Goal: Information Seeking & Learning: Learn about a topic

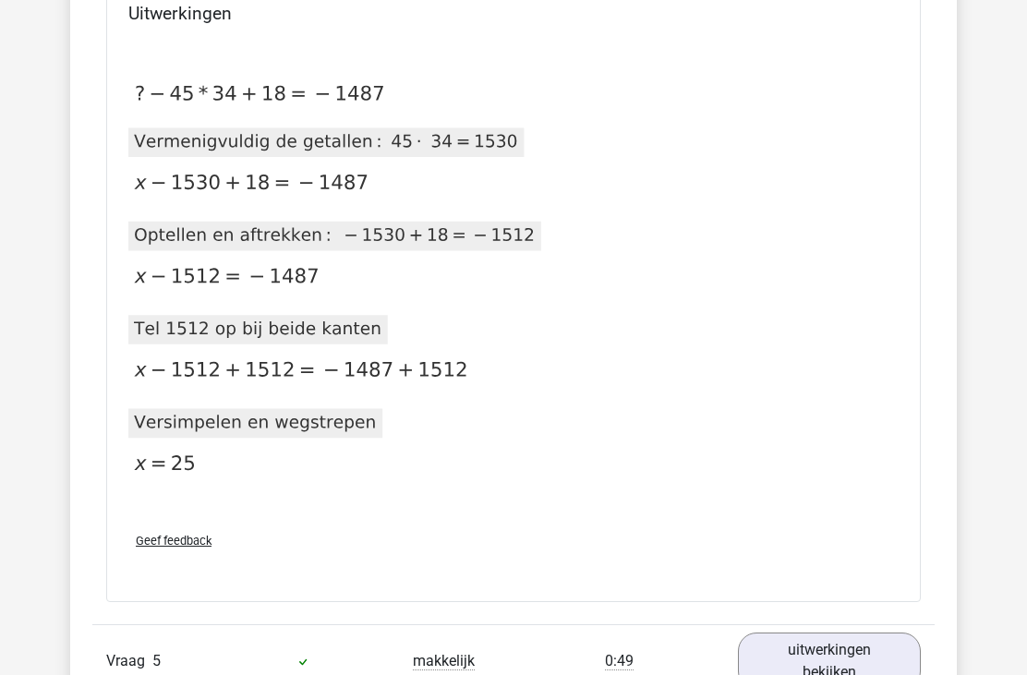
scroll to position [1762, 0]
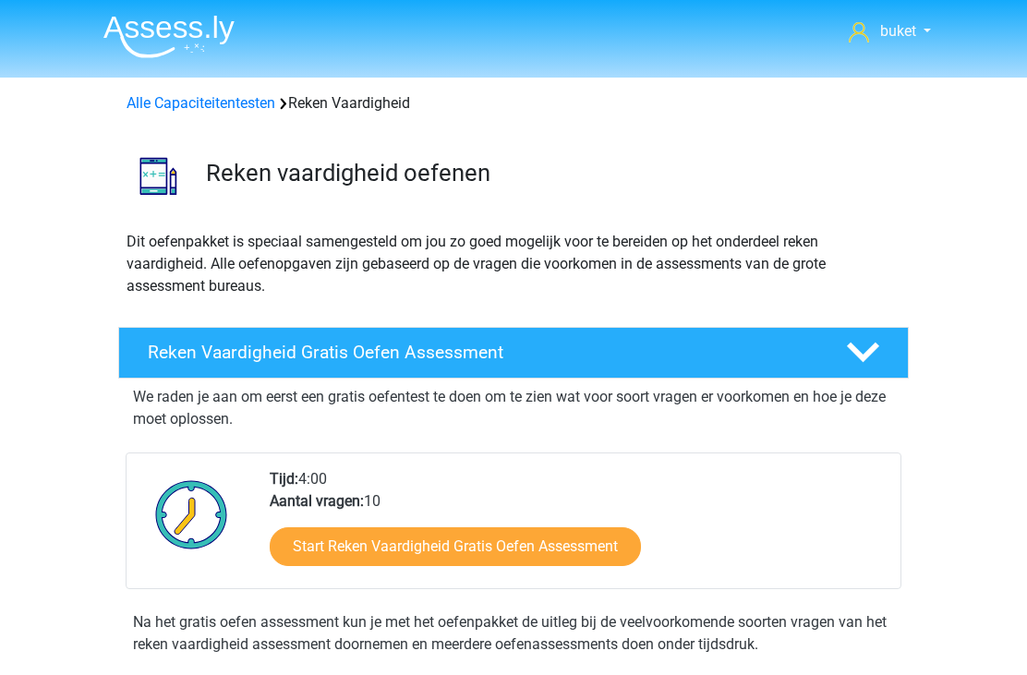
click at [162, 29] on img at bounding box center [168, 36] width 131 height 43
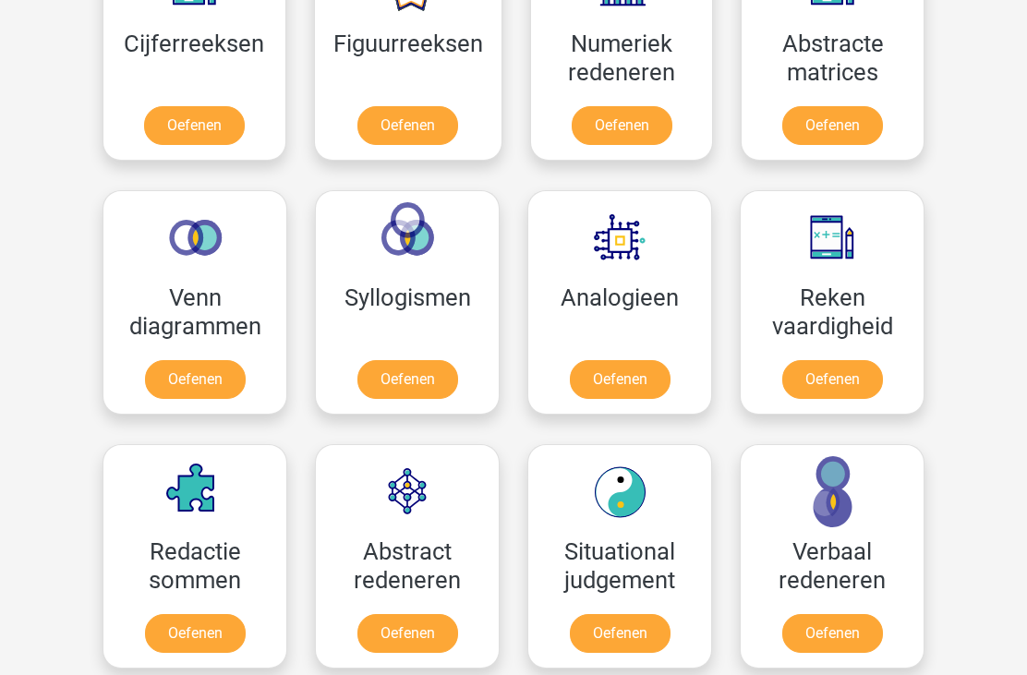
scroll to position [933, 0]
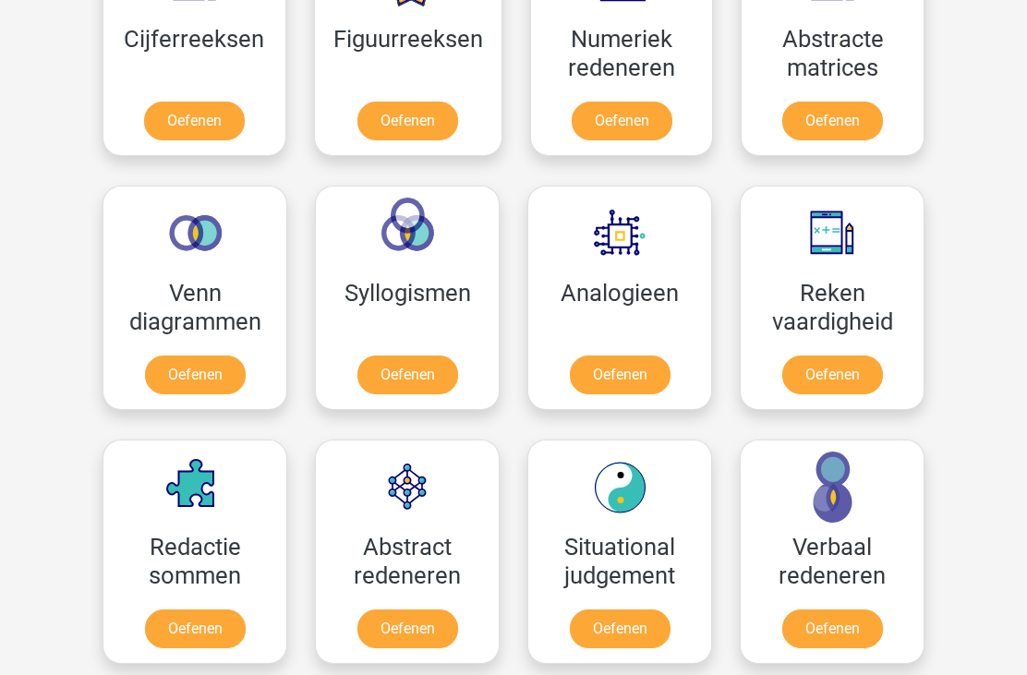
click at [204, 366] on link "Oefenen" at bounding box center [195, 375] width 101 height 39
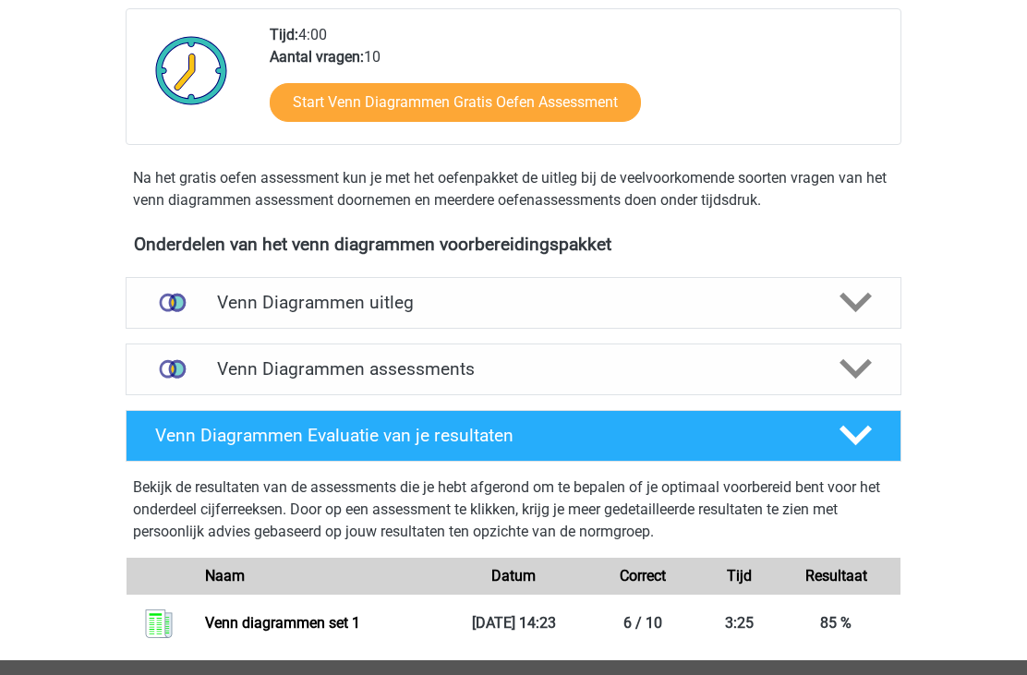
scroll to position [444, 0]
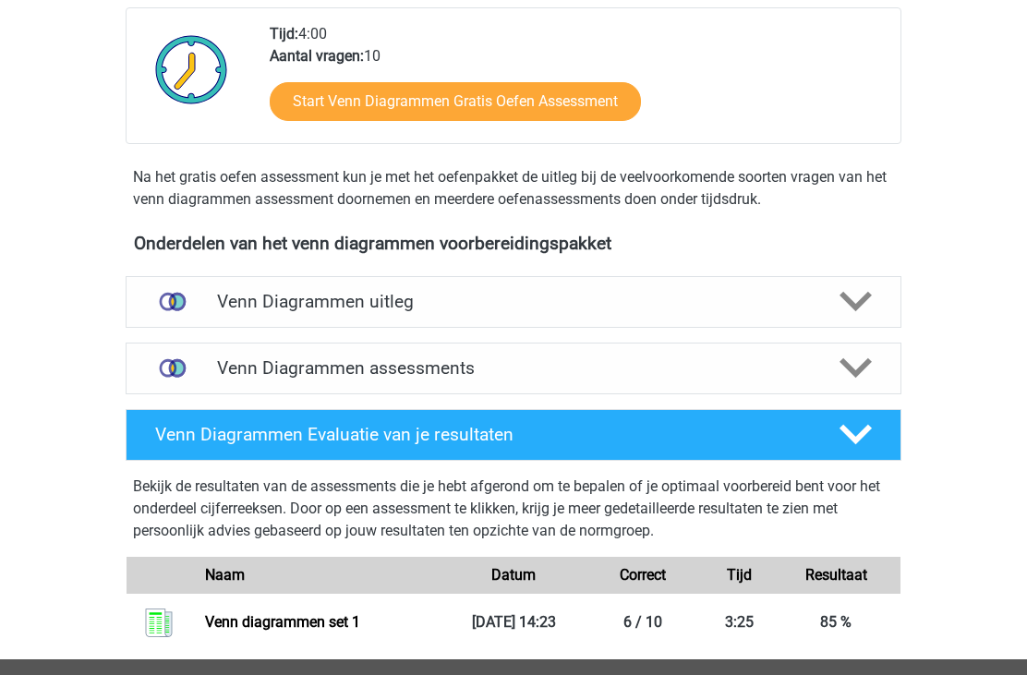
click at [848, 306] on icon at bounding box center [855, 301] width 32 height 32
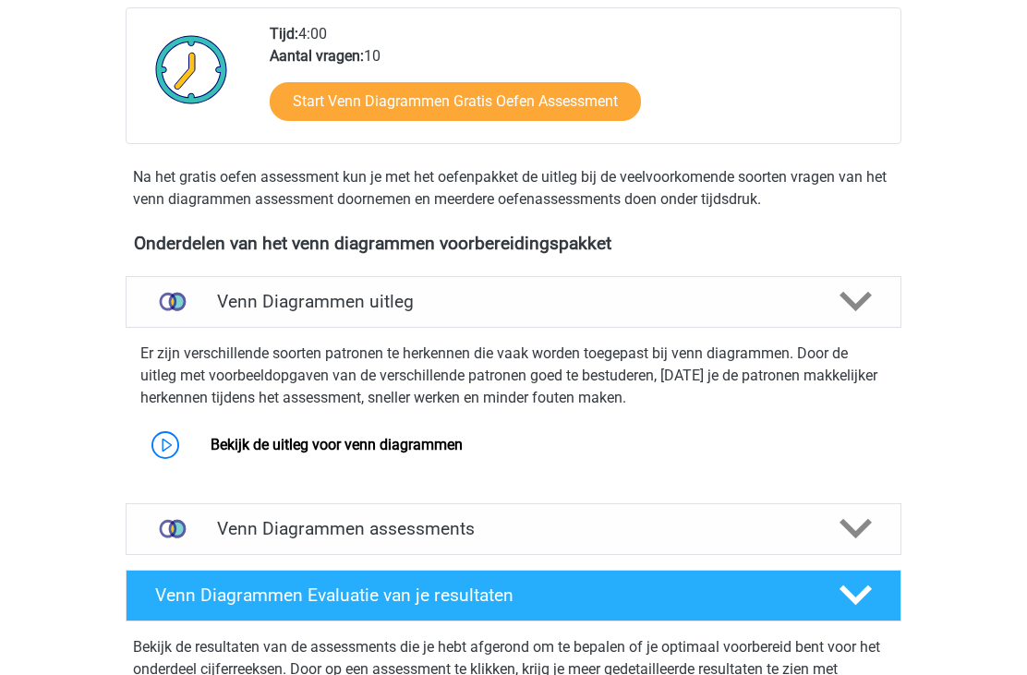
click at [459, 448] on link "Bekijk de uitleg voor venn diagrammen" at bounding box center [336, 445] width 252 height 18
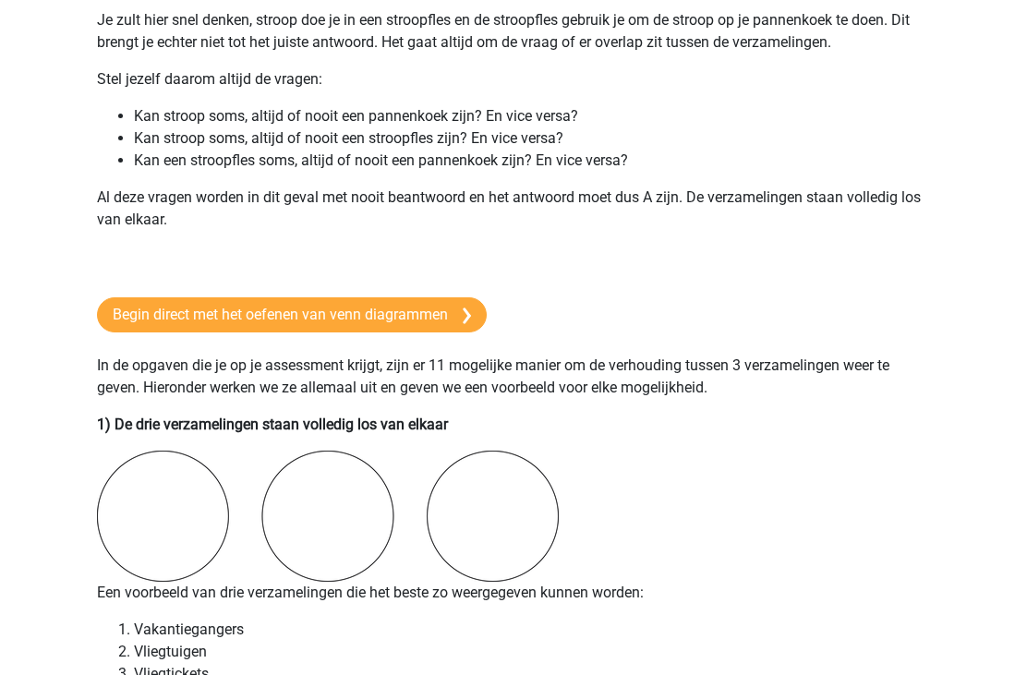
scroll to position [1100, 0]
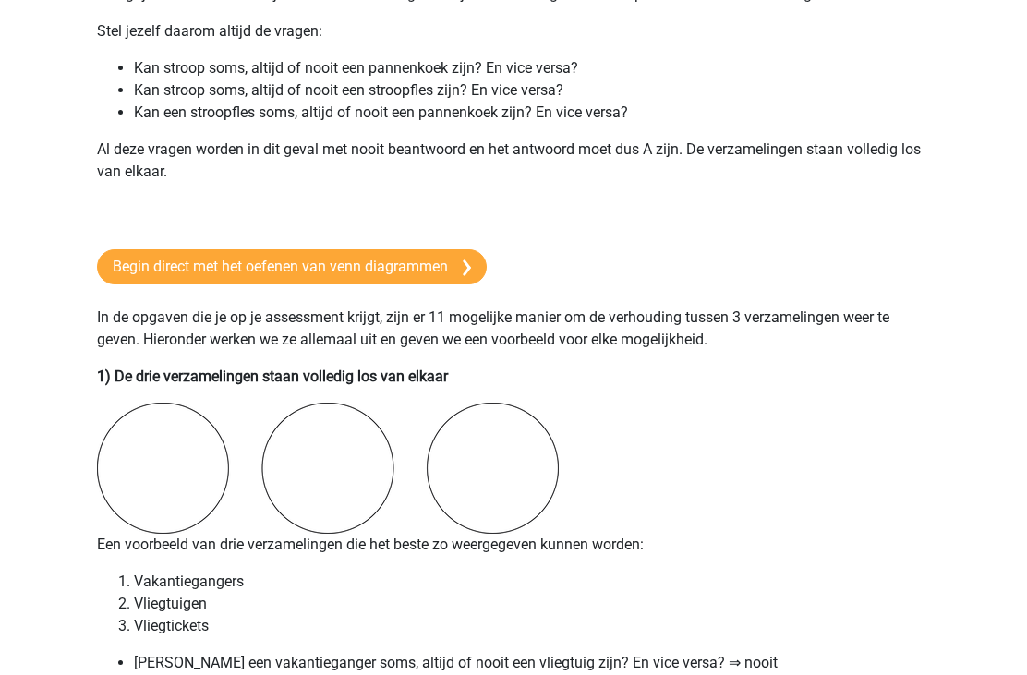
click at [183, 280] on link "Begin direct met het oefenen van venn diagrammen" at bounding box center [292, 267] width 390 height 35
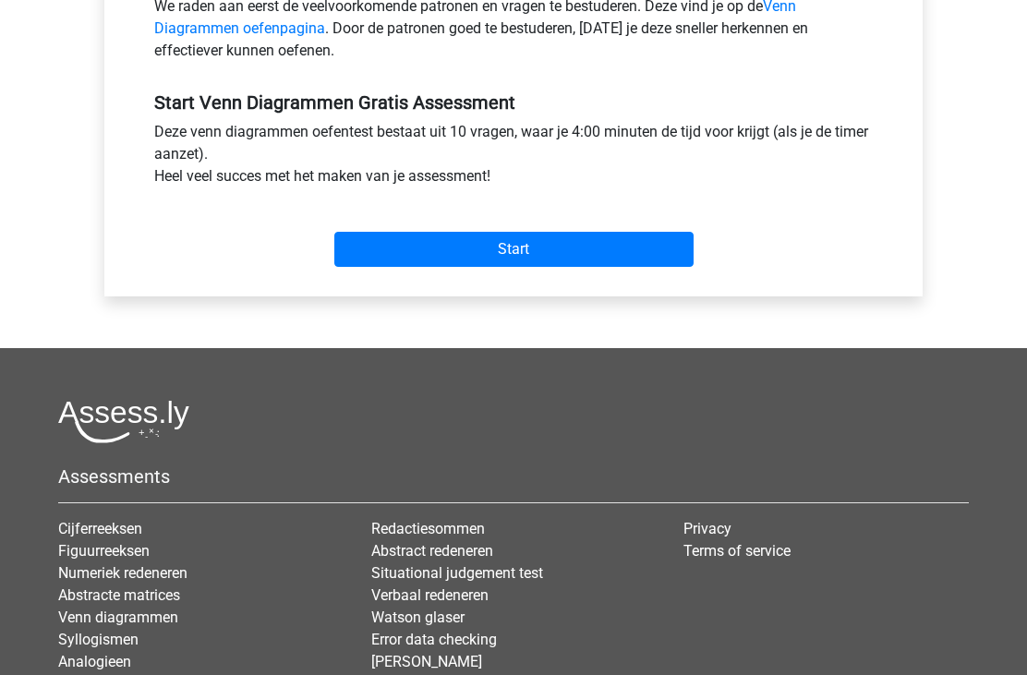
scroll to position [622, 0]
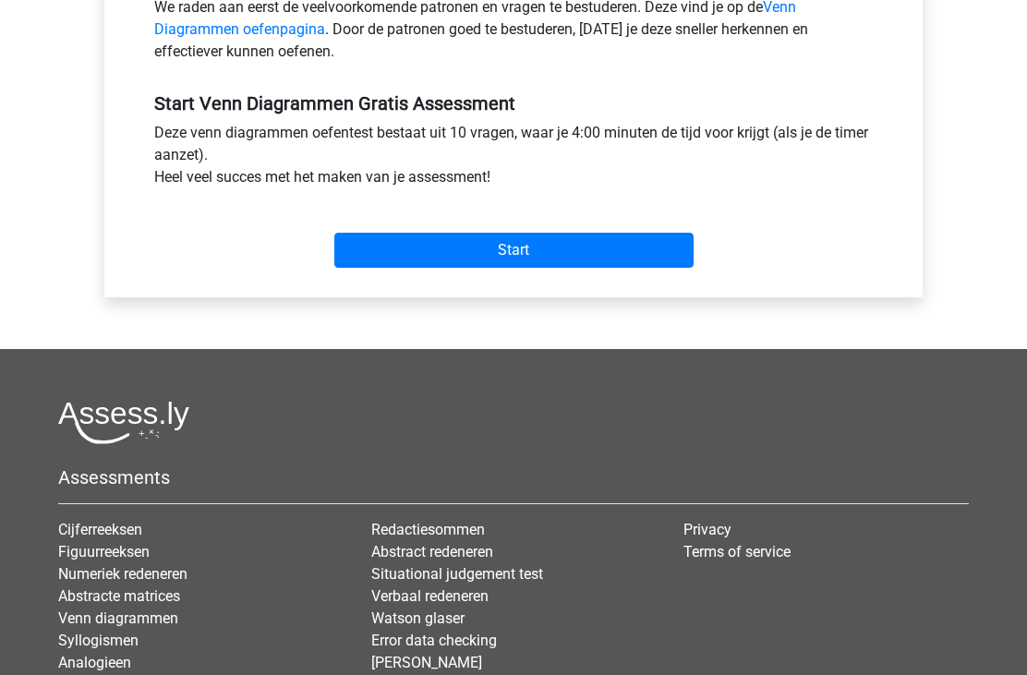
click at [623, 237] on input "Start" at bounding box center [513, 250] width 359 height 35
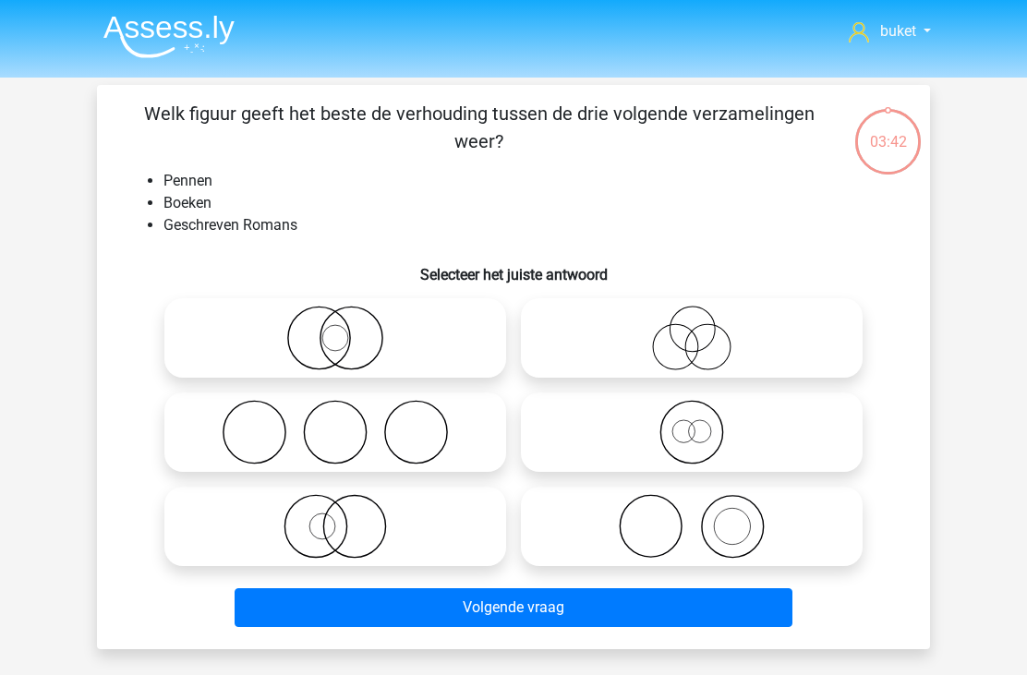
click at [729, 523] on icon at bounding box center [691, 526] width 327 height 65
click at [703, 517] on input "radio" at bounding box center [697, 511] width 12 height 12
radio input "true"
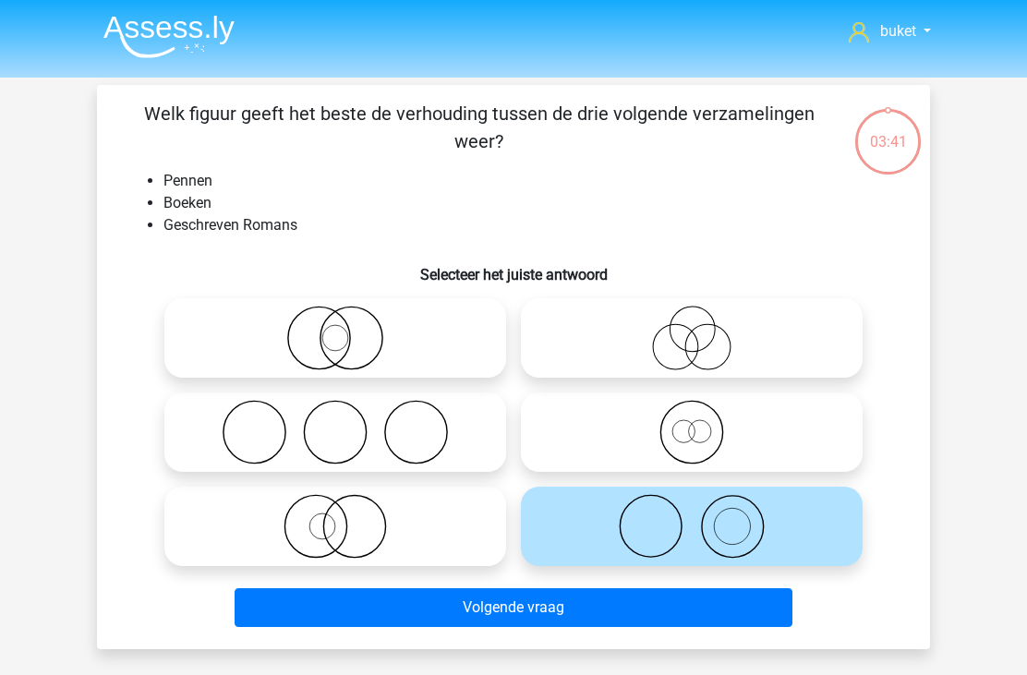
click at [691, 599] on button "Volgende vraag" at bounding box center [513, 607] width 559 height 39
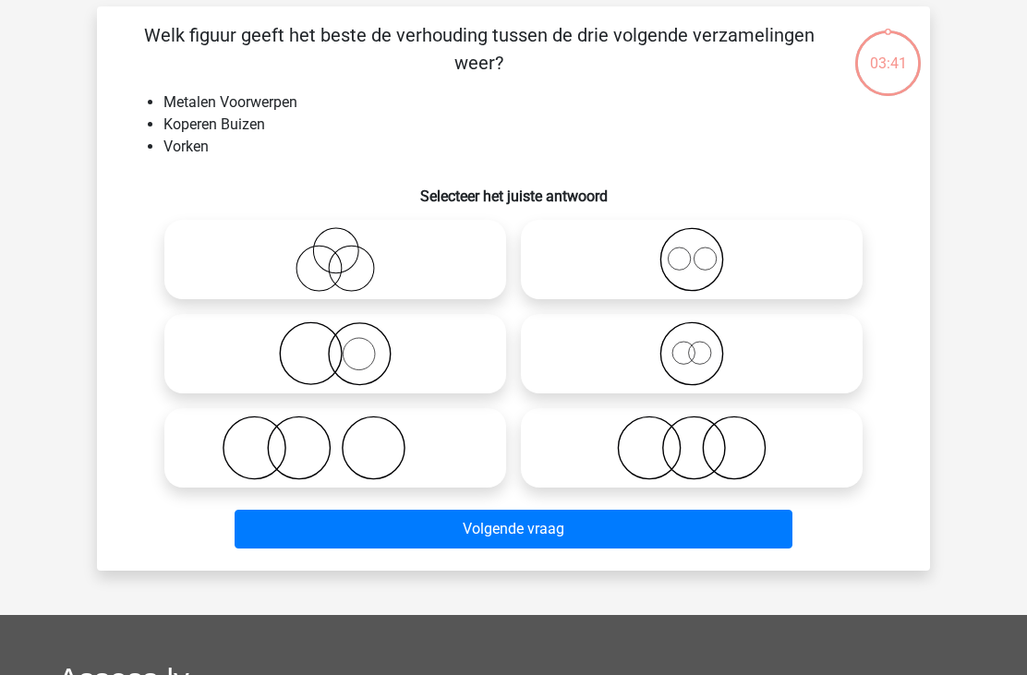
scroll to position [85, 0]
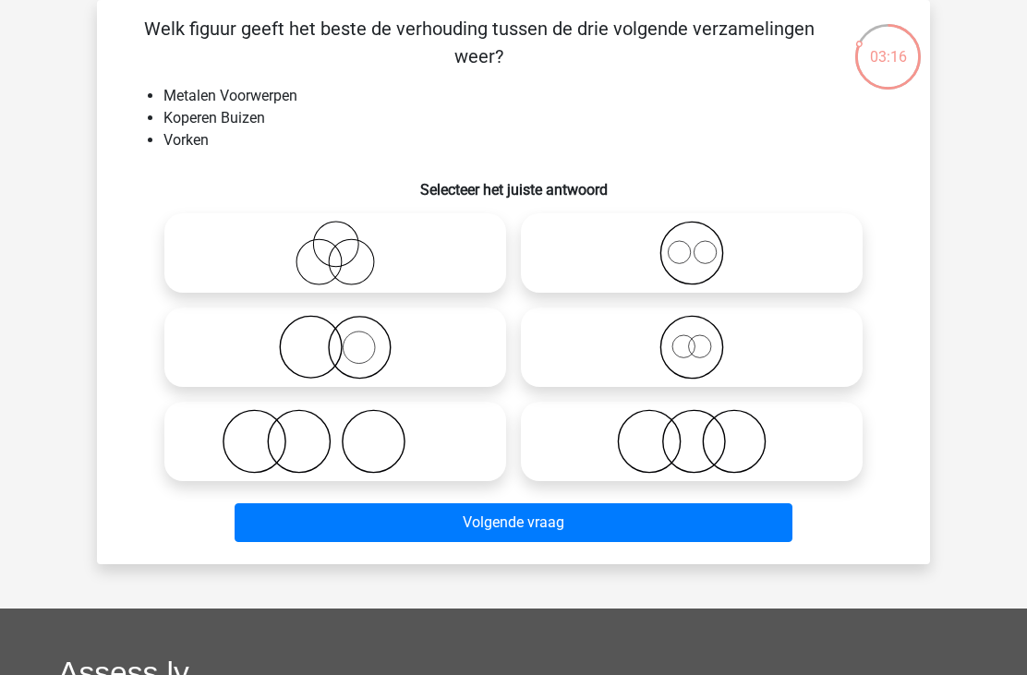
click at [369, 350] on icon at bounding box center [335, 347] width 327 height 65
click at [347, 338] on input "radio" at bounding box center [341, 332] width 12 height 12
radio input "true"
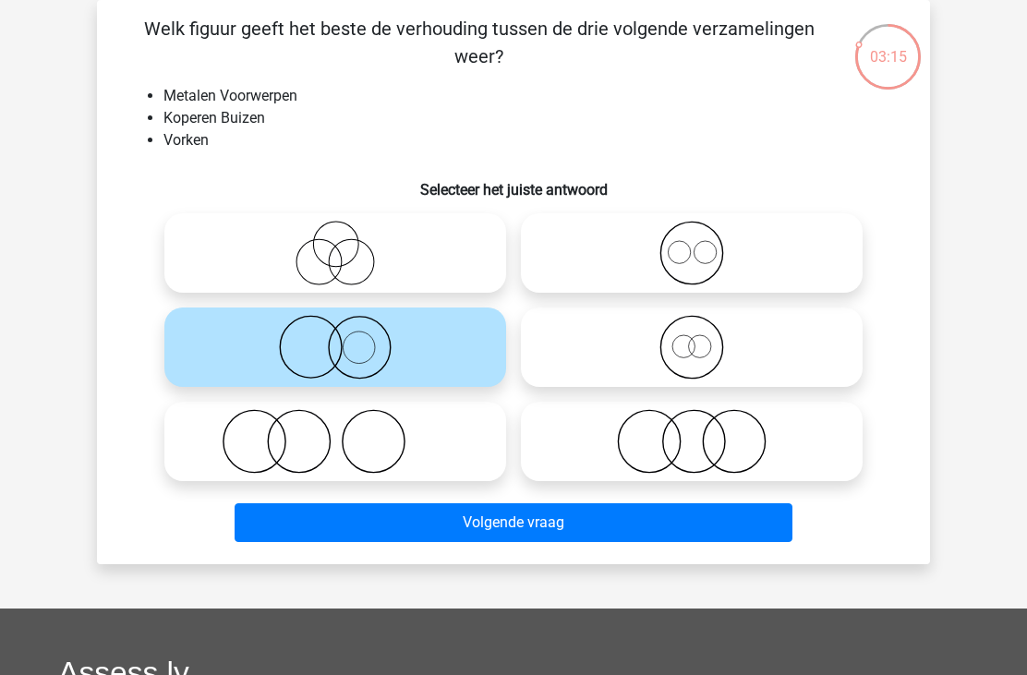
click at [595, 508] on button "Volgende vraag" at bounding box center [513, 522] width 559 height 39
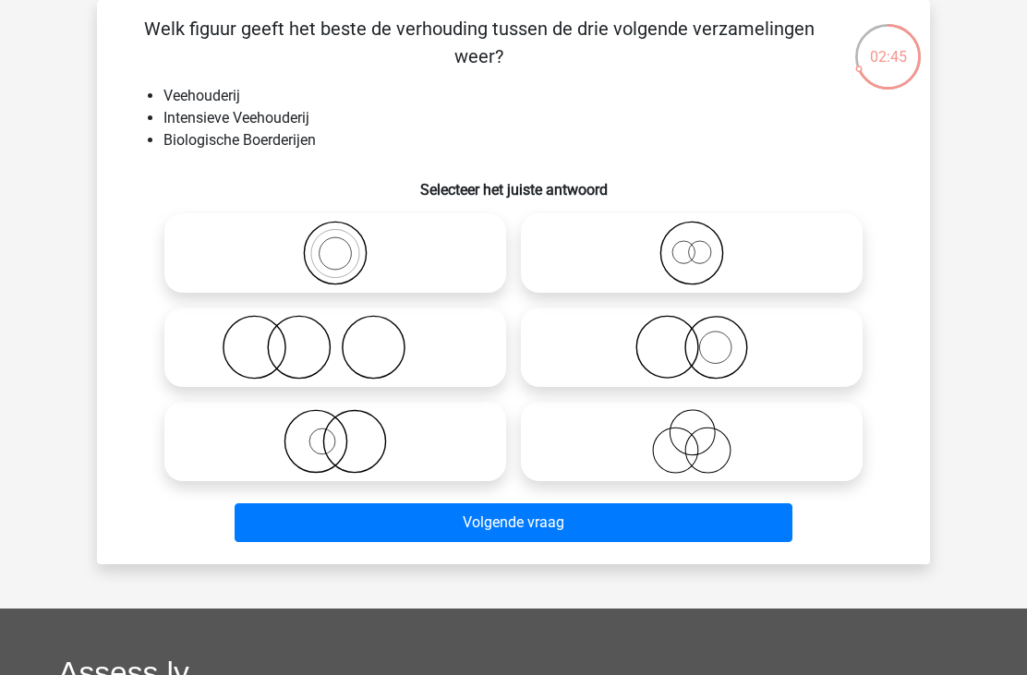
click at [674, 431] on icon at bounding box center [691, 441] width 327 height 65
click at [691, 431] on input "radio" at bounding box center [697, 426] width 12 height 12
radio input "true"
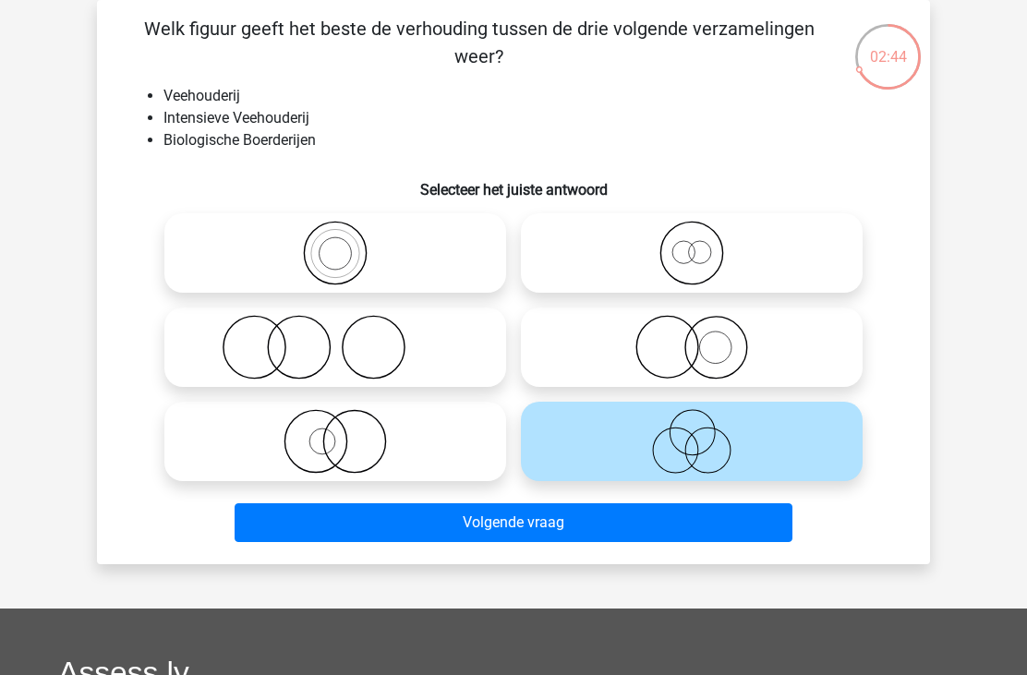
click at [574, 521] on button "Volgende vraag" at bounding box center [513, 522] width 559 height 39
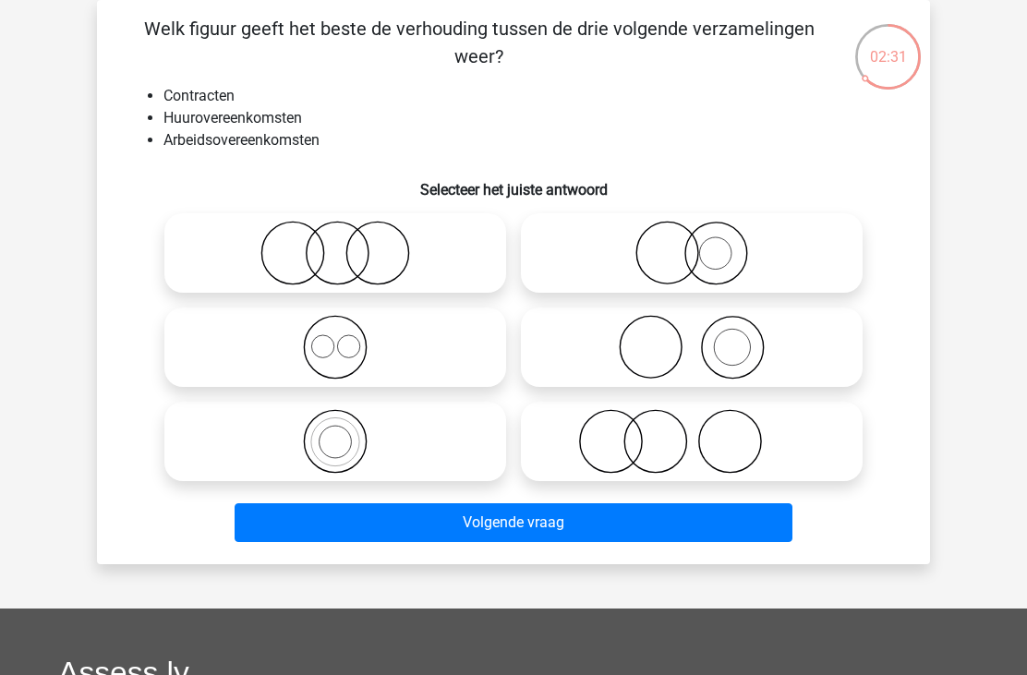
click at [336, 349] on icon at bounding box center [335, 347] width 327 height 65
click at [336, 338] on input "radio" at bounding box center [341, 332] width 12 height 12
radio input "true"
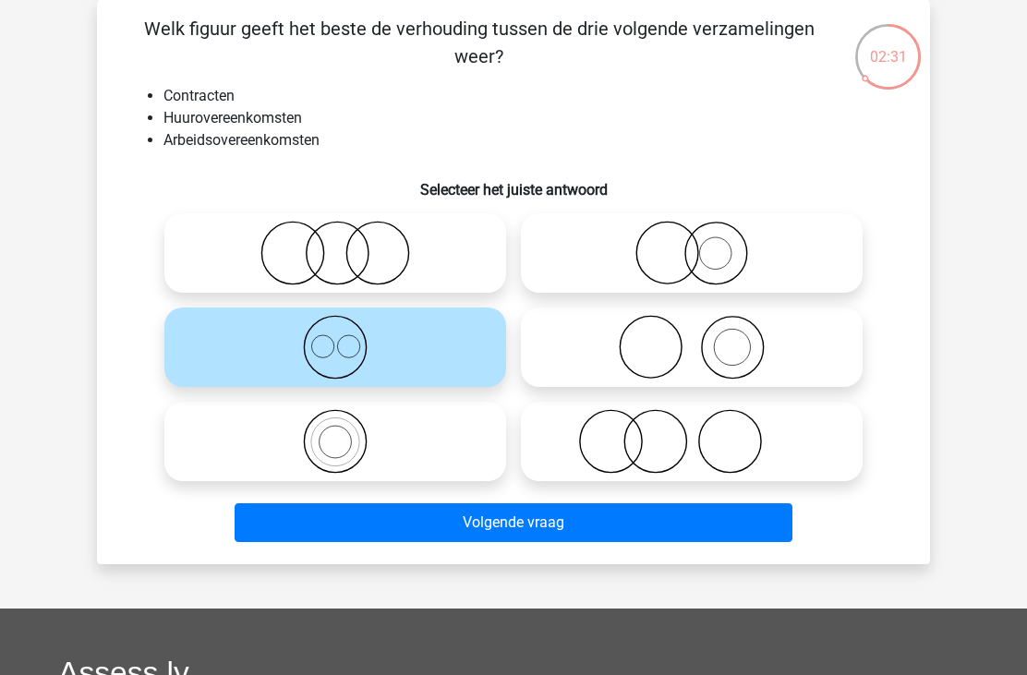
click at [607, 529] on button "Volgende vraag" at bounding box center [513, 522] width 559 height 39
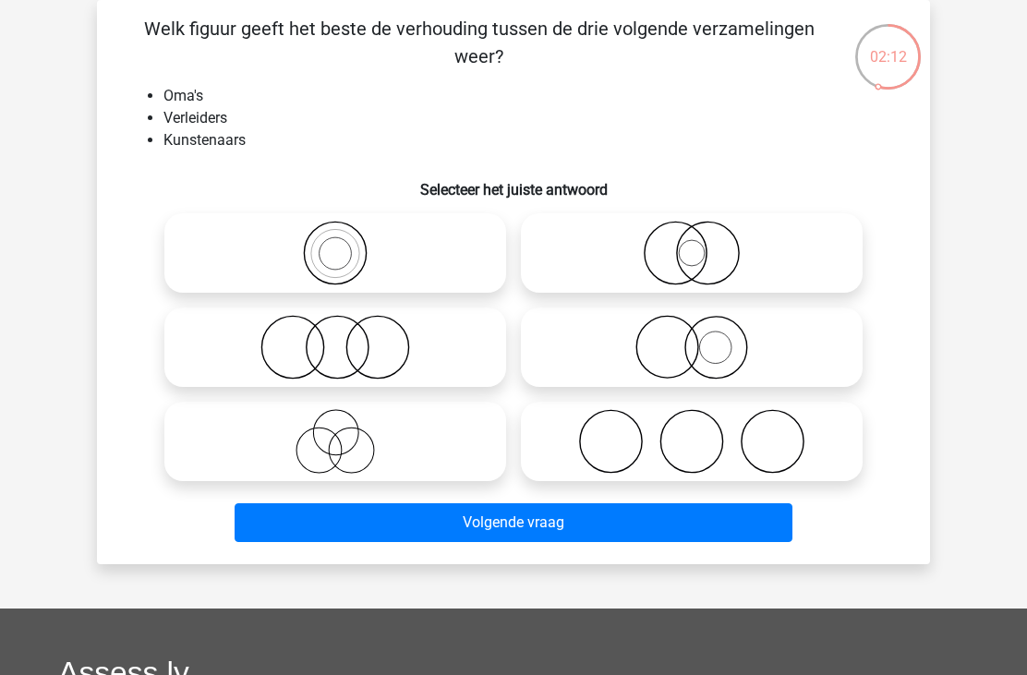
click at [334, 427] on icon at bounding box center [335, 441] width 327 height 65
click at [335, 427] on input "radio" at bounding box center [341, 426] width 12 height 12
radio input "true"
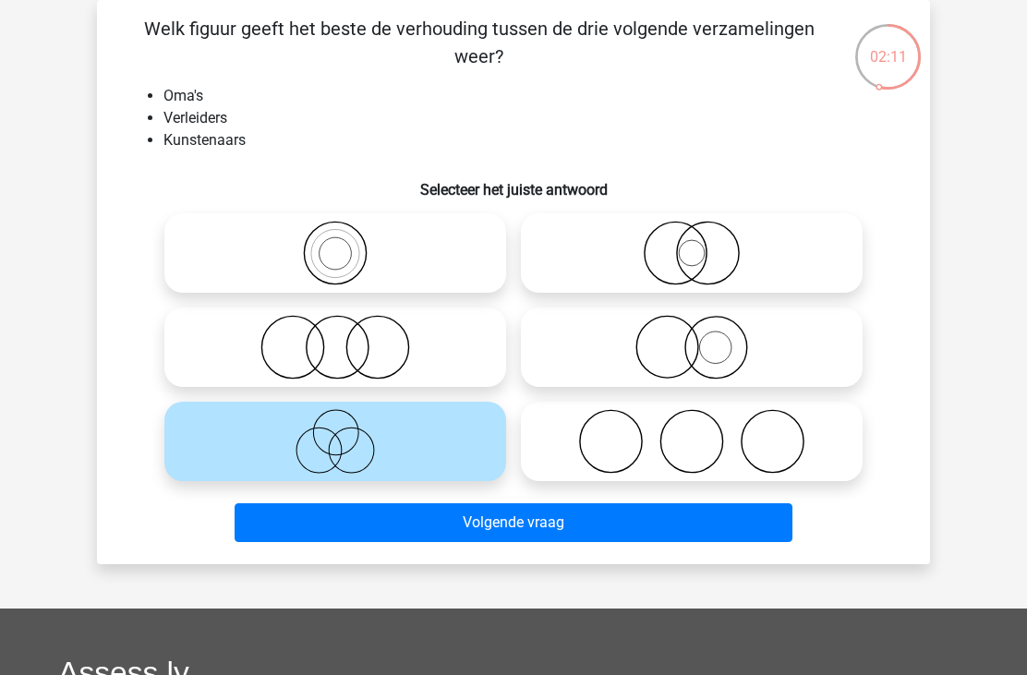
click at [549, 526] on button "Volgende vraag" at bounding box center [513, 522] width 559 height 39
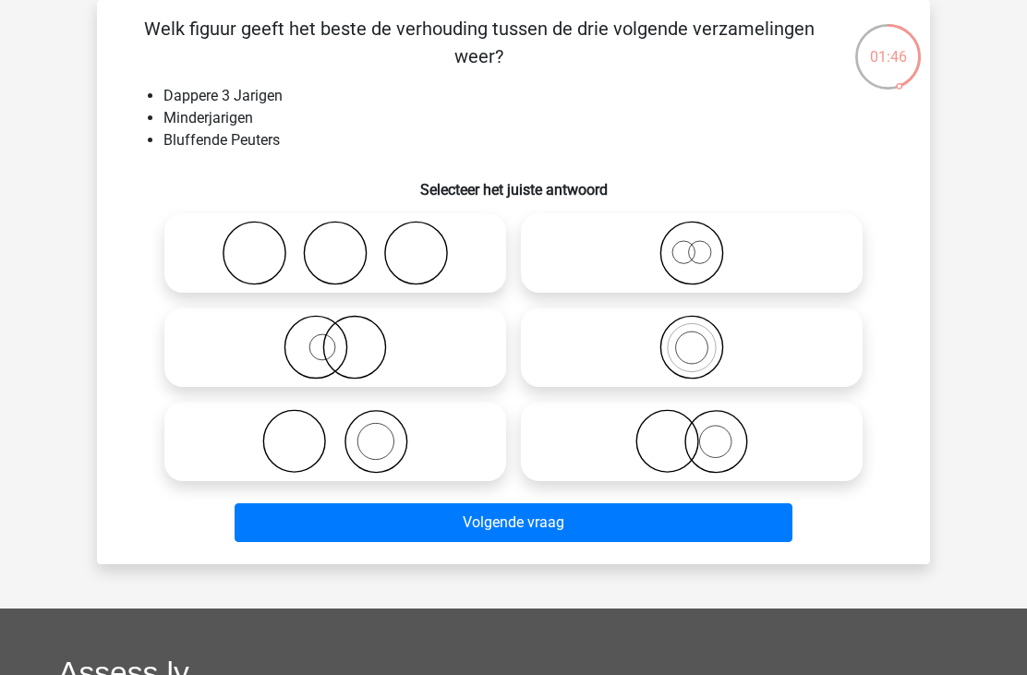
click at [708, 245] on circle at bounding box center [700, 252] width 22 height 22
click at [703, 244] on input "radio" at bounding box center [697, 238] width 12 height 12
radio input "true"
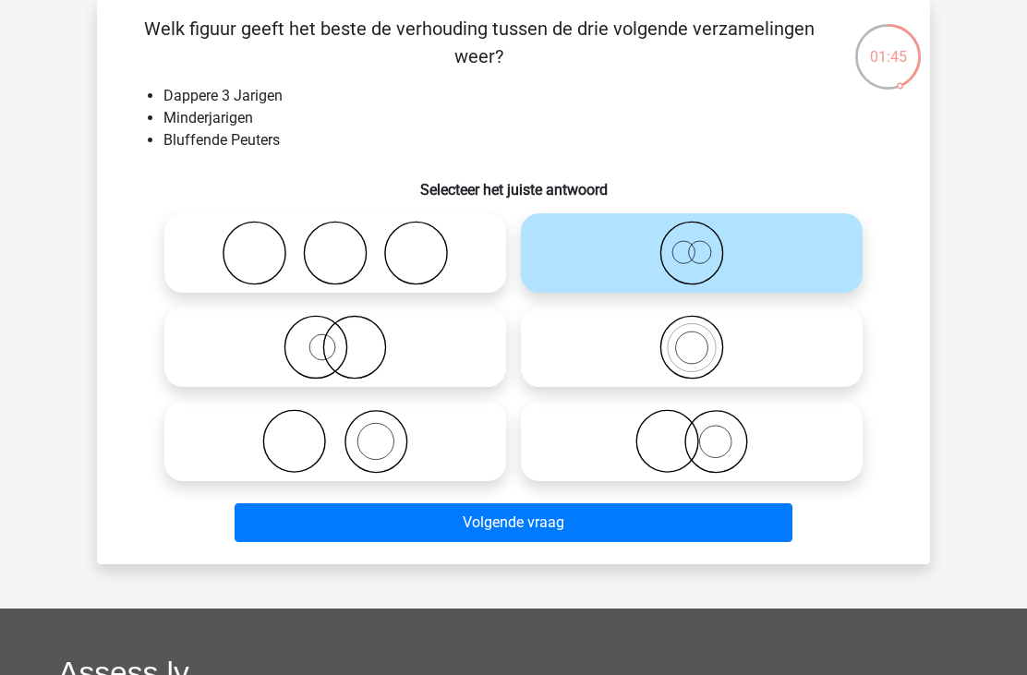
click at [583, 517] on button "Volgende vraag" at bounding box center [513, 522] width 559 height 39
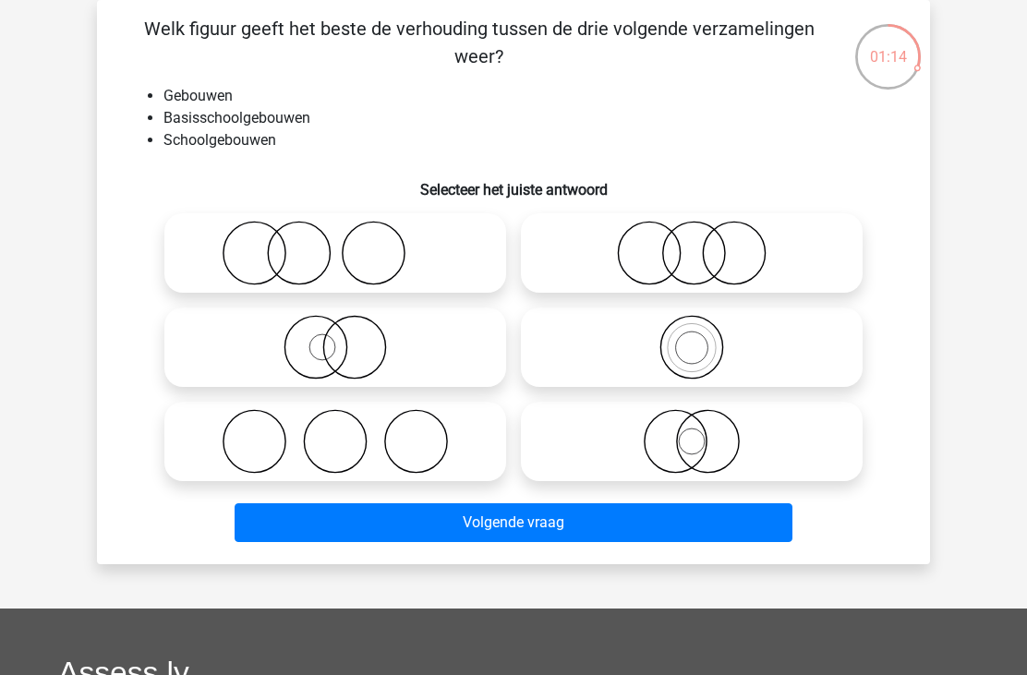
click at [668, 437] on icon at bounding box center [691, 441] width 327 height 65
click at [691, 432] on input "radio" at bounding box center [697, 426] width 12 height 12
radio input "true"
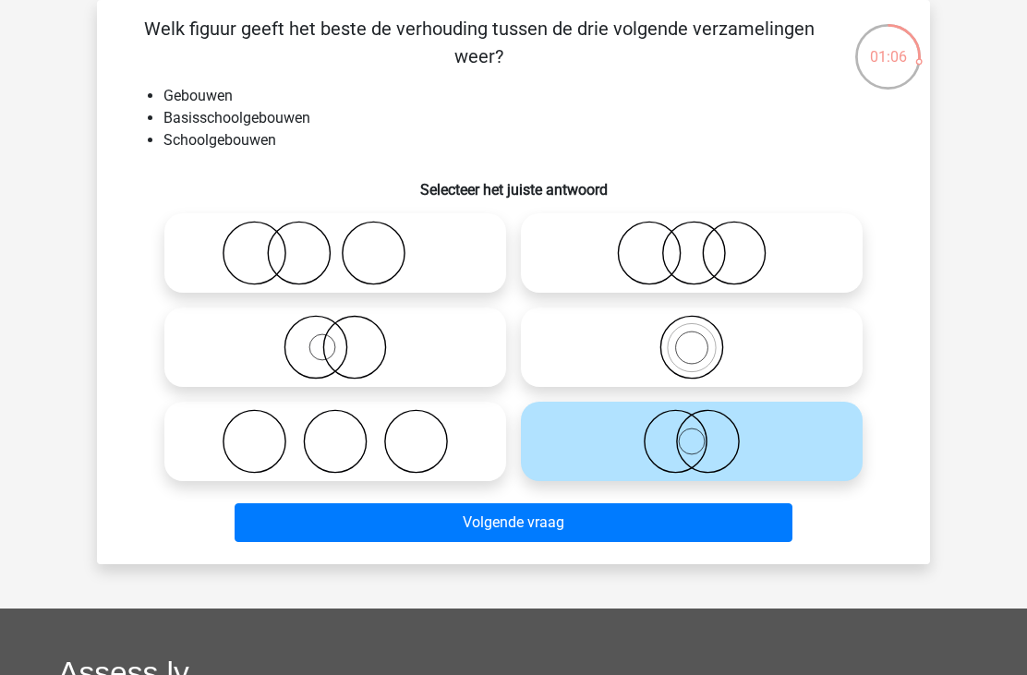
click at [501, 517] on button "Volgende vraag" at bounding box center [513, 522] width 559 height 39
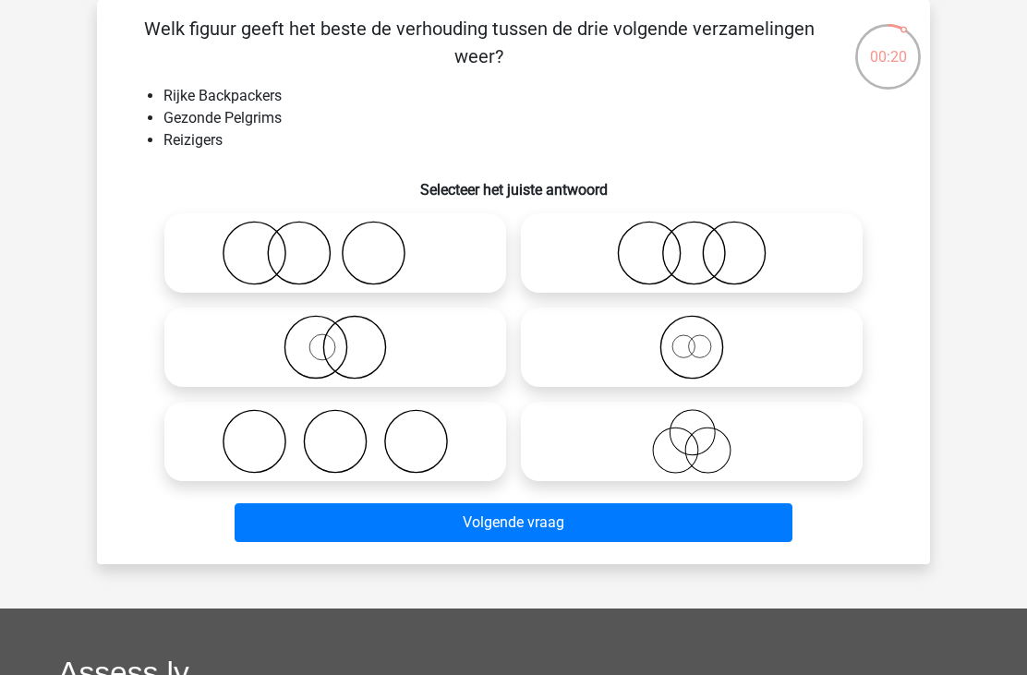
click at [722, 224] on circle at bounding box center [734, 253] width 62 height 62
click at [703, 232] on input "radio" at bounding box center [697, 238] width 12 height 12
radio input "true"
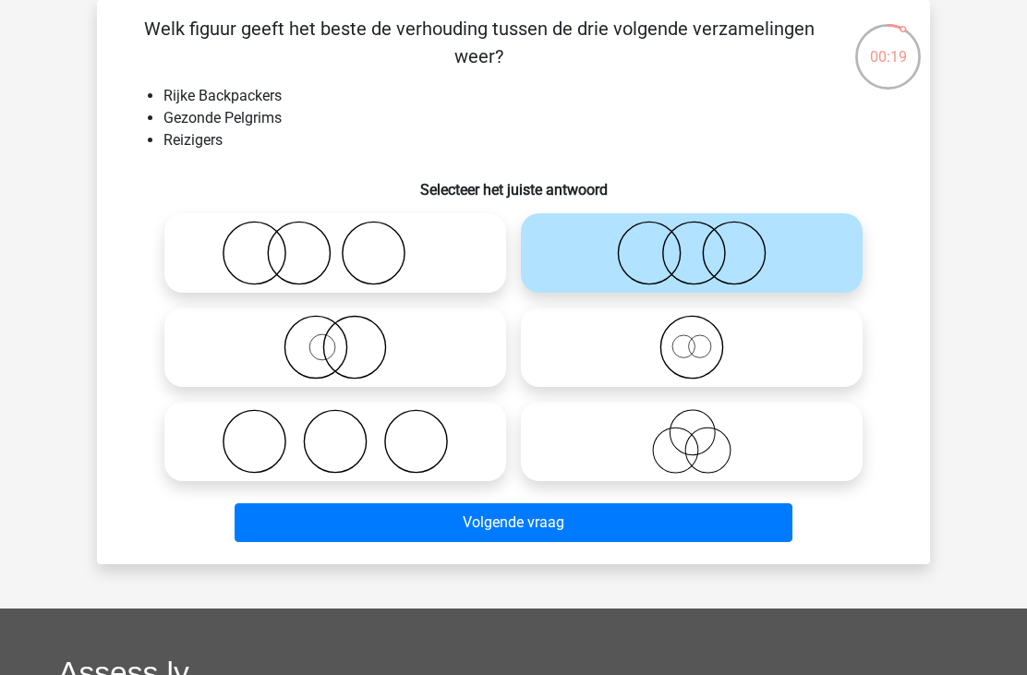
click at [598, 504] on button "Volgende vraag" at bounding box center [513, 522] width 559 height 39
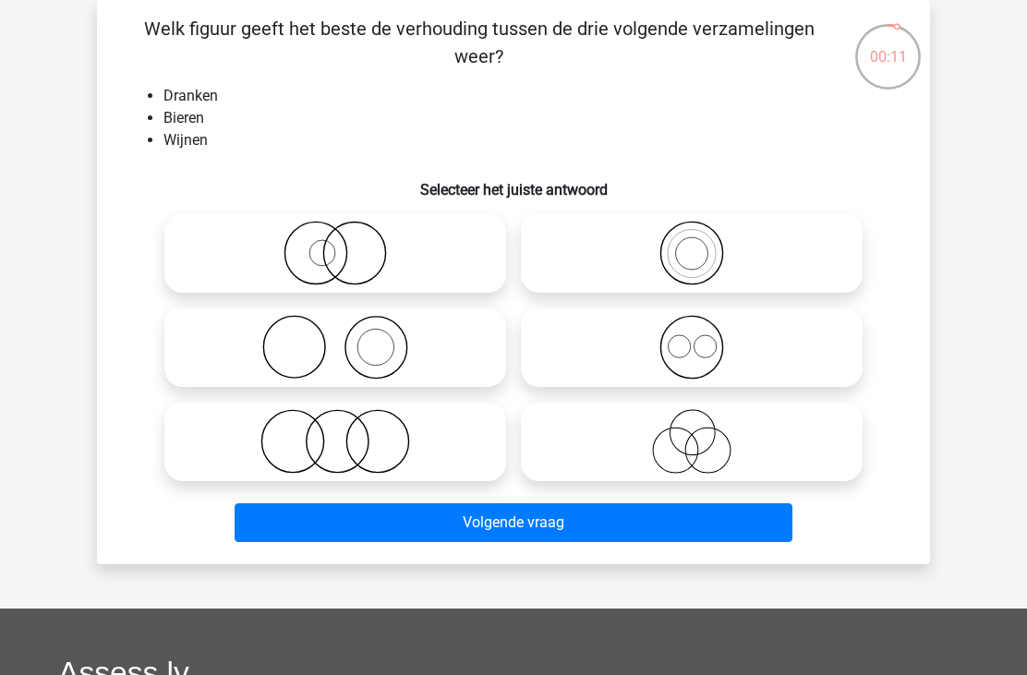
click at [686, 334] on icon at bounding box center [691, 347] width 327 height 65
click at [691, 334] on input "radio" at bounding box center [697, 332] width 12 height 12
radio input "true"
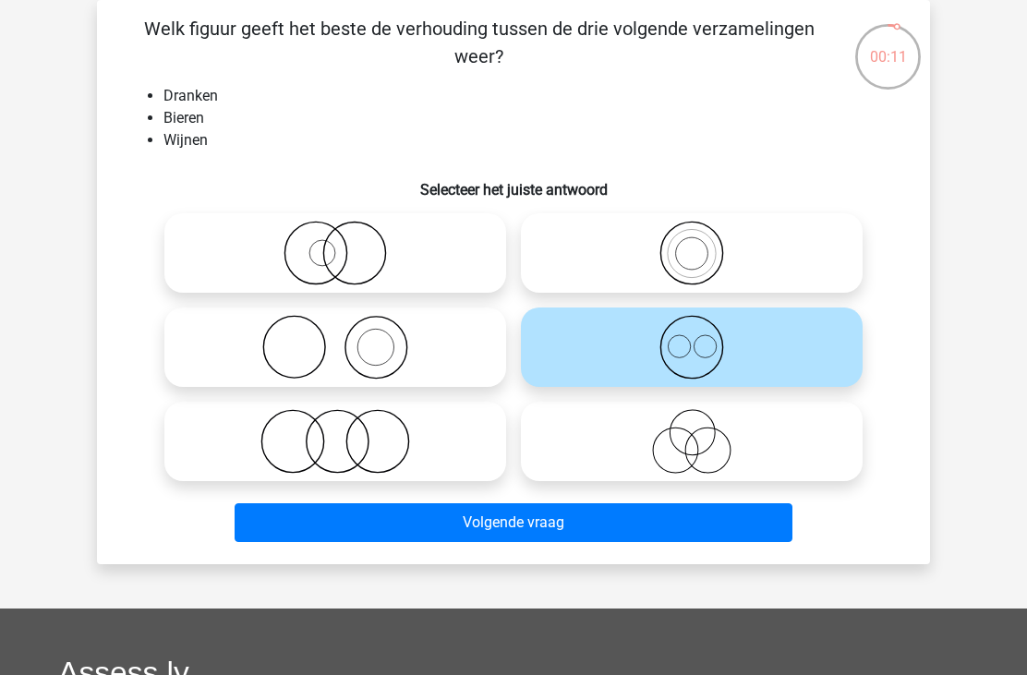
click at [468, 525] on button "Volgende vraag" at bounding box center [513, 522] width 559 height 39
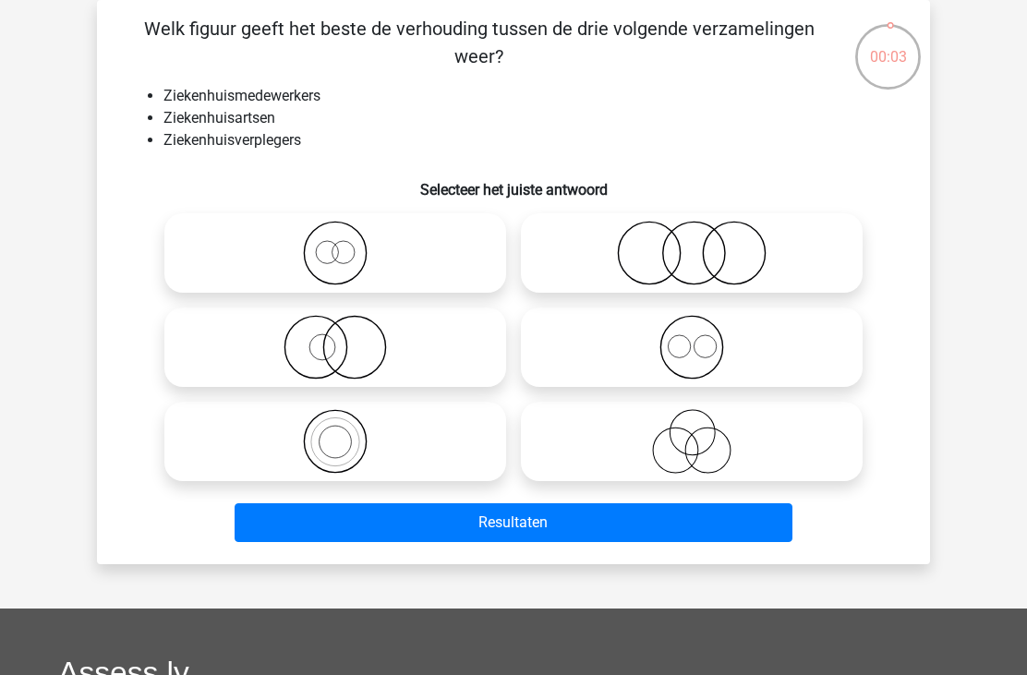
click at [328, 434] on icon at bounding box center [335, 441] width 327 height 65
click at [335, 432] on input "radio" at bounding box center [341, 426] width 12 height 12
radio input "true"
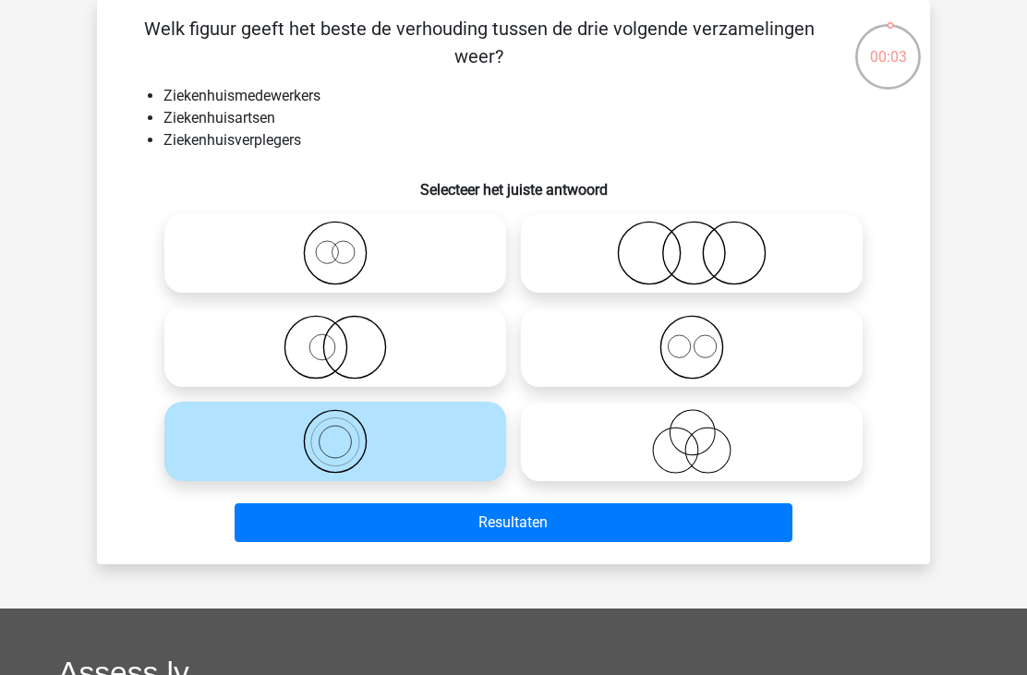
click at [400, 521] on button "Resultaten" at bounding box center [513, 522] width 559 height 39
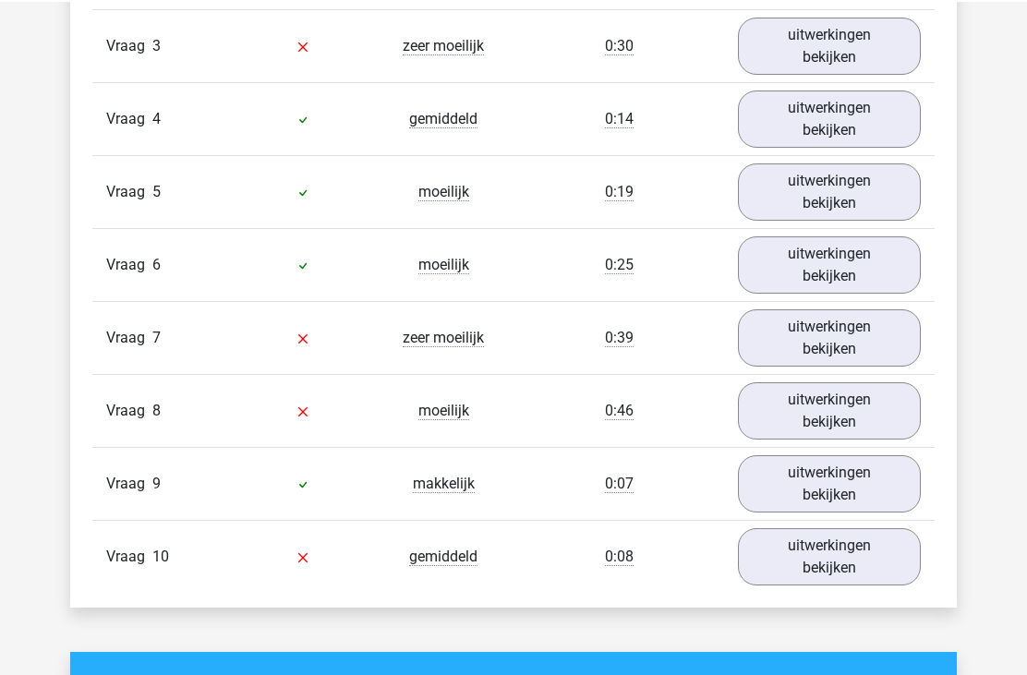
scroll to position [1135, 0]
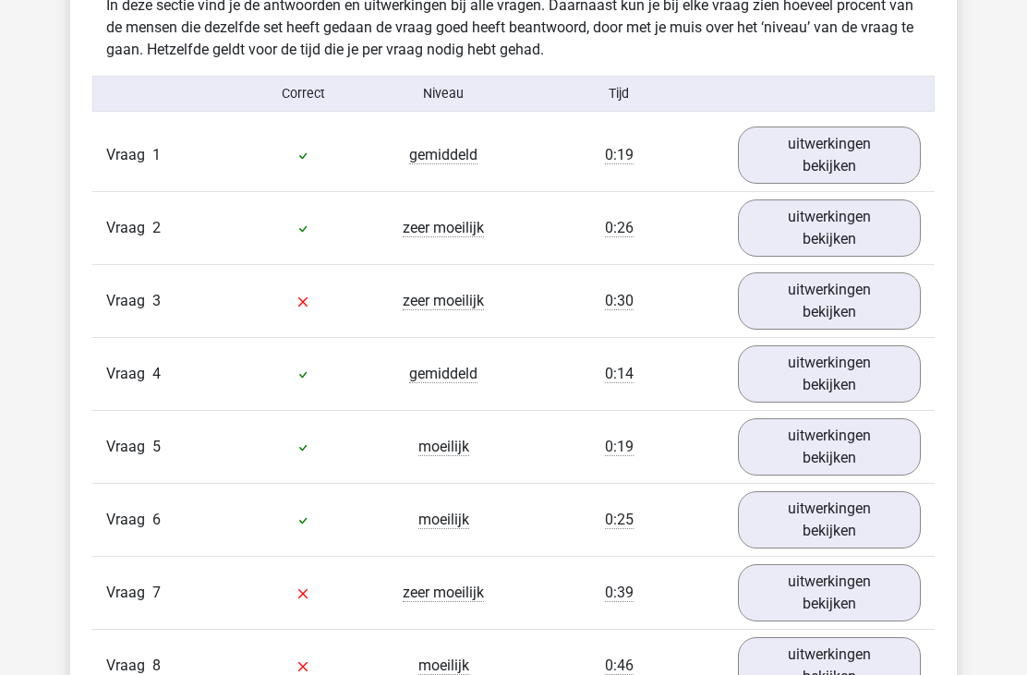
click at [871, 313] on link "uitwerkingen bekijken" at bounding box center [829, 300] width 183 height 57
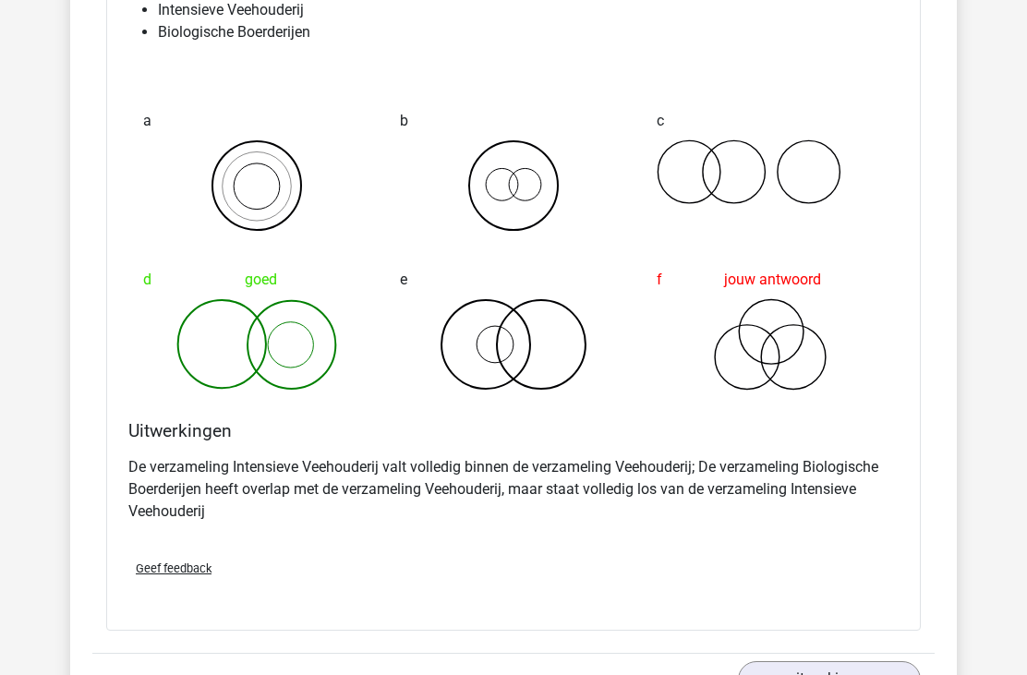
scroll to position [1547, 0]
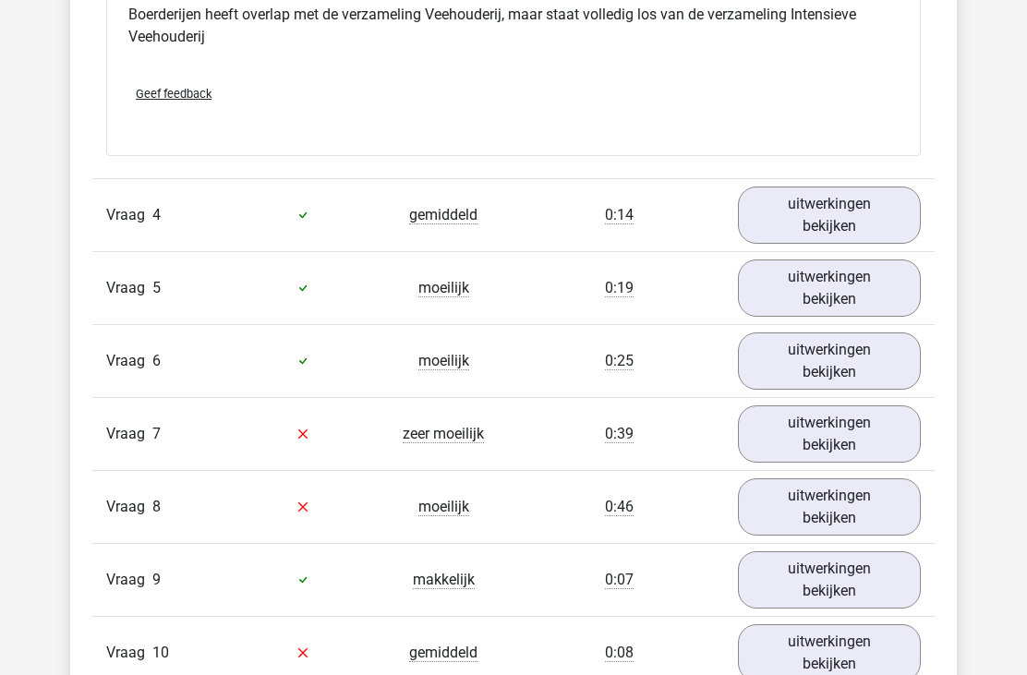
click at [807, 437] on link "uitwerkingen bekijken" at bounding box center [829, 434] width 183 height 57
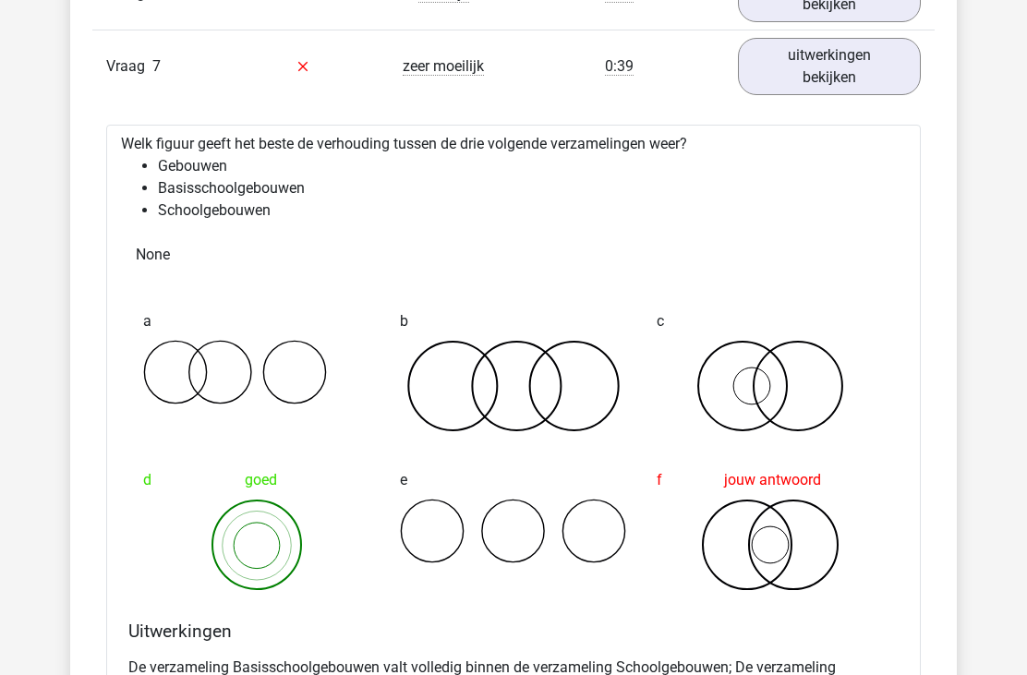
scroll to position [2433, 0]
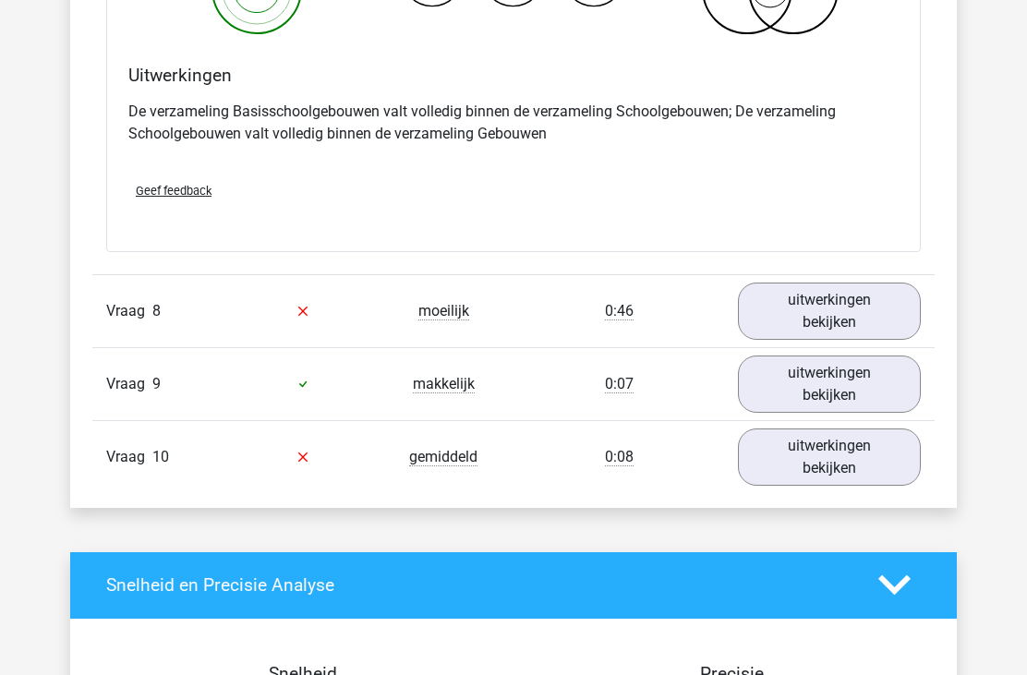
click at [846, 306] on link "uitwerkingen bekijken" at bounding box center [829, 311] width 183 height 57
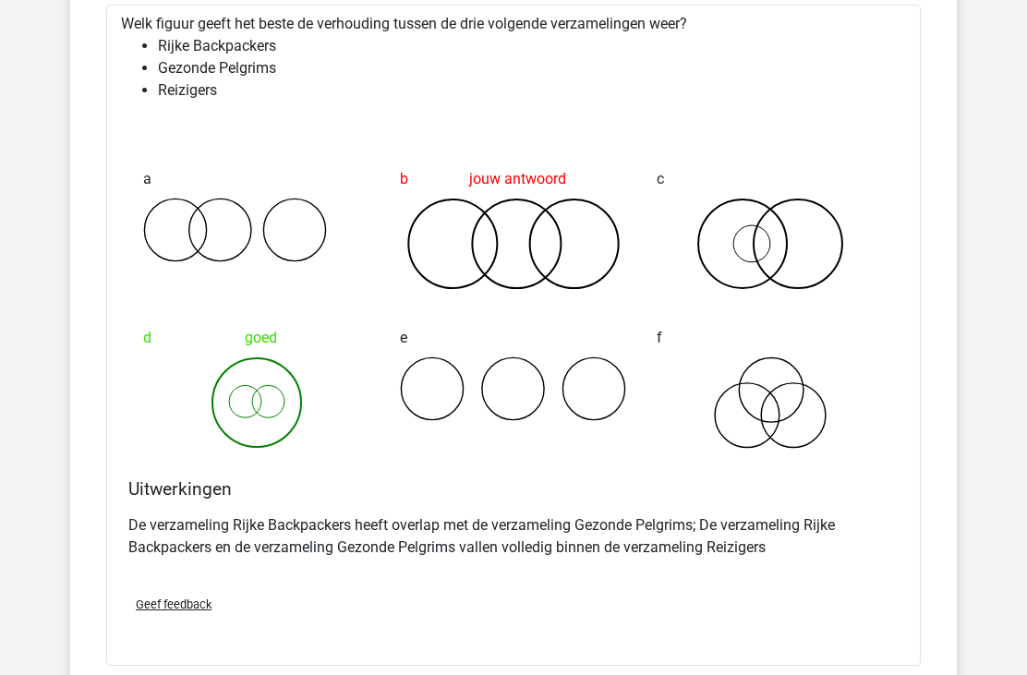
scroll to position [3309, 0]
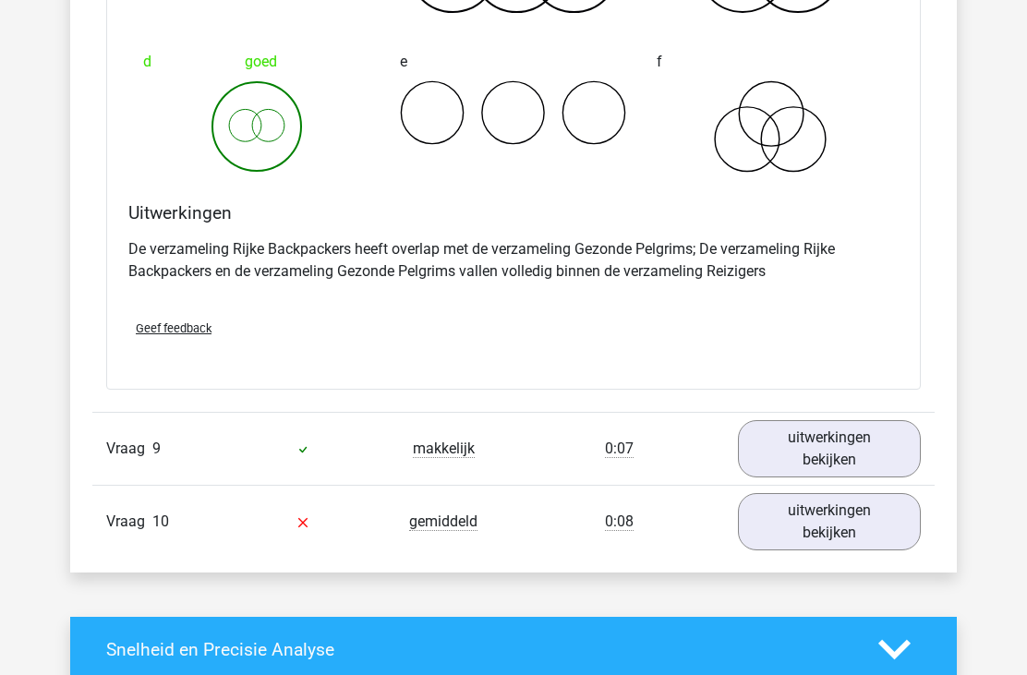
click at [779, 510] on link "uitwerkingen bekijken" at bounding box center [829, 522] width 183 height 57
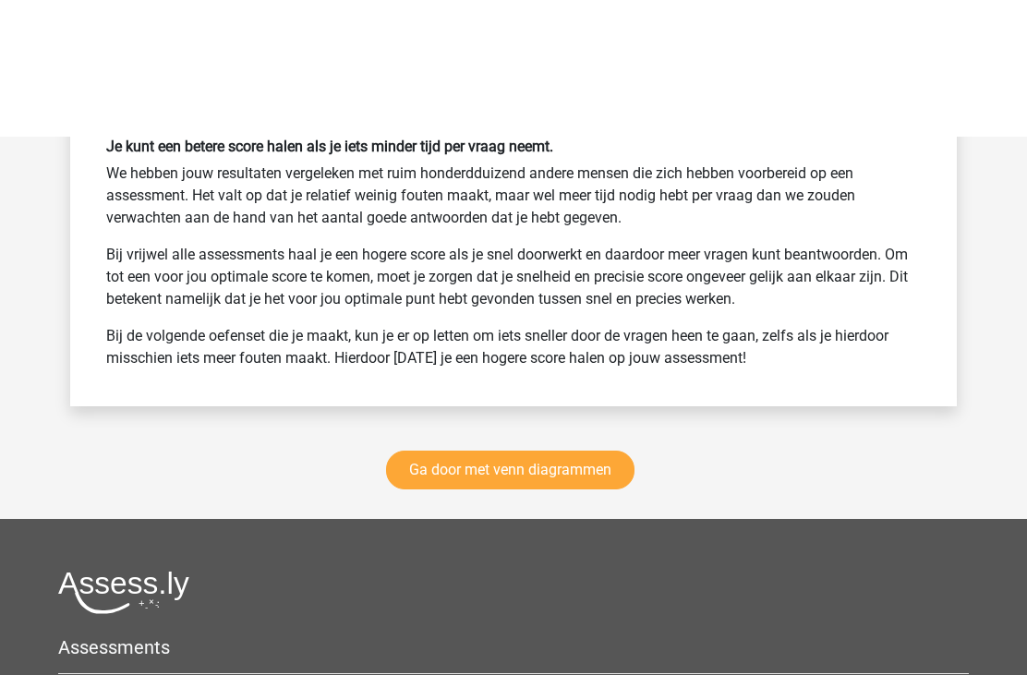
scroll to position [5485, 0]
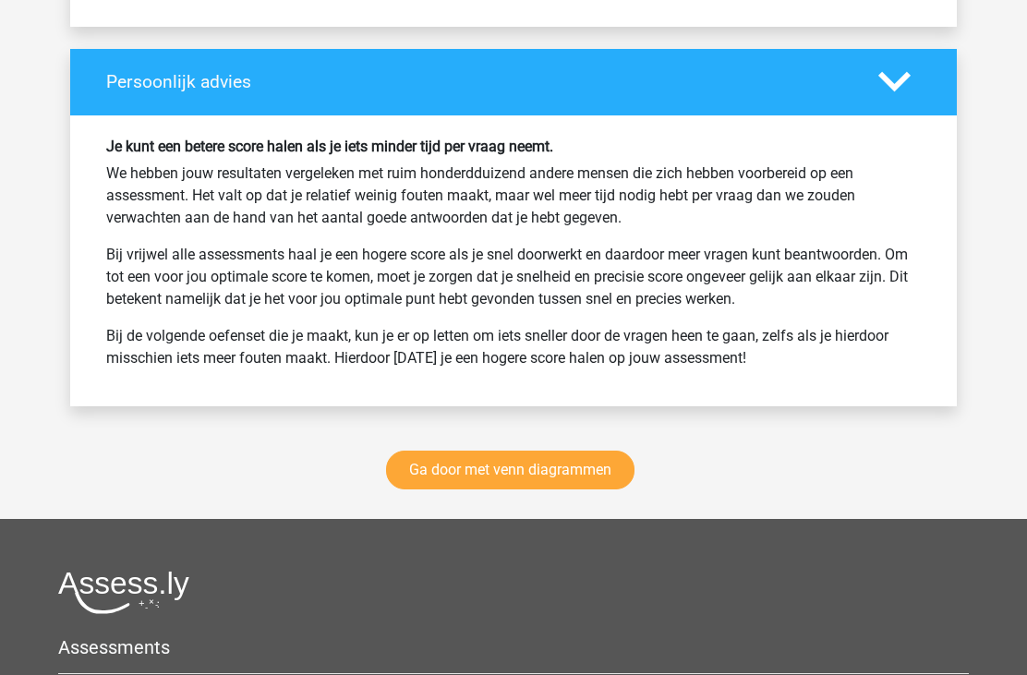
click at [571, 454] on link "Ga door met venn diagrammen" at bounding box center [510, 469] width 248 height 39
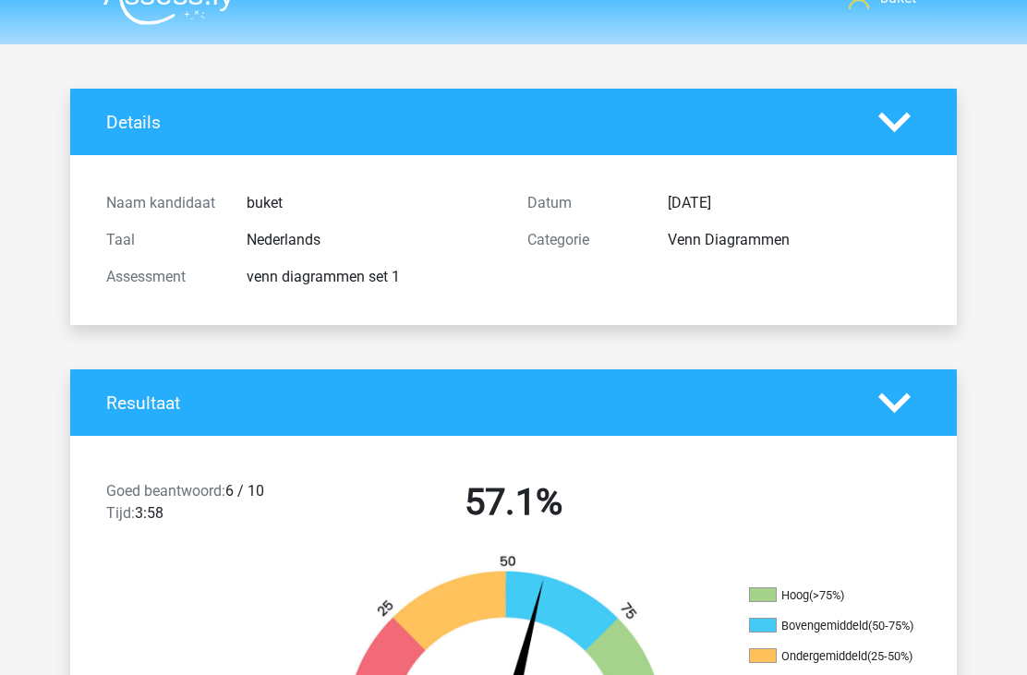
scroll to position [0, 0]
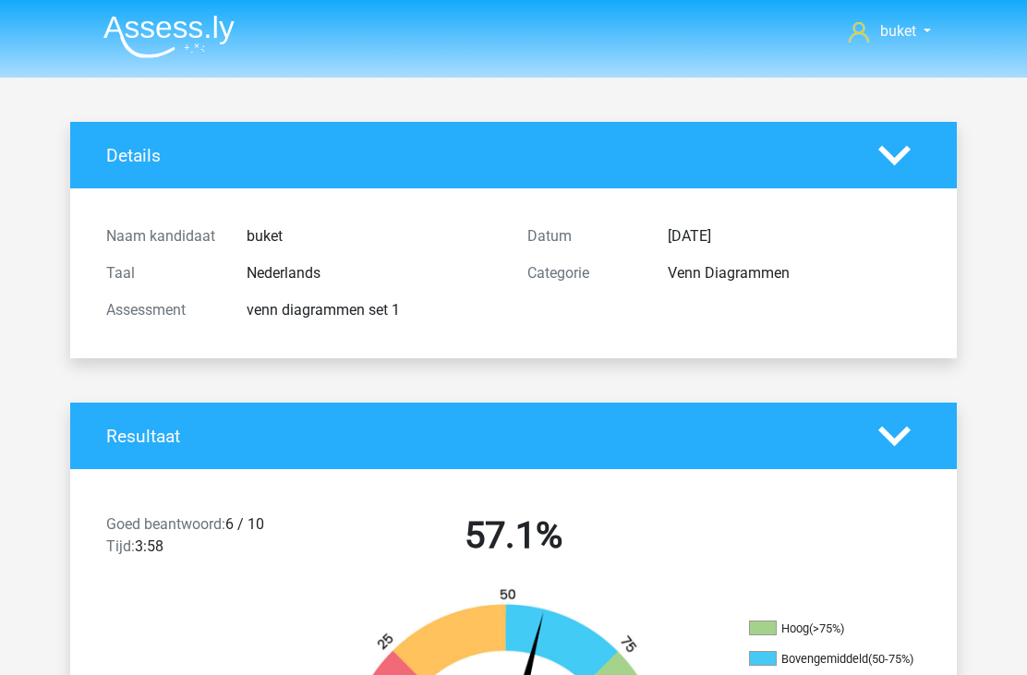
click at [184, 41] on img at bounding box center [168, 36] width 131 height 43
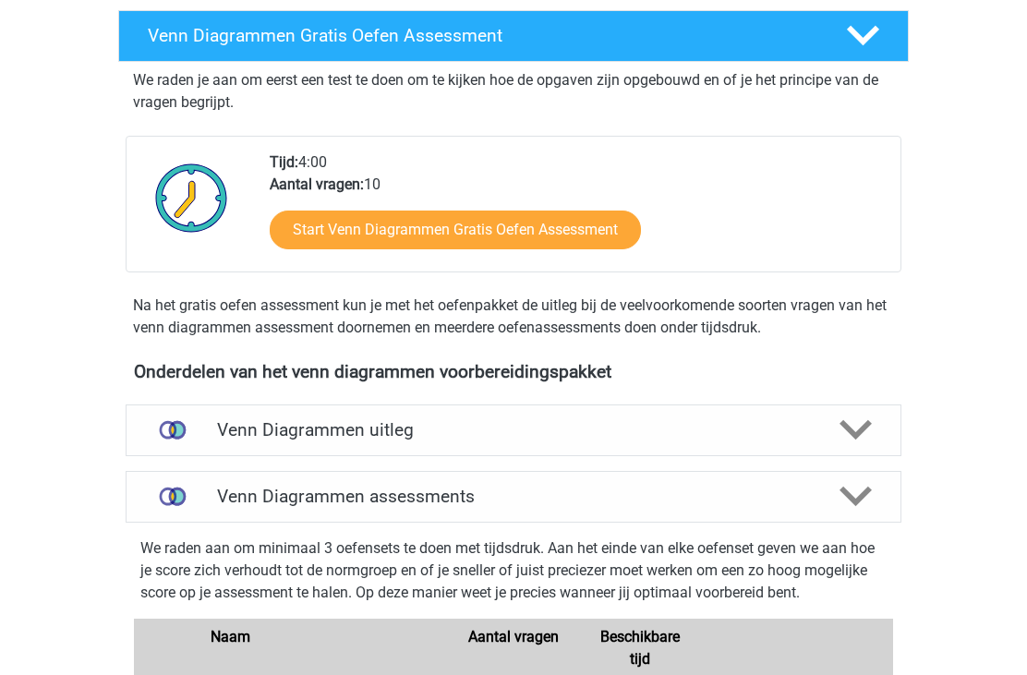
scroll to position [236, 0]
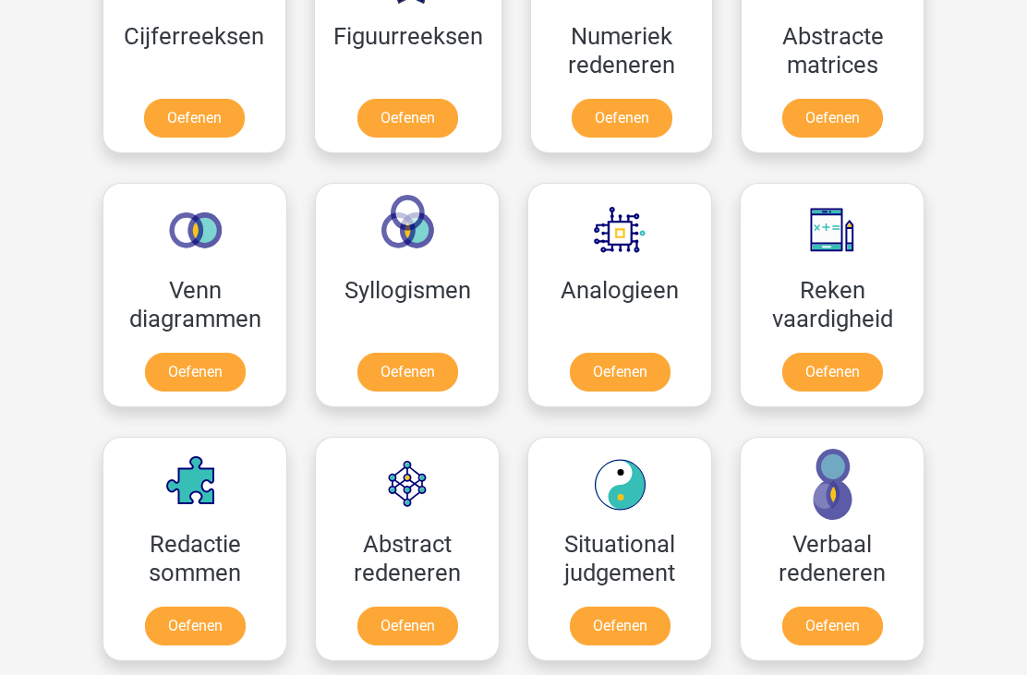
scroll to position [942, 0]
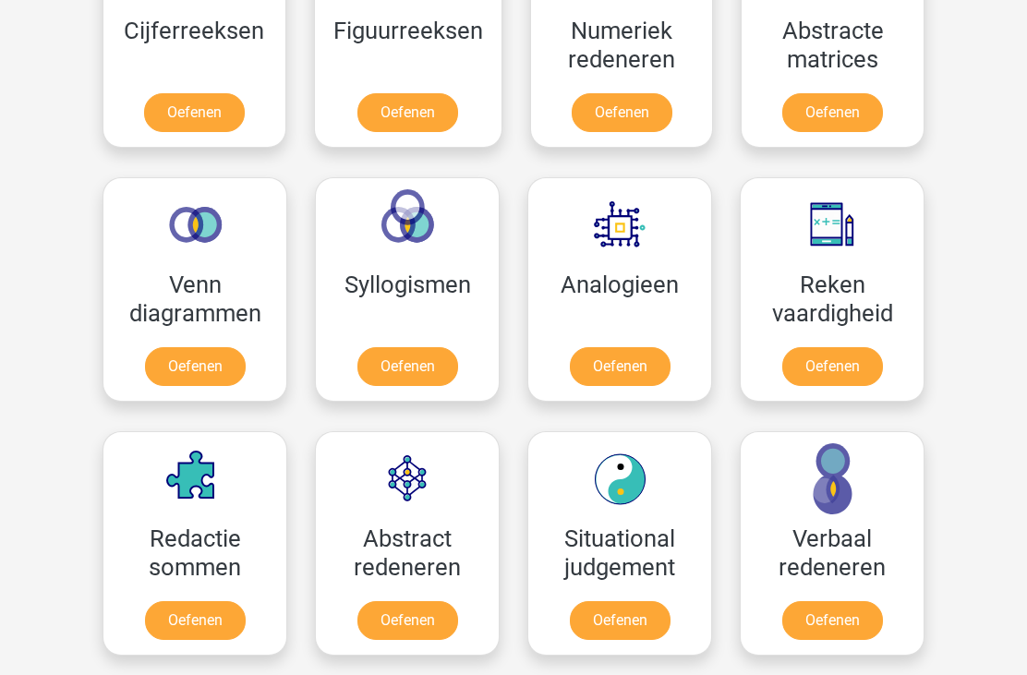
click at [428, 366] on link "Oefenen" at bounding box center [407, 367] width 101 height 39
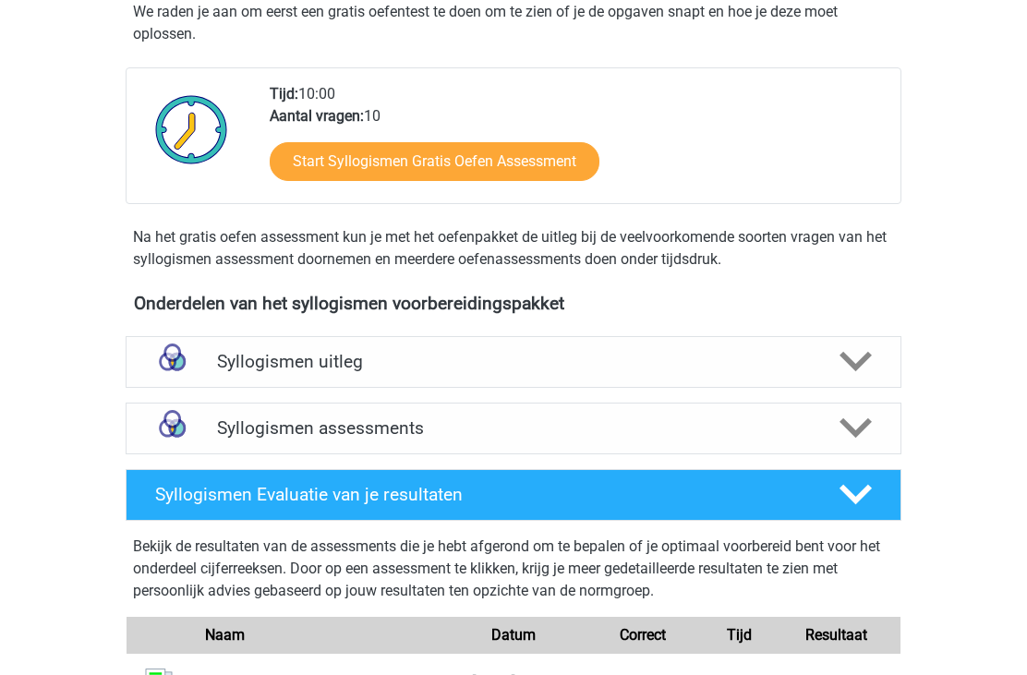
click at [853, 356] on icon at bounding box center [855, 362] width 32 height 32
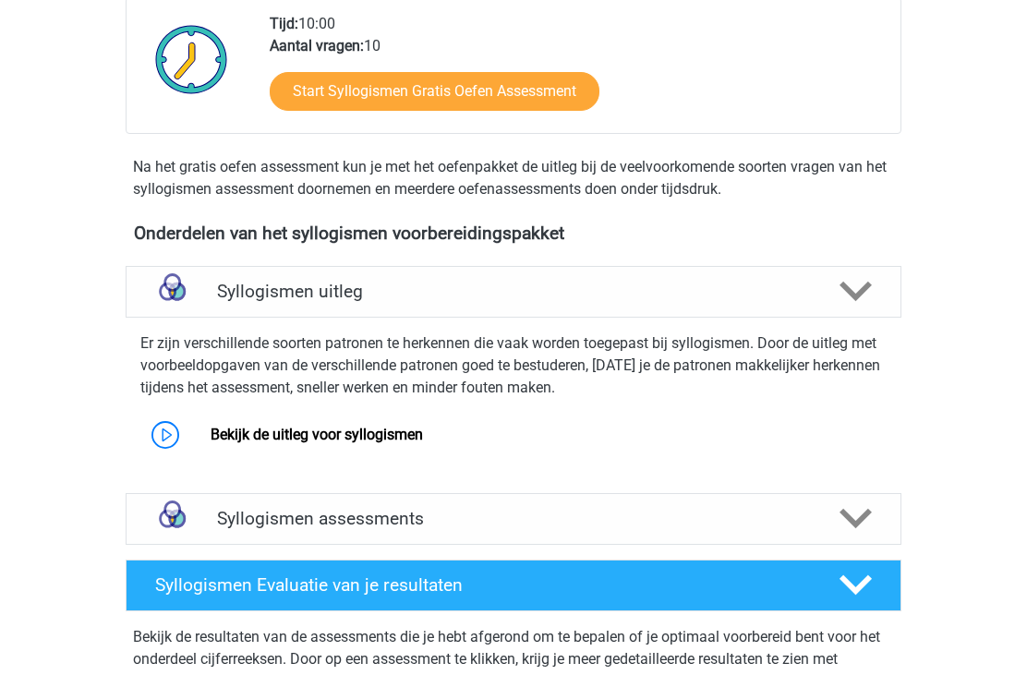
scroll to position [442, 0]
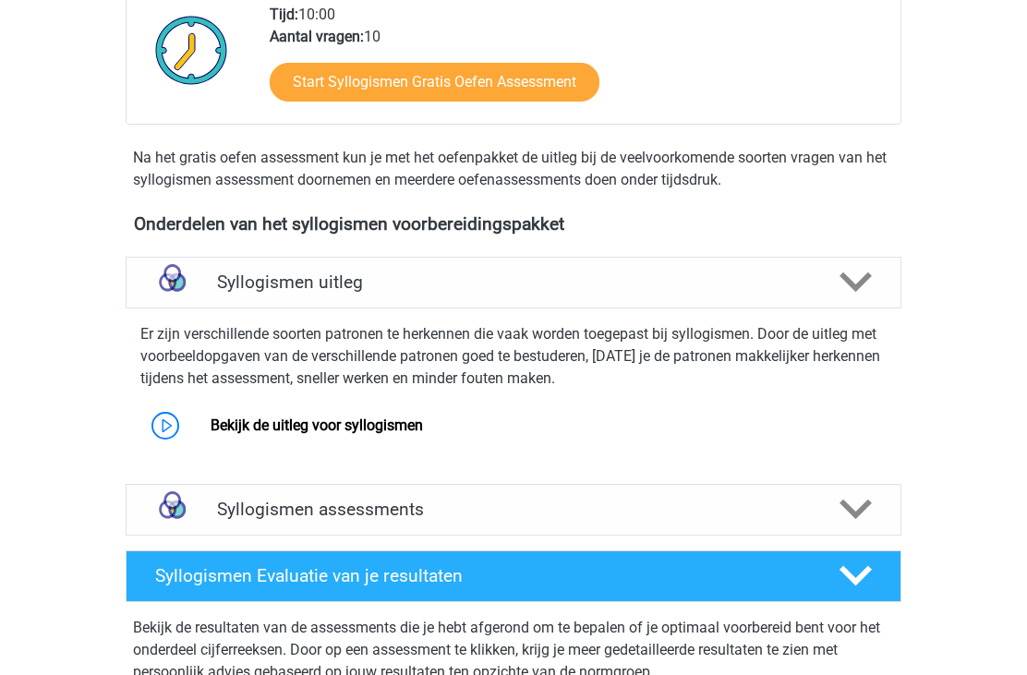
click at [399, 430] on link "Bekijk de uitleg voor syllogismen" at bounding box center [316, 425] width 212 height 18
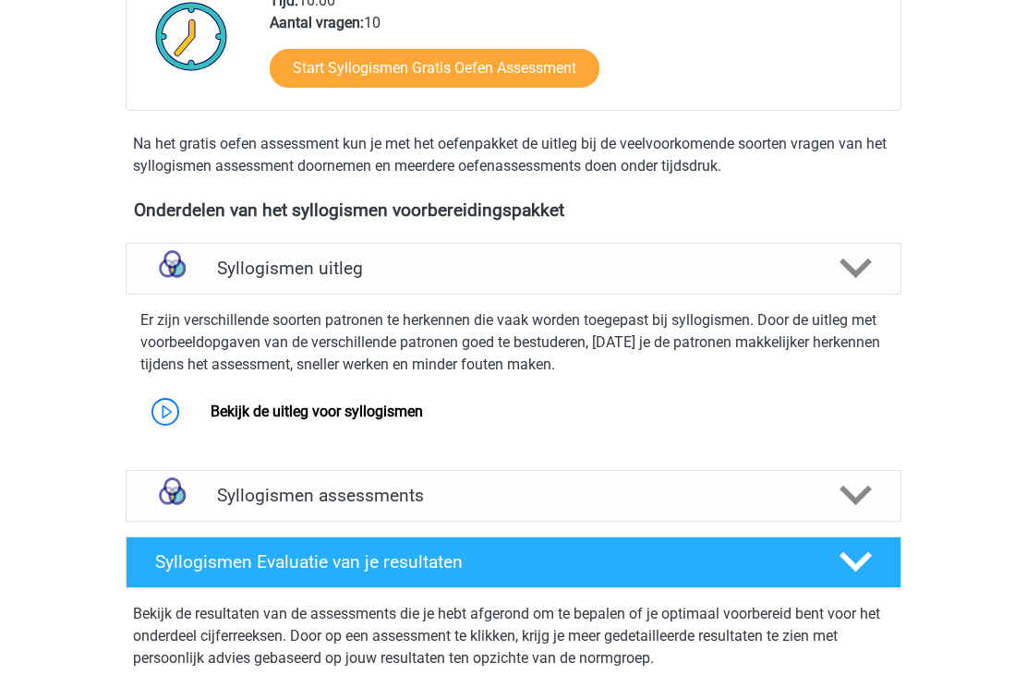
scroll to position [456, 0]
click at [462, 499] on h4 "Syllogismen assessments" at bounding box center [513, 495] width 593 height 21
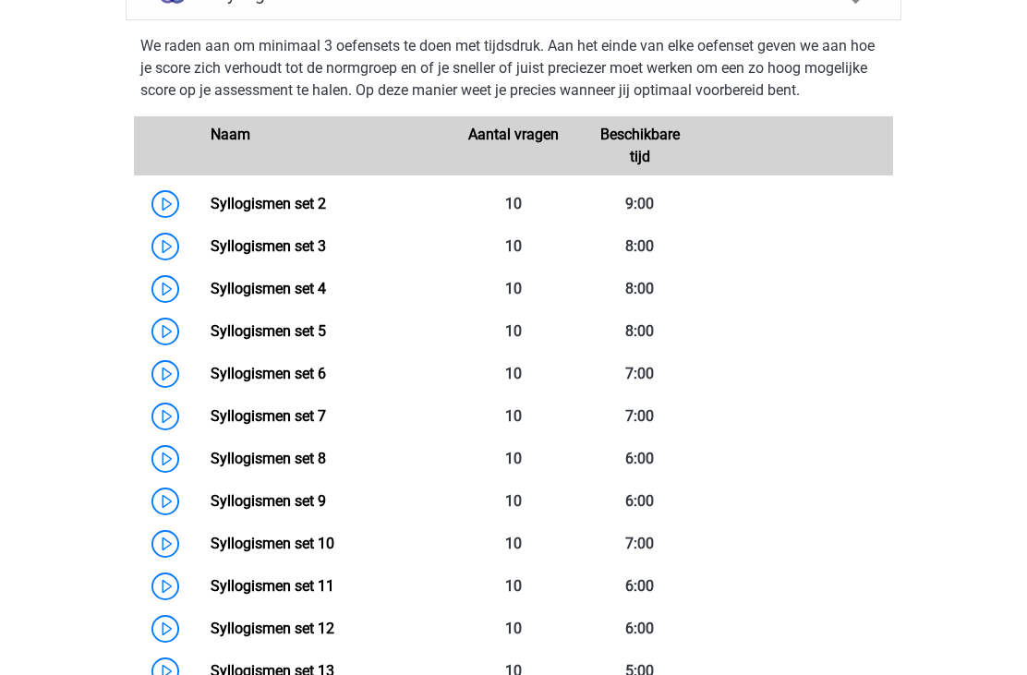
scroll to position [957, 0]
click at [315, 407] on link "Syllogismen set 7" at bounding box center [267, 416] width 115 height 18
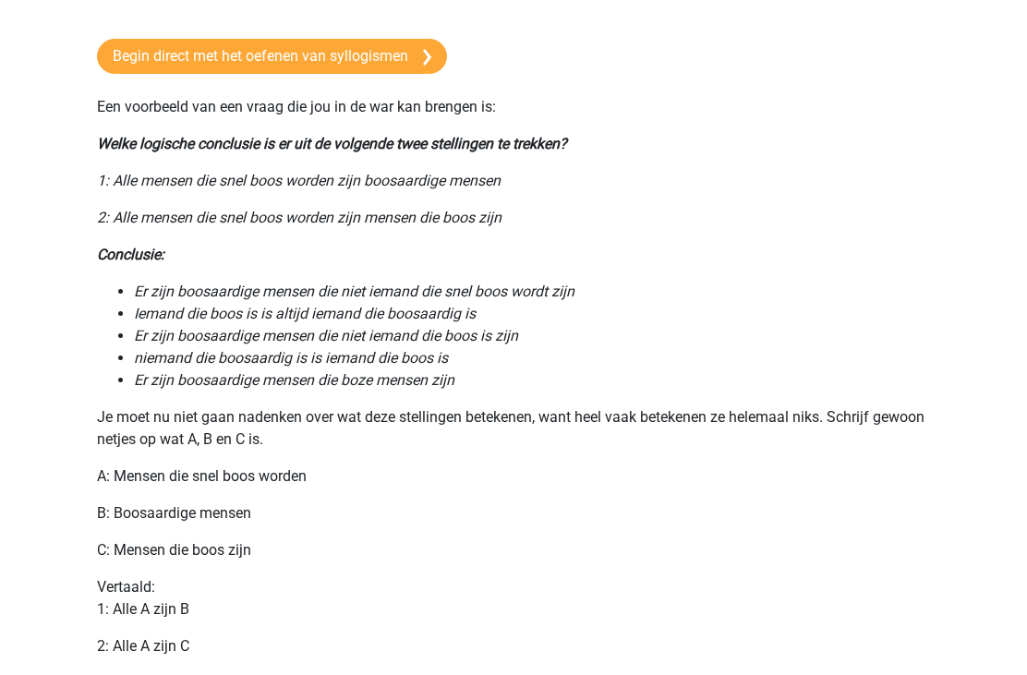
scroll to position [534, 0]
click at [145, 383] on icon "Er zijn boosaardige mensen die boze mensen zijn" at bounding box center [294, 380] width 320 height 18
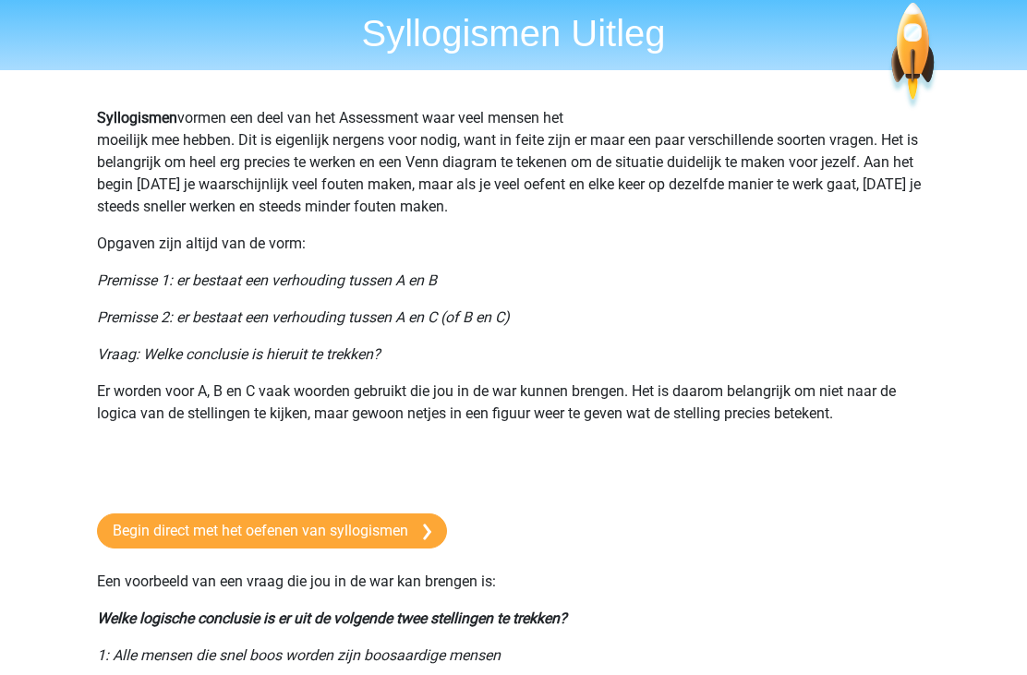
scroll to position [0, 0]
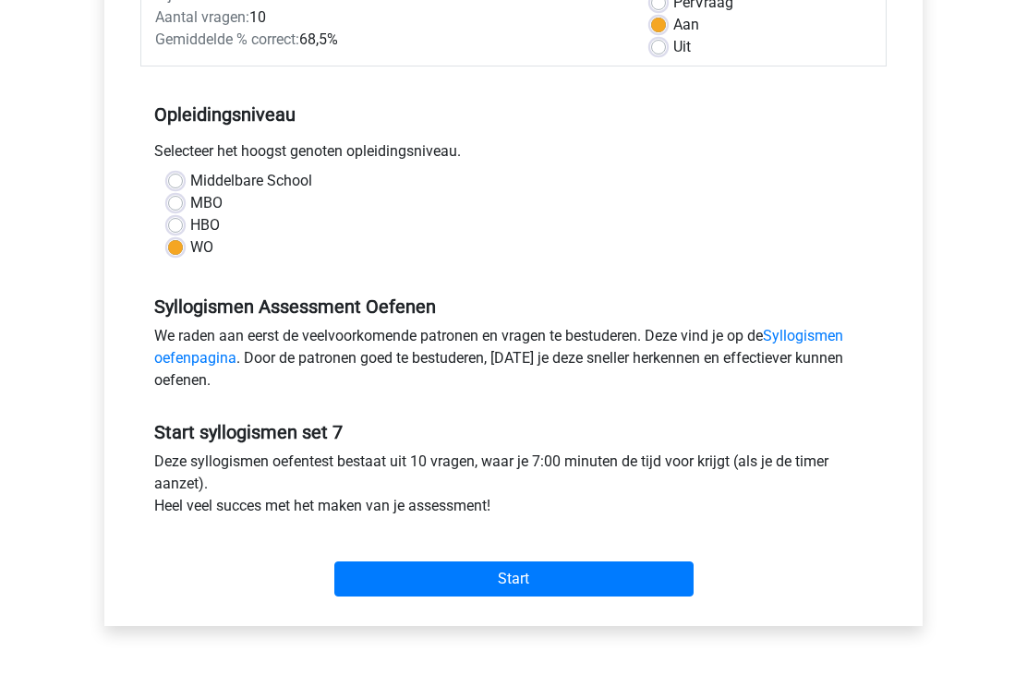
scroll to position [318, 0]
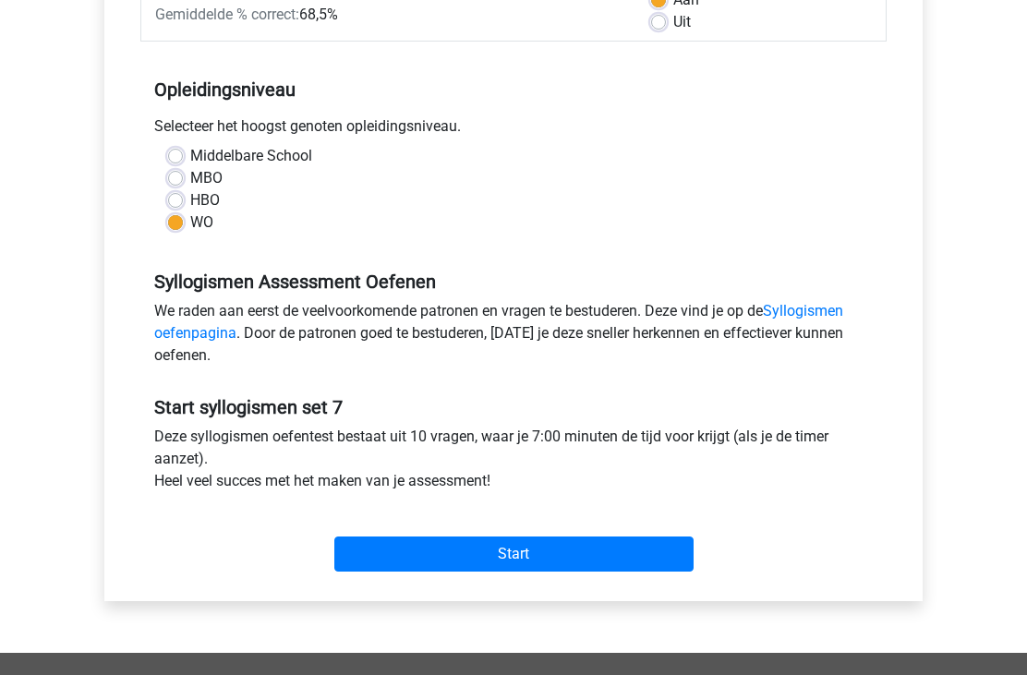
click at [513, 554] on input "Start" at bounding box center [513, 553] width 359 height 35
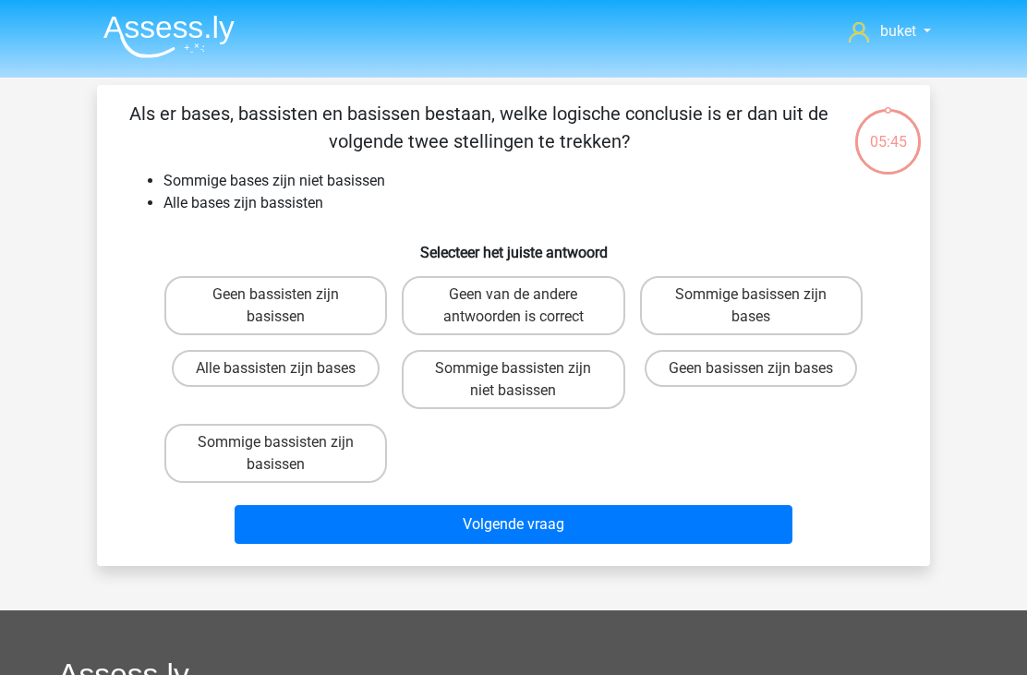
click at [246, 373] on label "Alle bassisten zijn bases" at bounding box center [276, 368] width 208 height 37
click at [276, 373] on input "Alle bassisten zijn bases" at bounding box center [282, 374] width 12 height 12
radio input "true"
click at [462, 537] on button "Volgende vraag" at bounding box center [513, 524] width 559 height 39
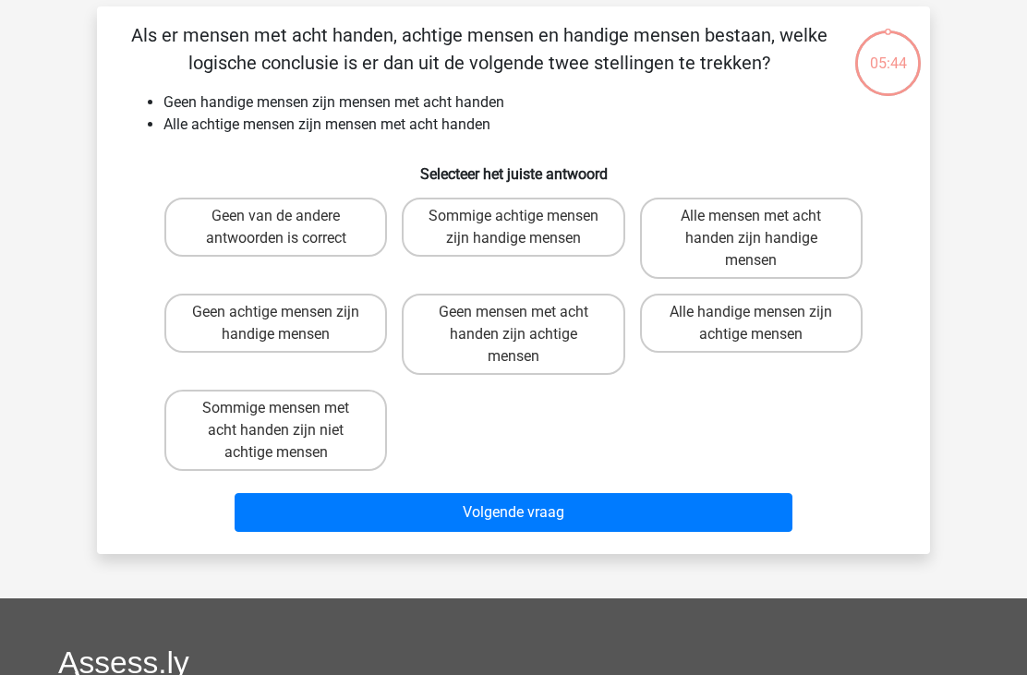
scroll to position [85, 0]
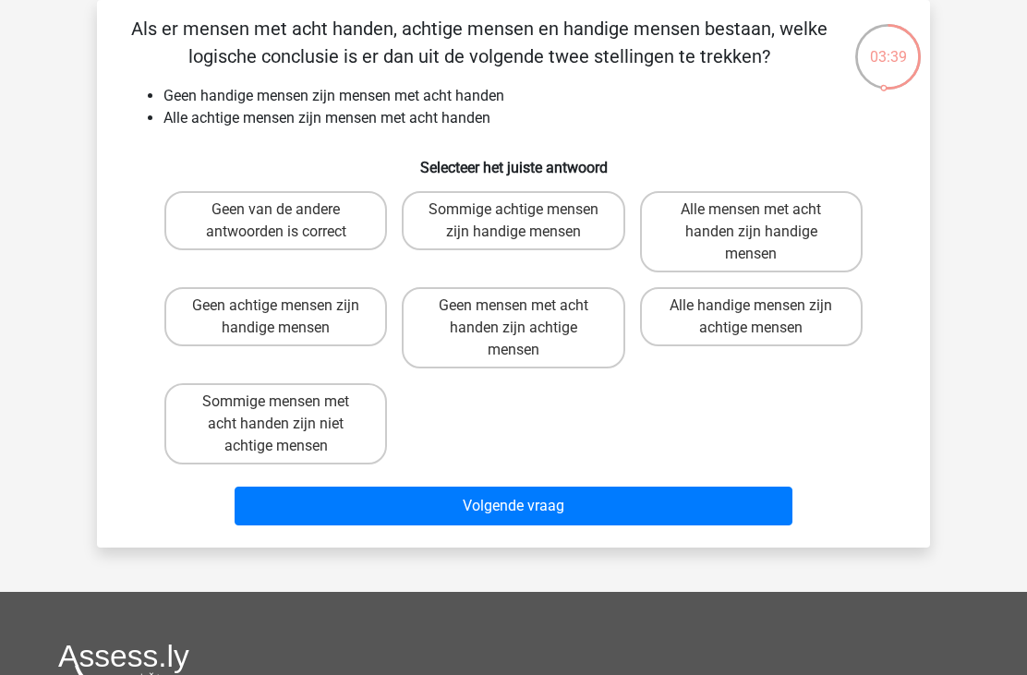
click at [229, 218] on label "Geen van de andere antwoorden is correct" at bounding box center [275, 220] width 222 height 59
click at [276, 218] on input "Geen van de andere antwoorden is correct" at bounding box center [282, 216] width 12 height 12
radio input "true"
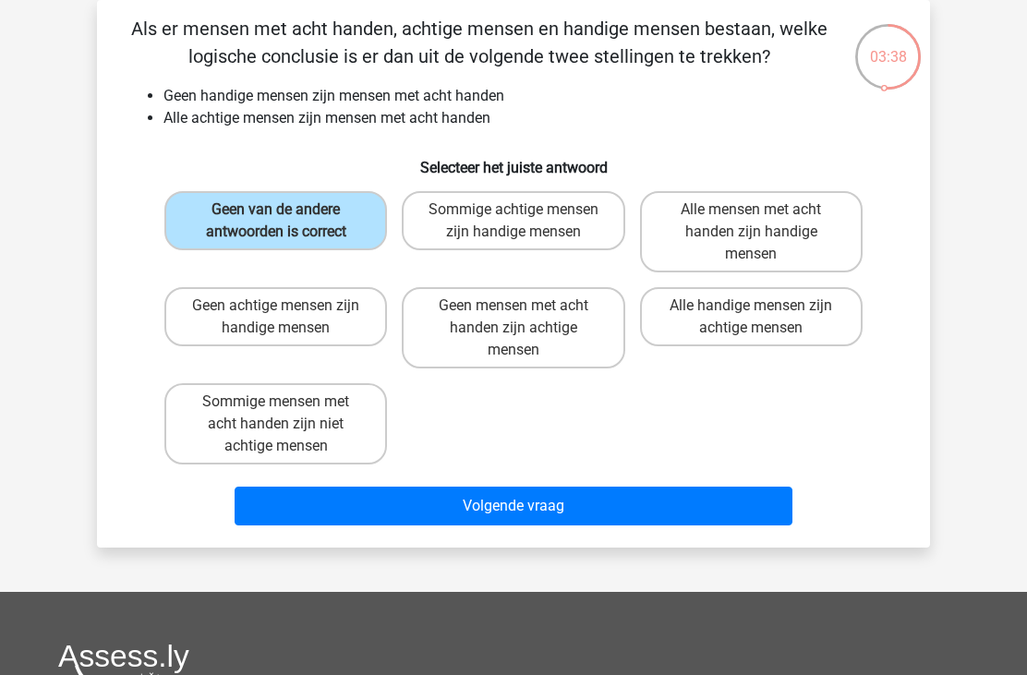
click at [474, 491] on button "Volgende vraag" at bounding box center [513, 506] width 559 height 39
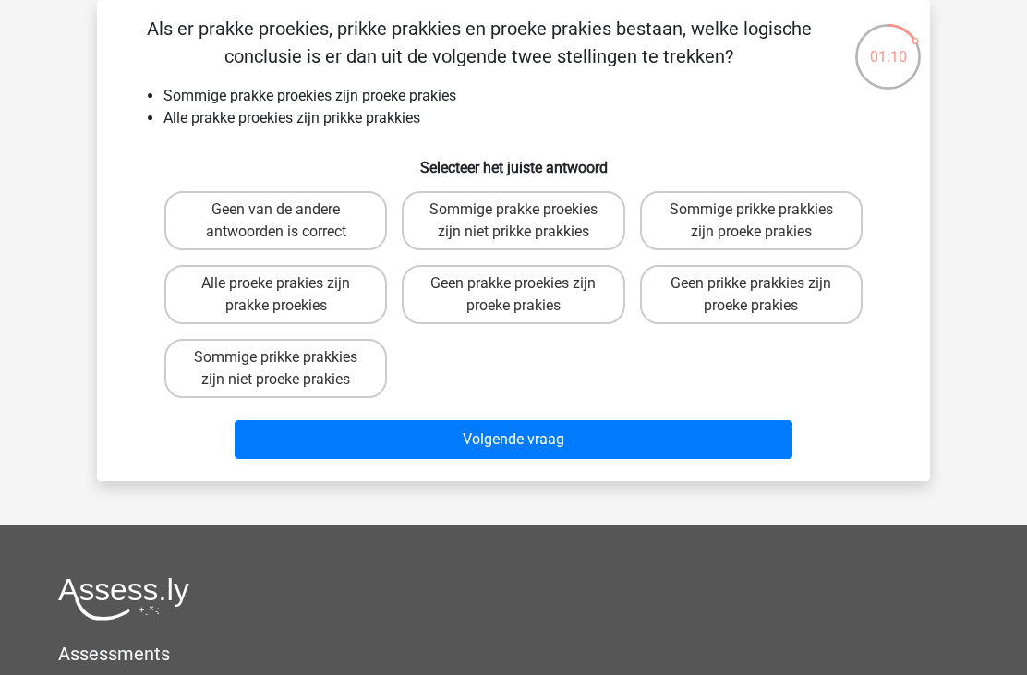
click at [783, 291] on label "Geen prikke prakkies zijn proeke prakies" at bounding box center [751, 294] width 222 height 59
click at [763, 291] on input "Geen prikke prakkies zijn proeke prakies" at bounding box center [757, 289] width 12 height 12
radio input "true"
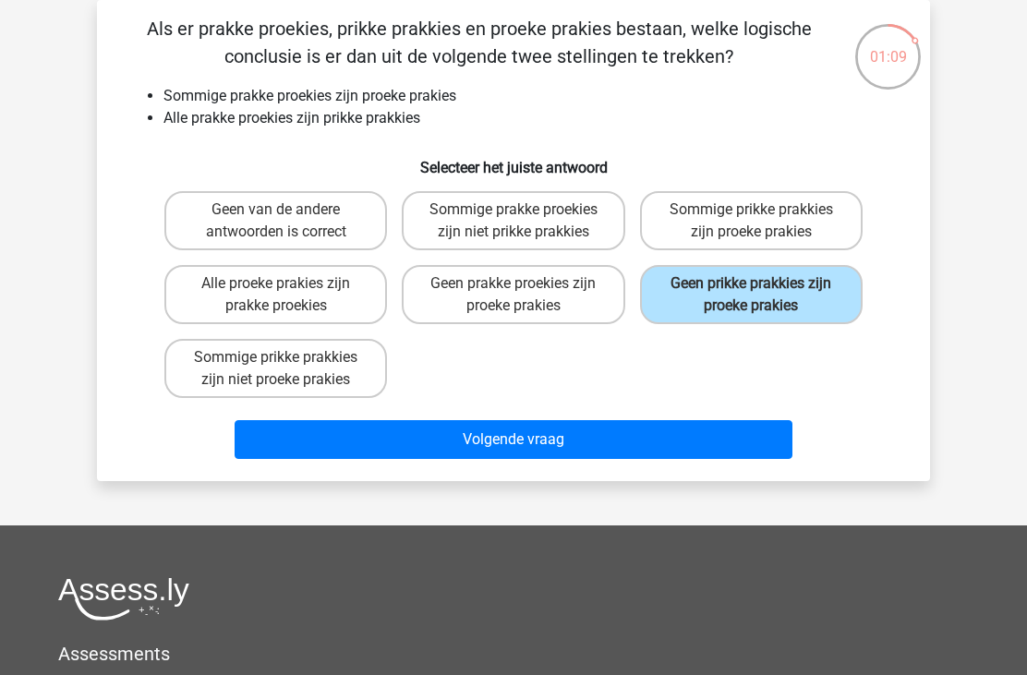
click at [592, 427] on button "Volgende vraag" at bounding box center [513, 439] width 559 height 39
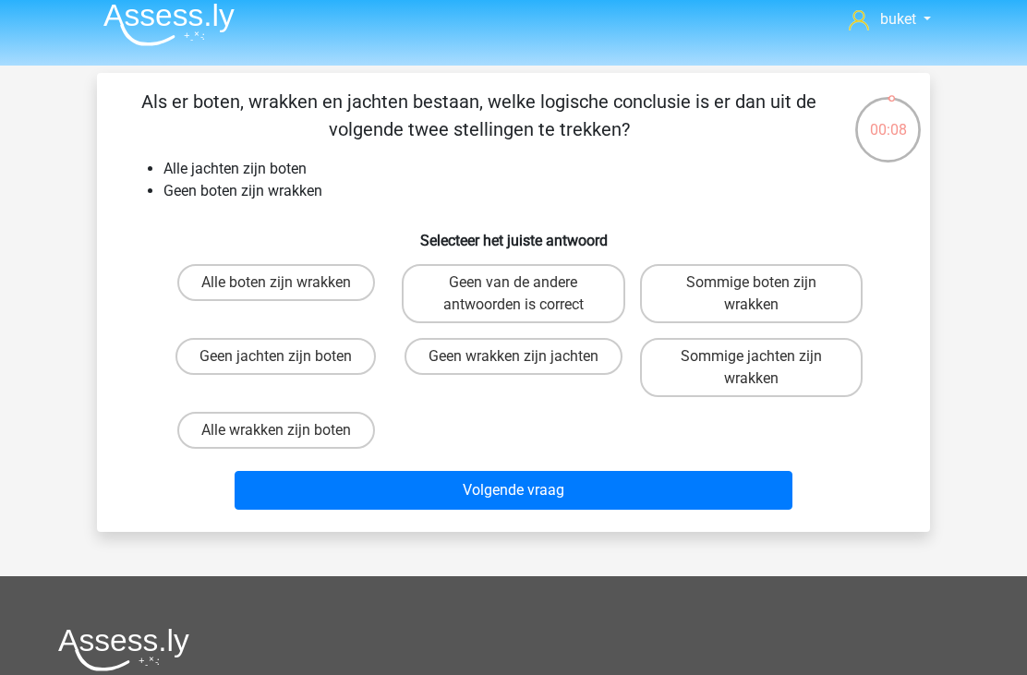
scroll to position [0, 0]
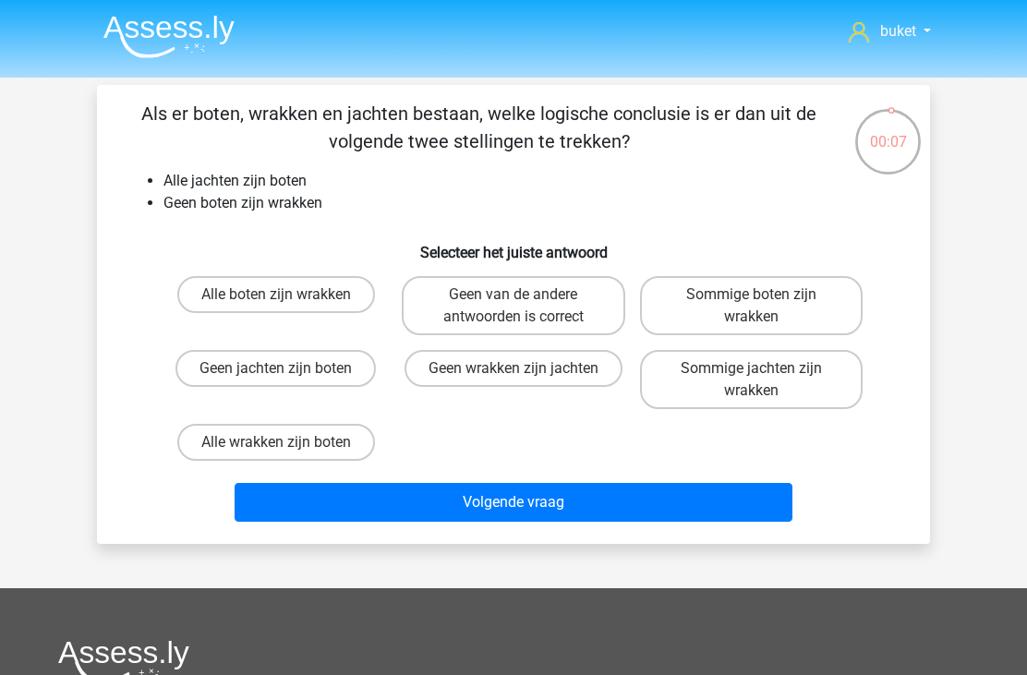
click at [524, 373] on input "Geen wrakken zijn jachten" at bounding box center [519, 374] width 12 height 12
radio input "true"
click at [547, 491] on button "Volgende vraag" at bounding box center [513, 502] width 559 height 39
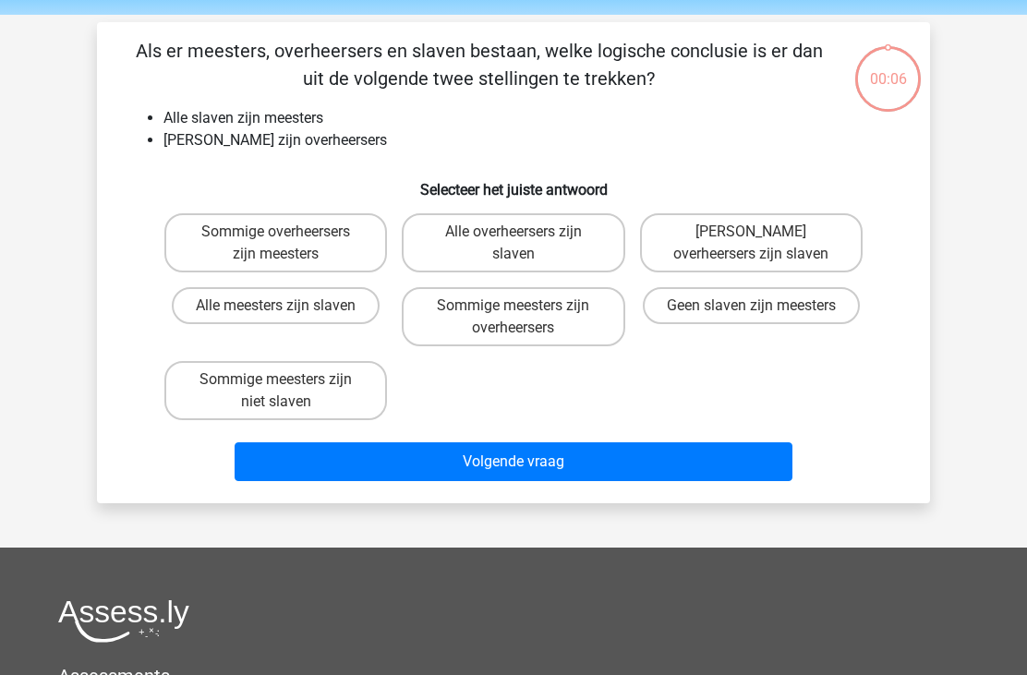
scroll to position [85, 0]
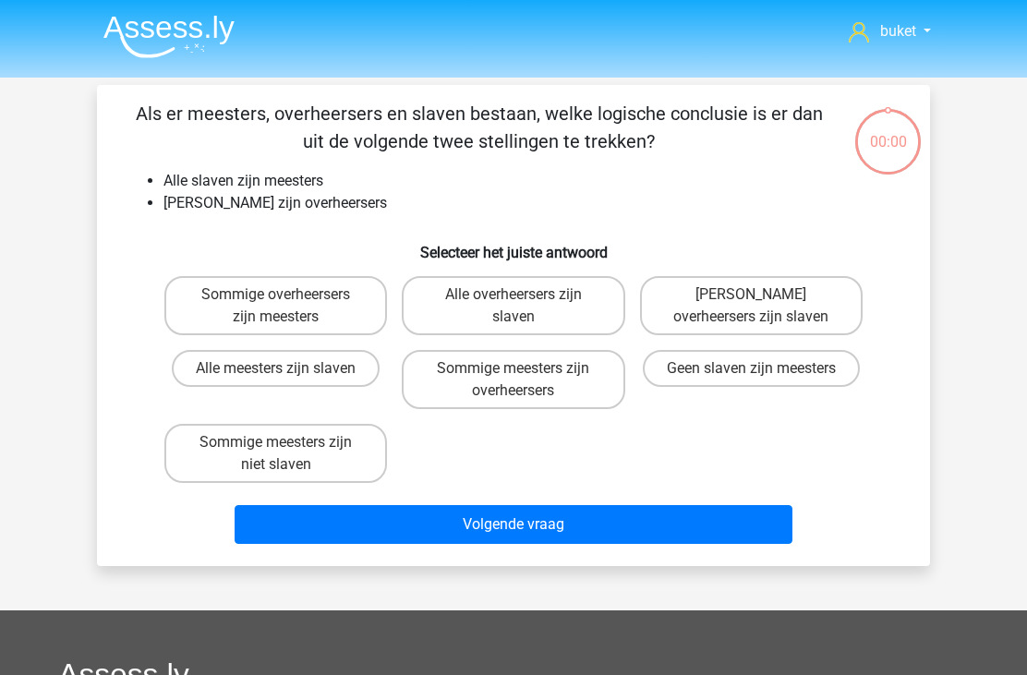
scroll to position [85, 0]
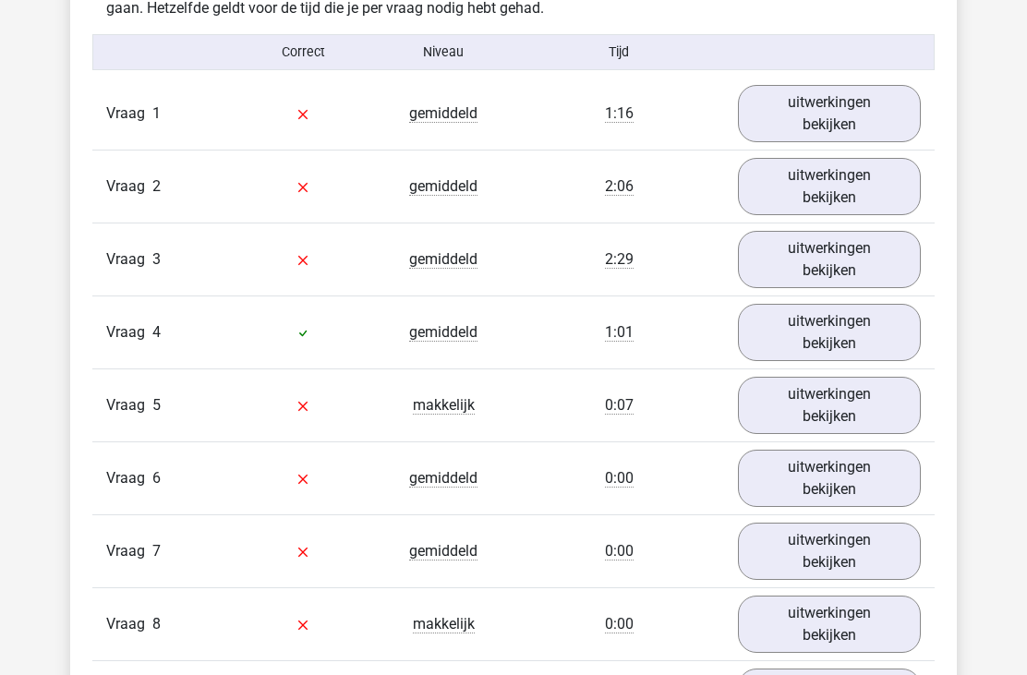
scroll to position [1154, 0]
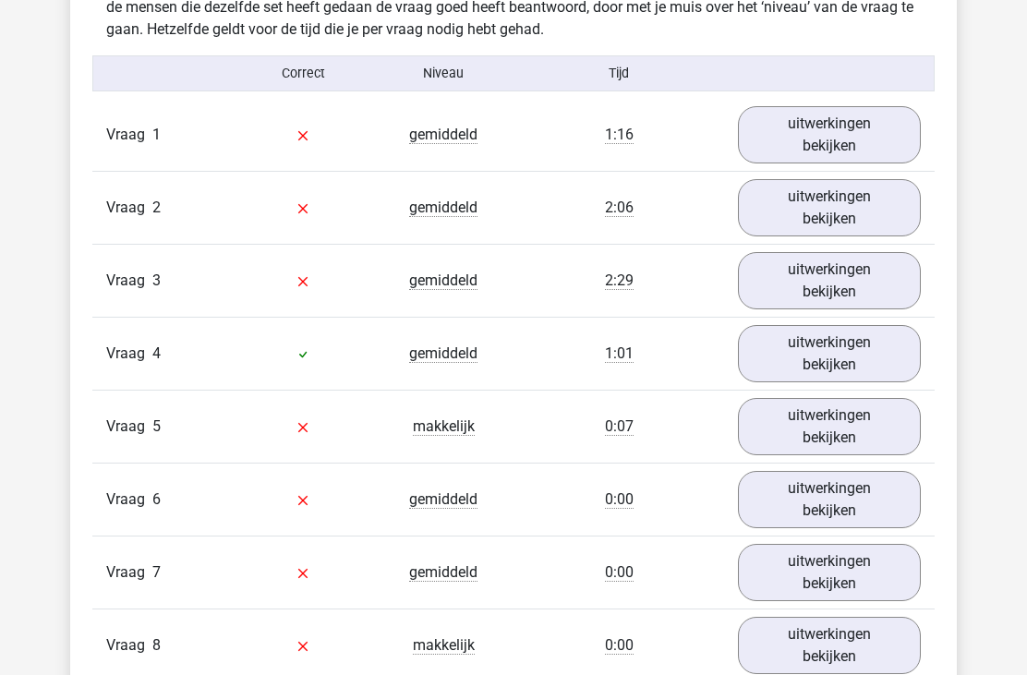
click at [822, 352] on link "uitwerkingen bekijken" at bounding box center [829, 354] width 183 height 57
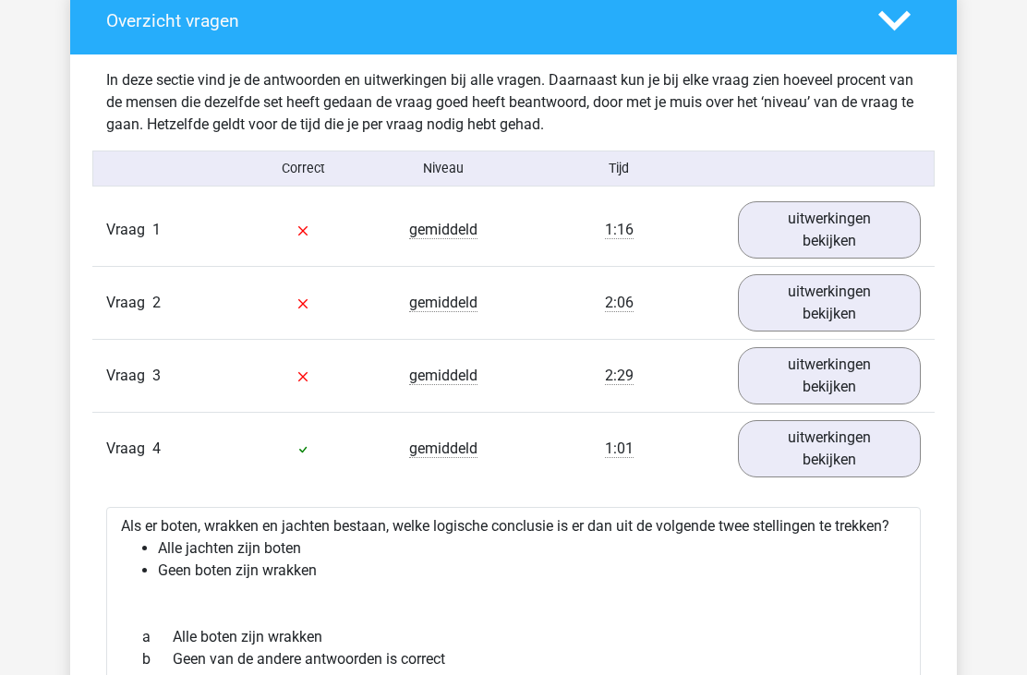
scroll to position [1039, 0]
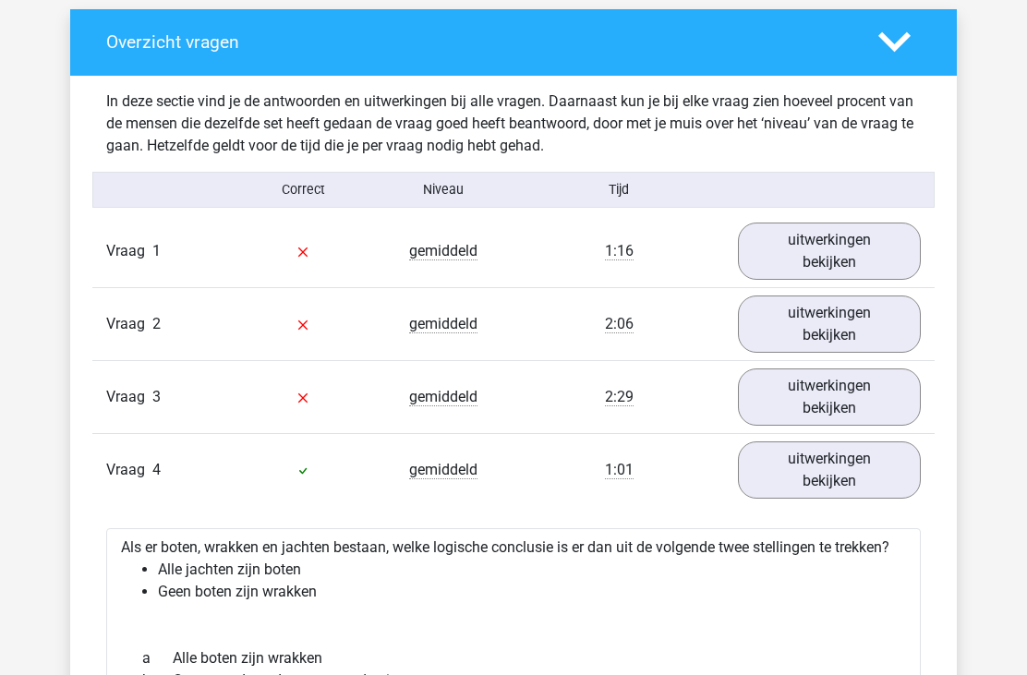
click at [851, 253] on link "uitwerkingen bekijken" at bounding box center [829, 250] width 183 height 57
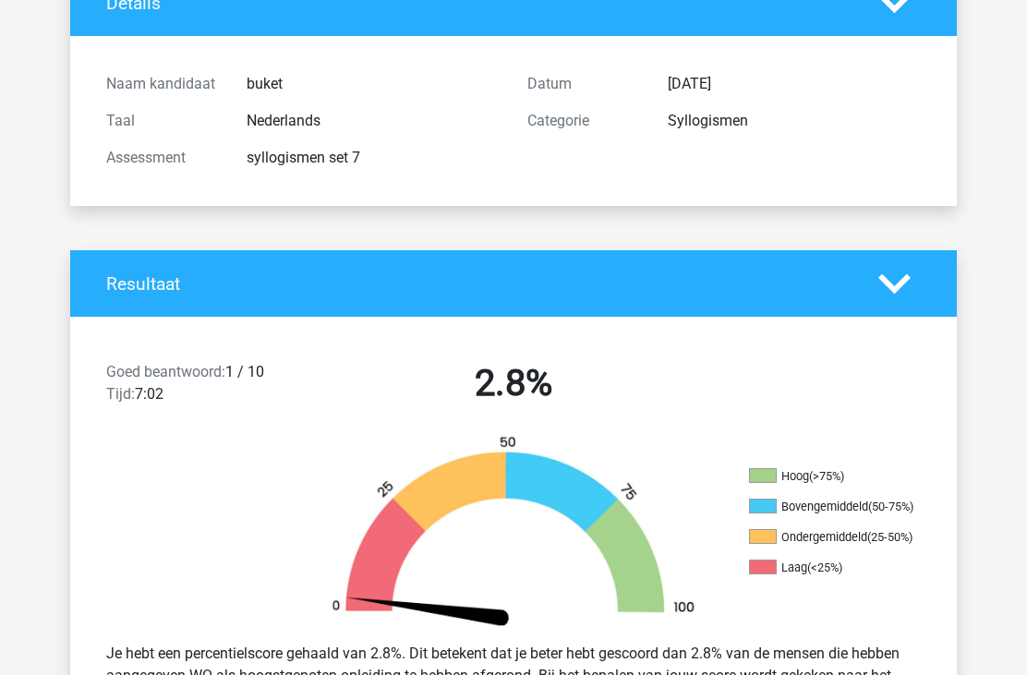
scroll to position [0, 0]
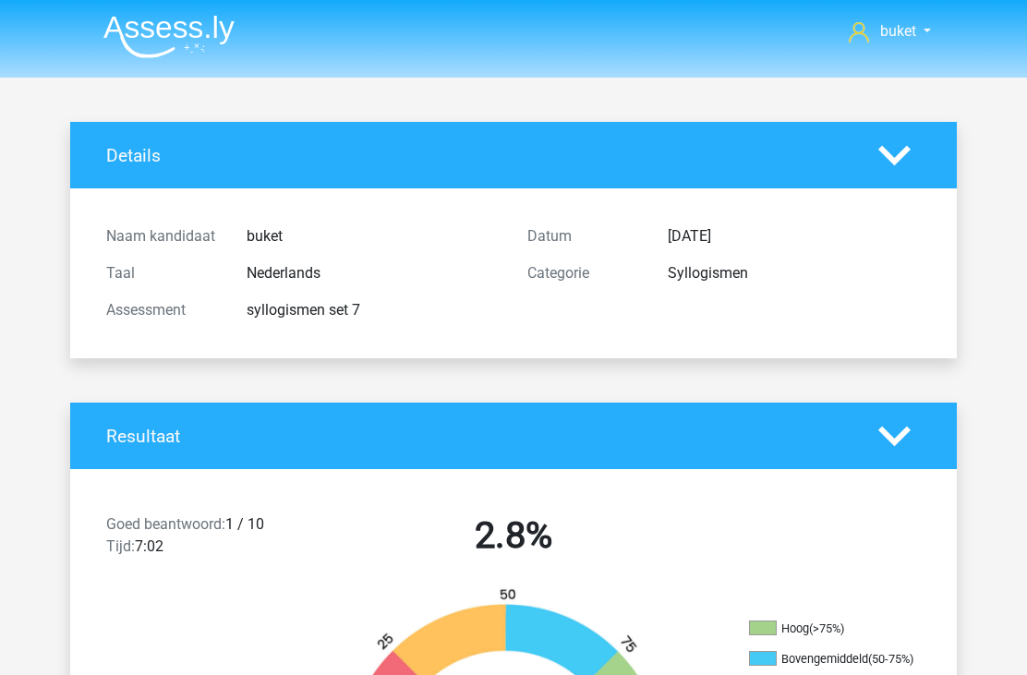
click at [157, 35] on img at bounding box center [168, 36] width 131 height 43
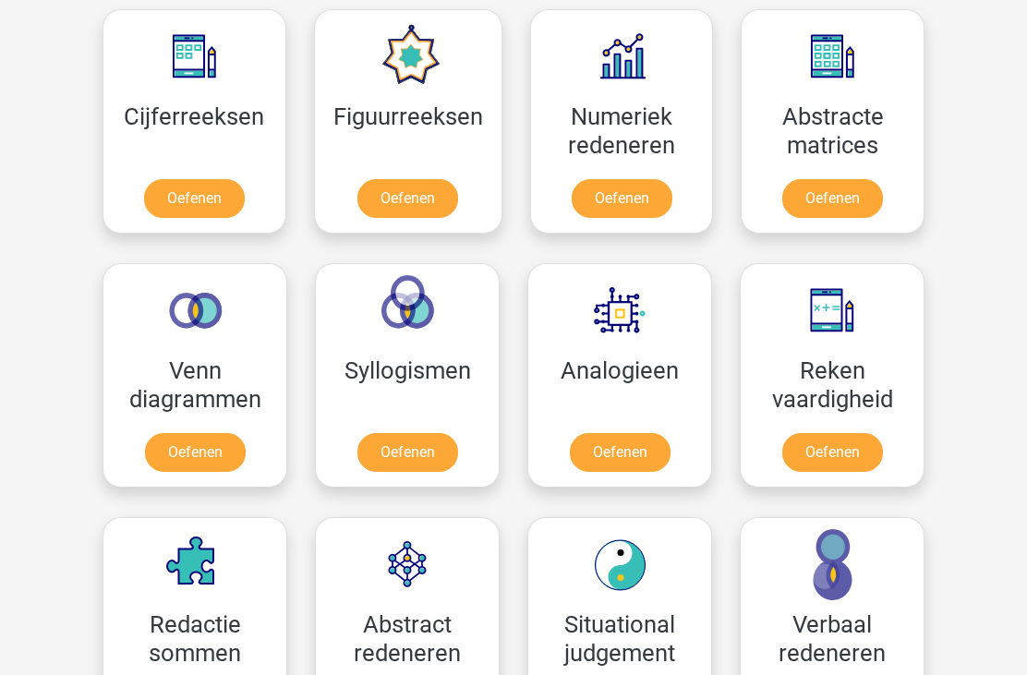
scroll to position [857, 0]
click at [421, 450] on link "Oefenen" at bounding box center [407, 452] width 101 height 39
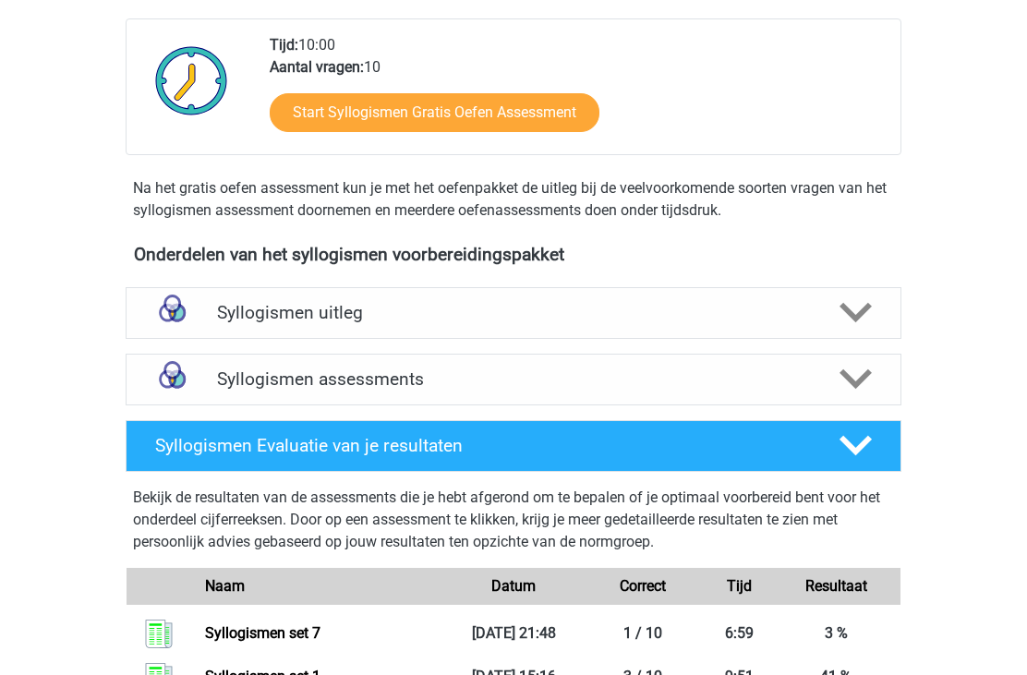
click at [858, 310] on icon at bounding box center [855, 313] width 32 height 32
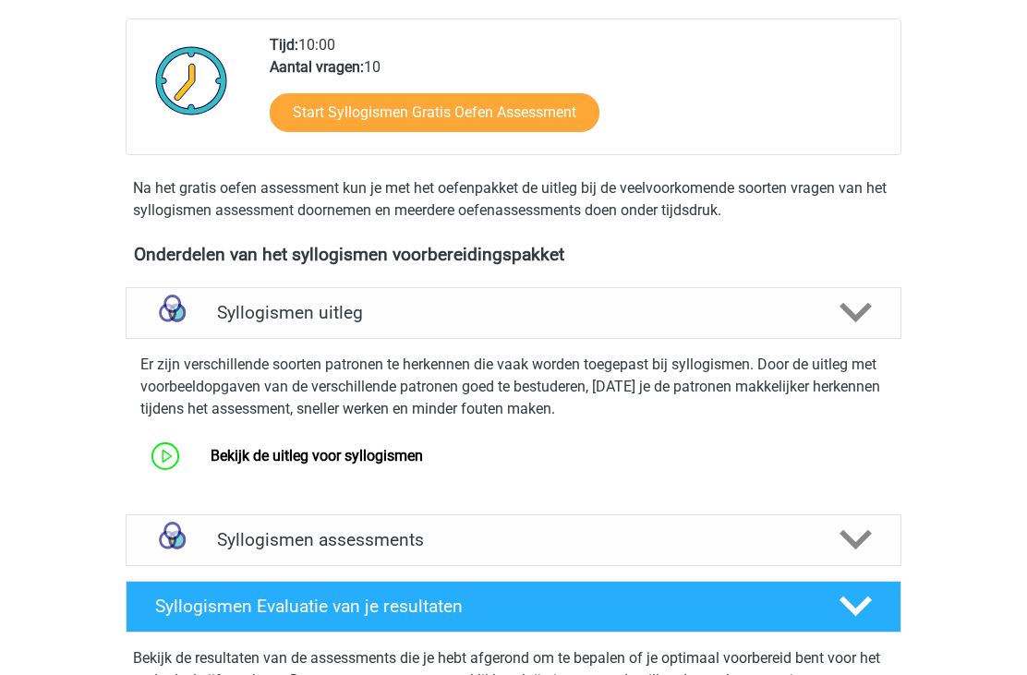
scroll to position [412, 0]
click at [421, 460] on link "Bekijk de uitleg voor syllogismen" at bounding box center [316, 456] width 212 height 18
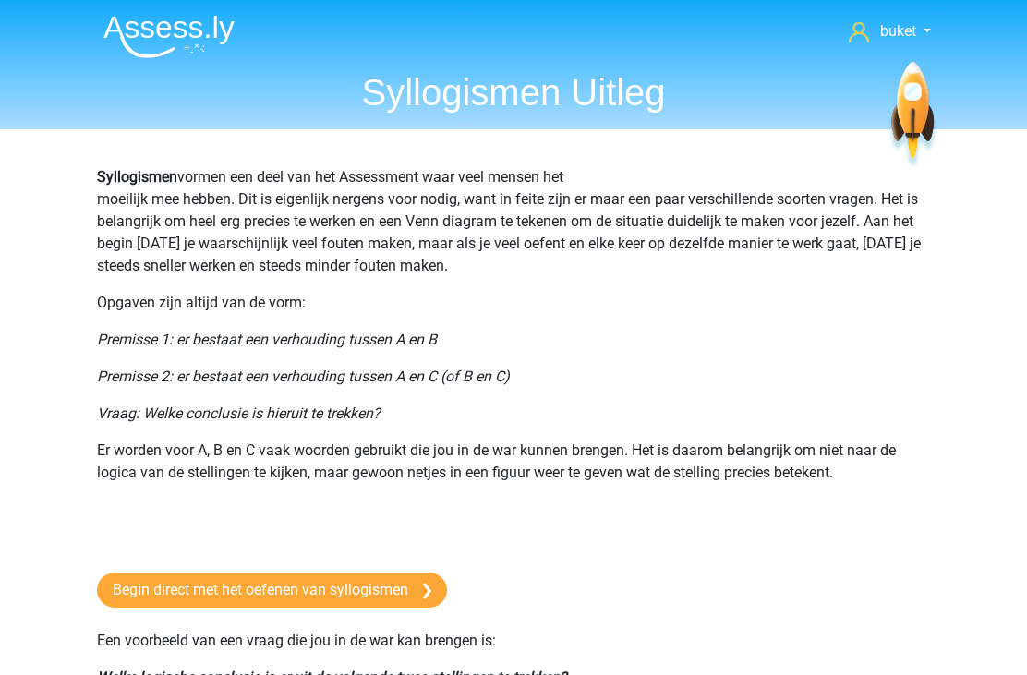
click at [383, 588] on link "Begin direct met het oefenen van syllogismen" at bounding box center [272, 589] width 350 height 35
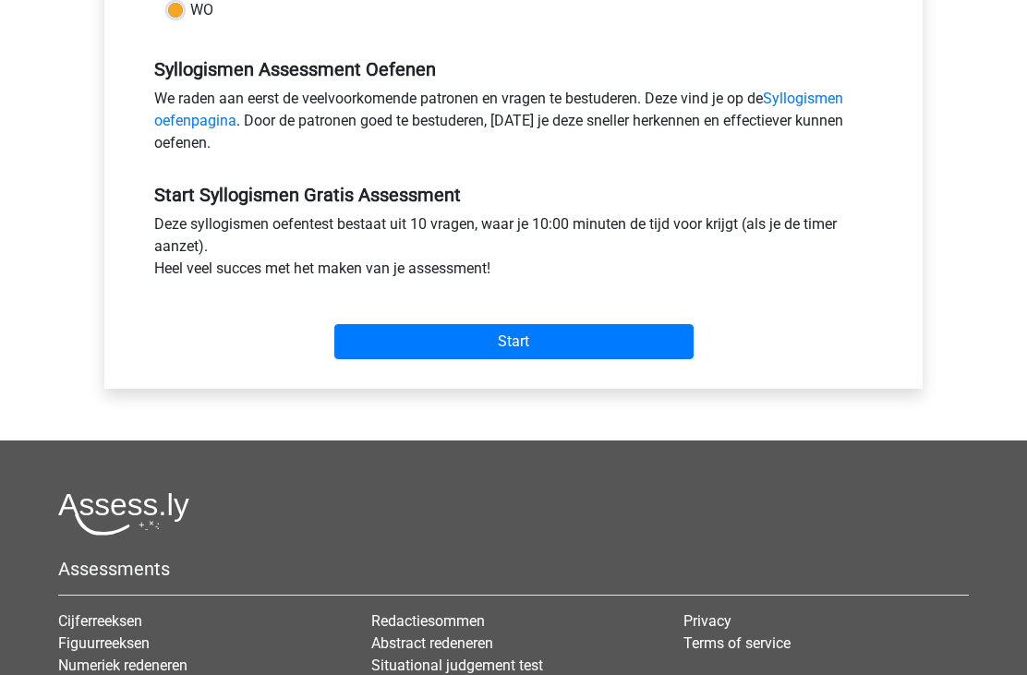
scroll to position [529, 0]
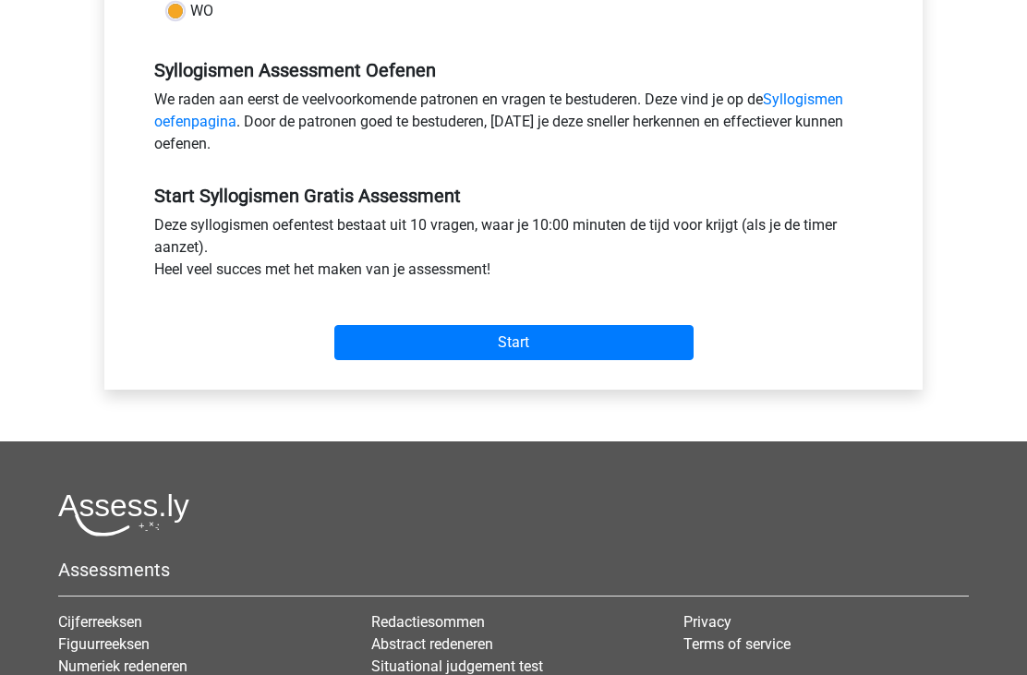
click at [619, 343] on input "Start" at bounding box center [513, 343] width 359 height 35
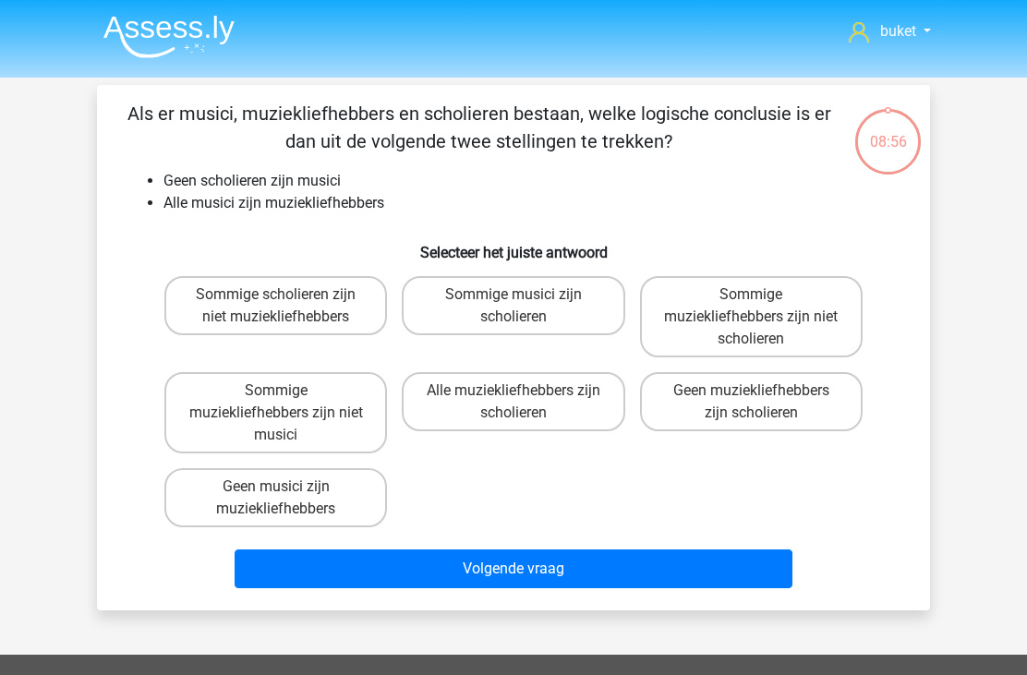
click at [191, 302] on label "Sommige scholieren zijn niet muziekliefhebbers" at bounding box center [275, 305] width 222 height 59
click at [276, 302] on input "Sommige scholieren zijn niet muziekliefhebbers" at bounding box center [282, 300] width 12 height 12
radio input "true"
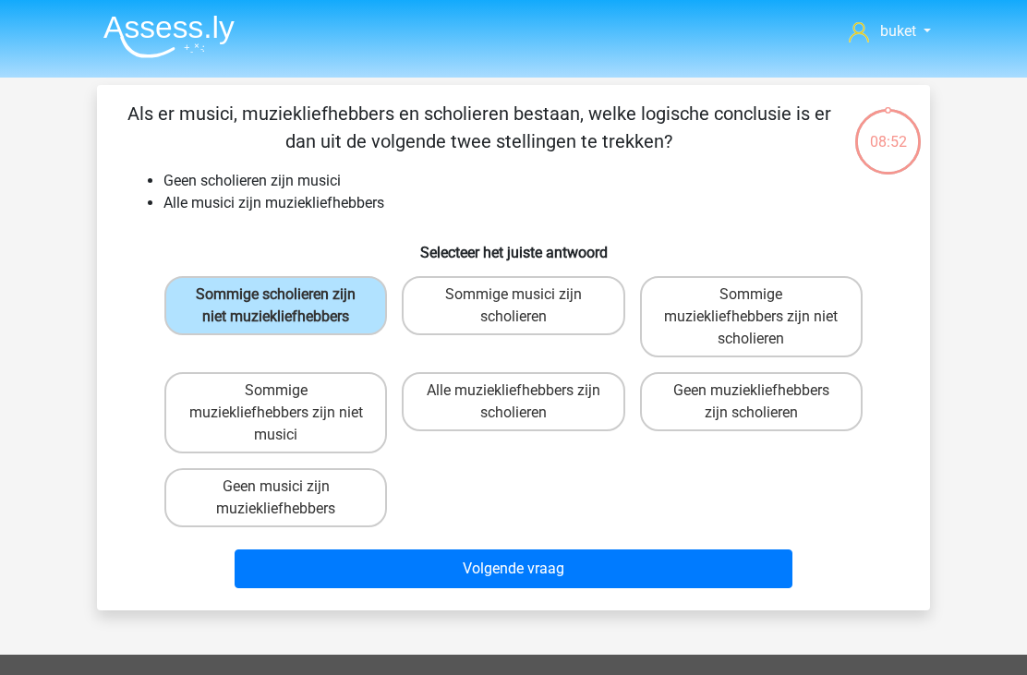
click at [421, 565] on button "Volgende vraag" at bounding box center [513, 568] width 559 height 39
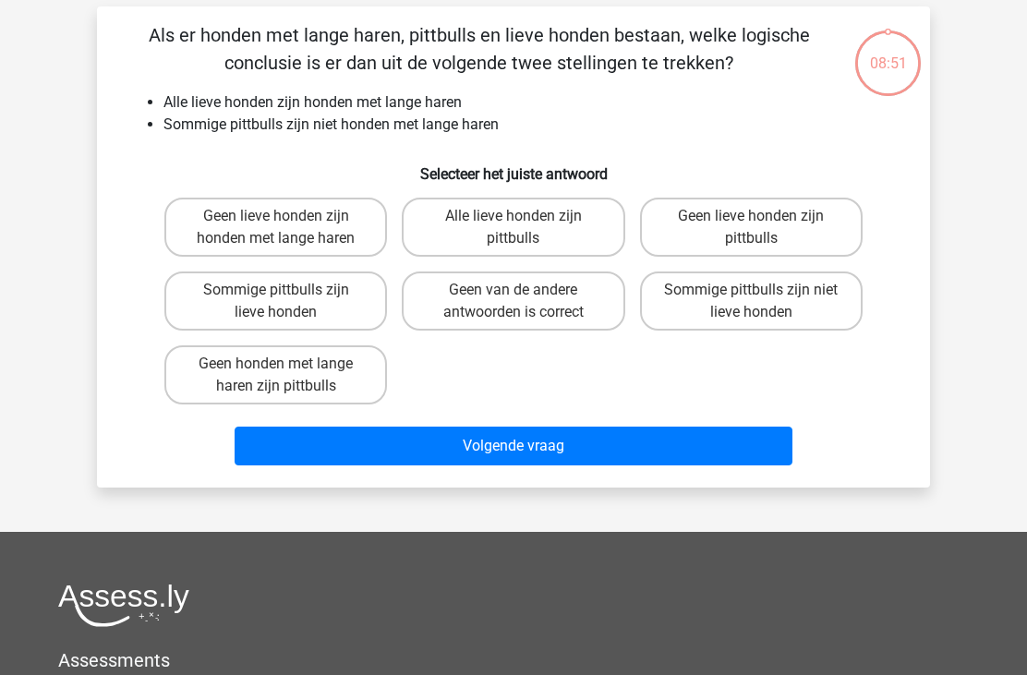
scroll to position [85, 0]
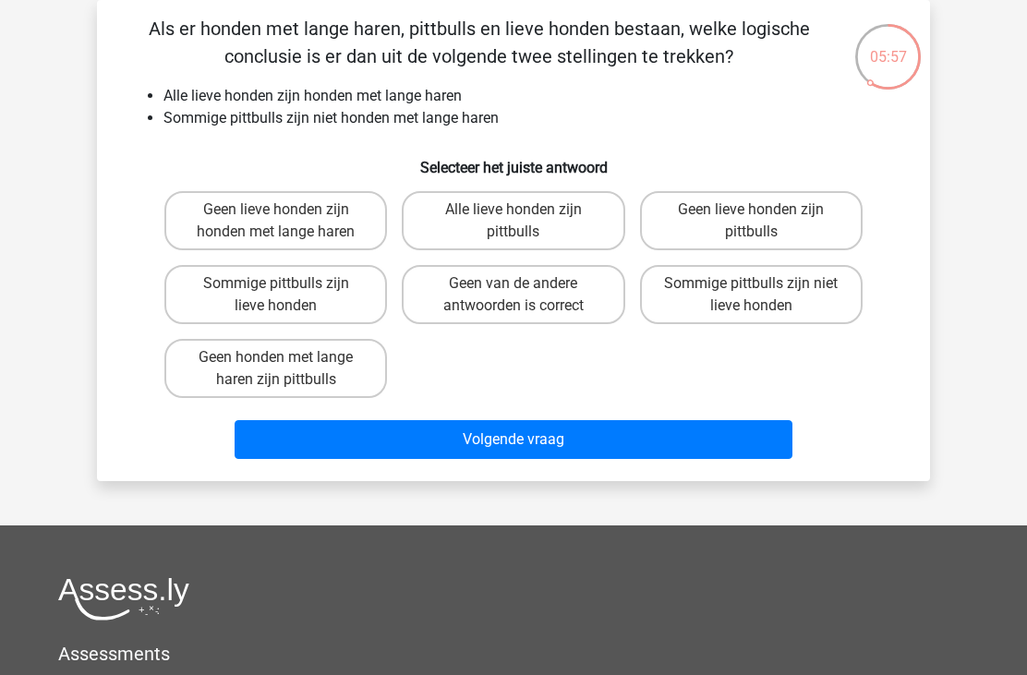
click at [299, 290] on label "Sommige pittbulls zijn lieve honden" at bounding box center [275, 294] width 222 height 59
click at [288, 290] on input "Sommige pittbulls zijn lieve honden" at bounding box center [282, 289] width 12 height 12
radio input "true"
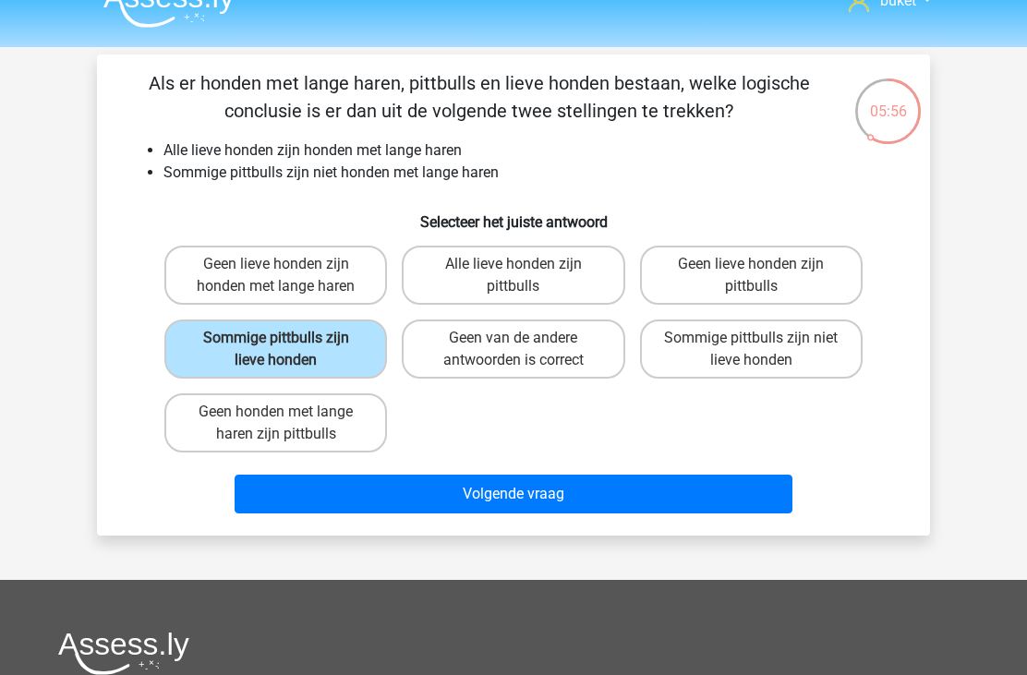
scroll to position [0, 0]
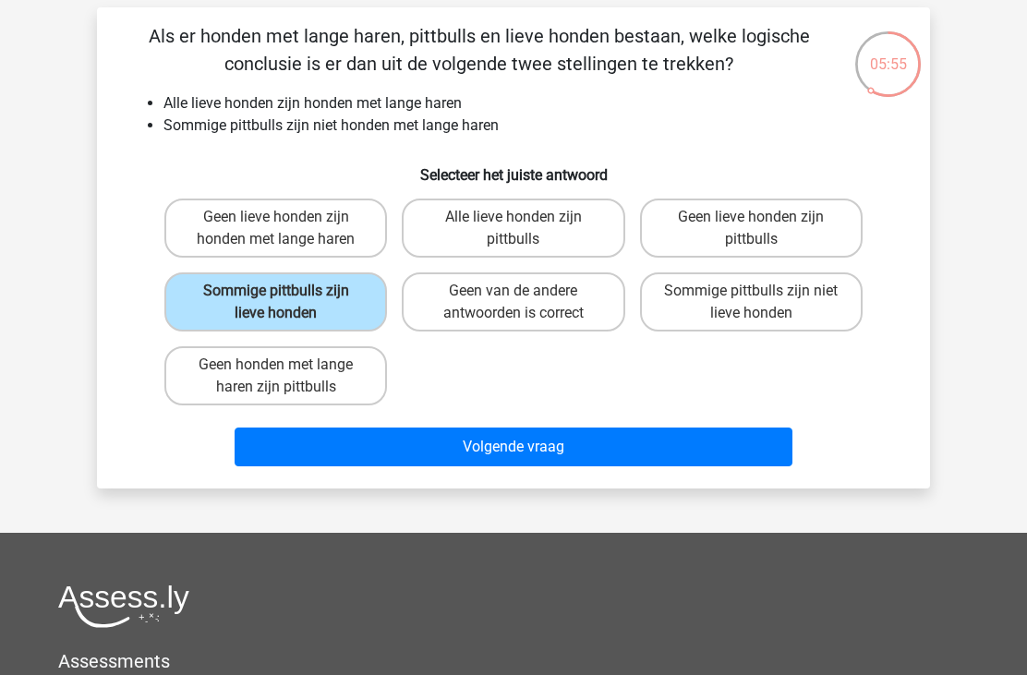
click at [351, 459] on button "Volgende vraag" at bounding box center [513, 446] width 559 height 39
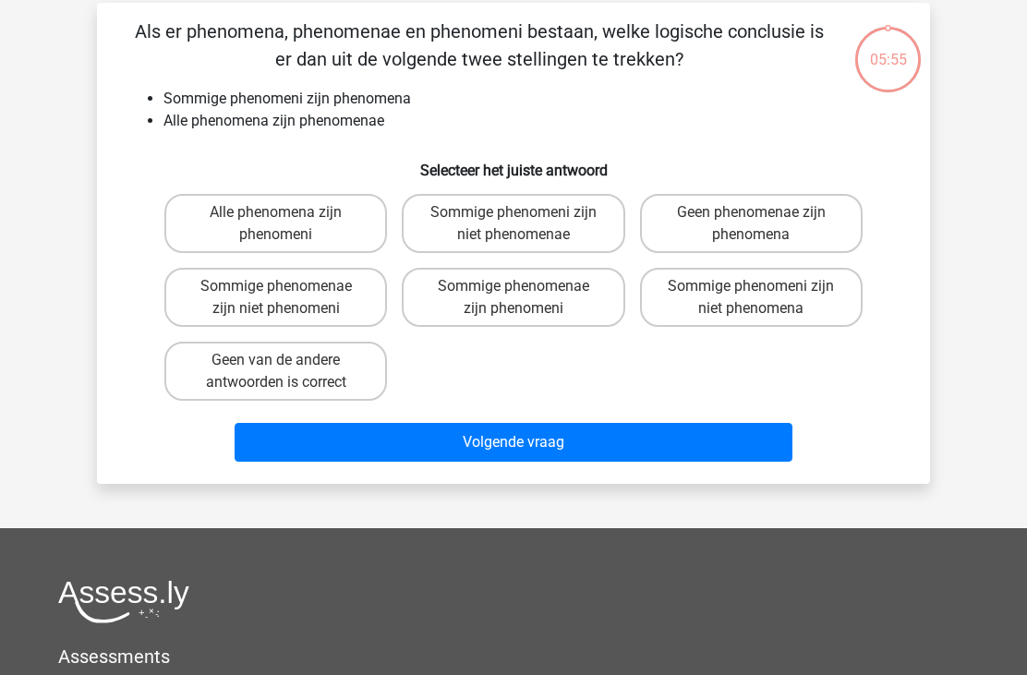
scroll to position [85, 0]
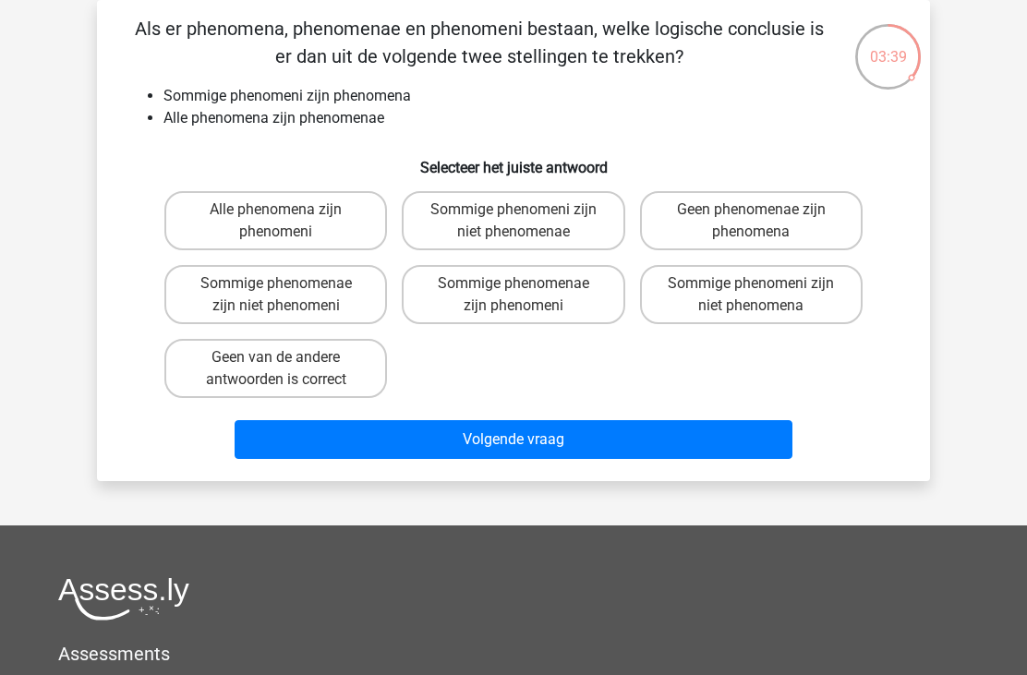
click at [721, 284] on label "Sommige phenomeni zijn niet phenomena" at bounding box center [751, 294] width 222 height 59
click at [751, 284] on input "Sommige phenomeni zijn niet phenomena" at bounding box center [757, 289] width 12 height 12
radio input "true"
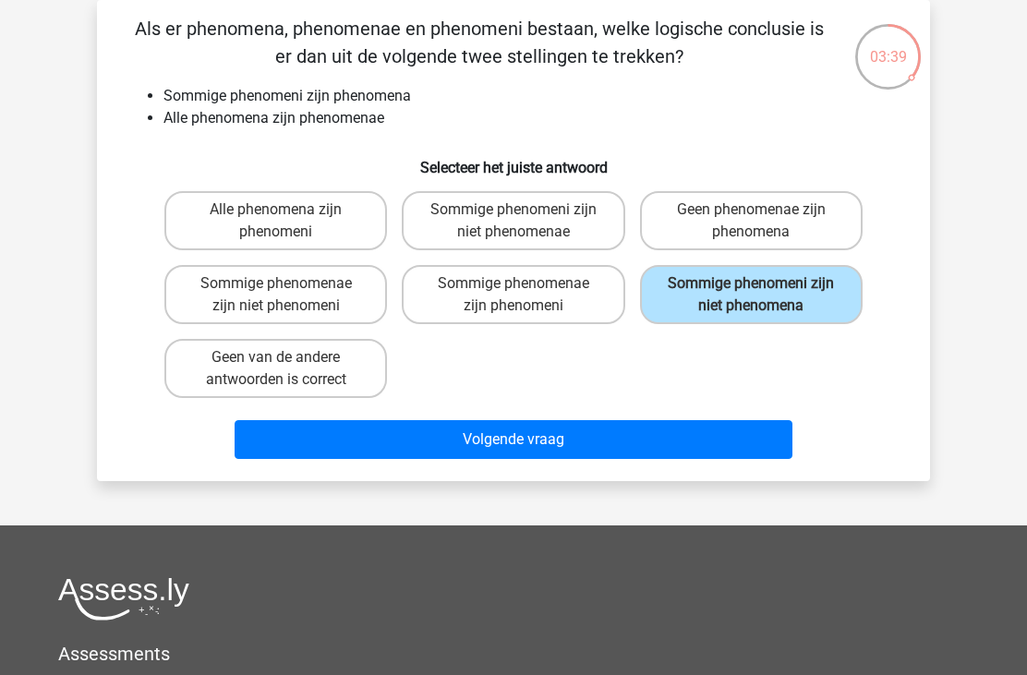
click at [539, 438] on button "Volgende vraag" at bounding box center [513, 439] width 559 height 39
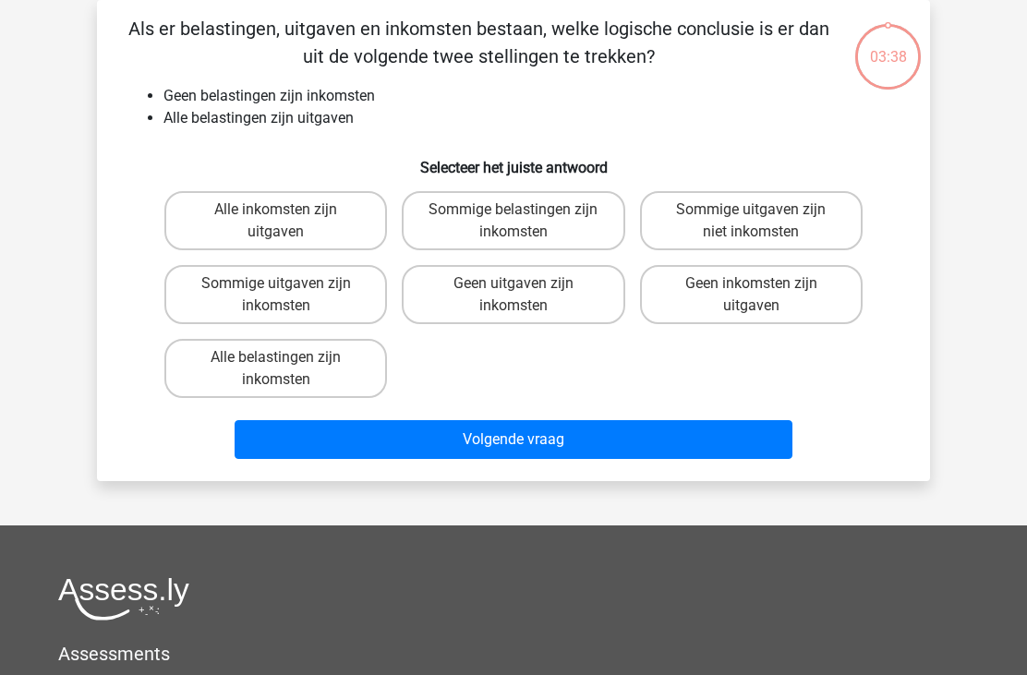
click at [721, 272] on label "Geen inkomsten zijn uitgaven" at bounding box center [751, 294] width 222 height 59
click at [751, 283] on input "Geen inkomsten zijn uitgaven" at bounding box center [757, 289] width 12 height 12
radio input "true"
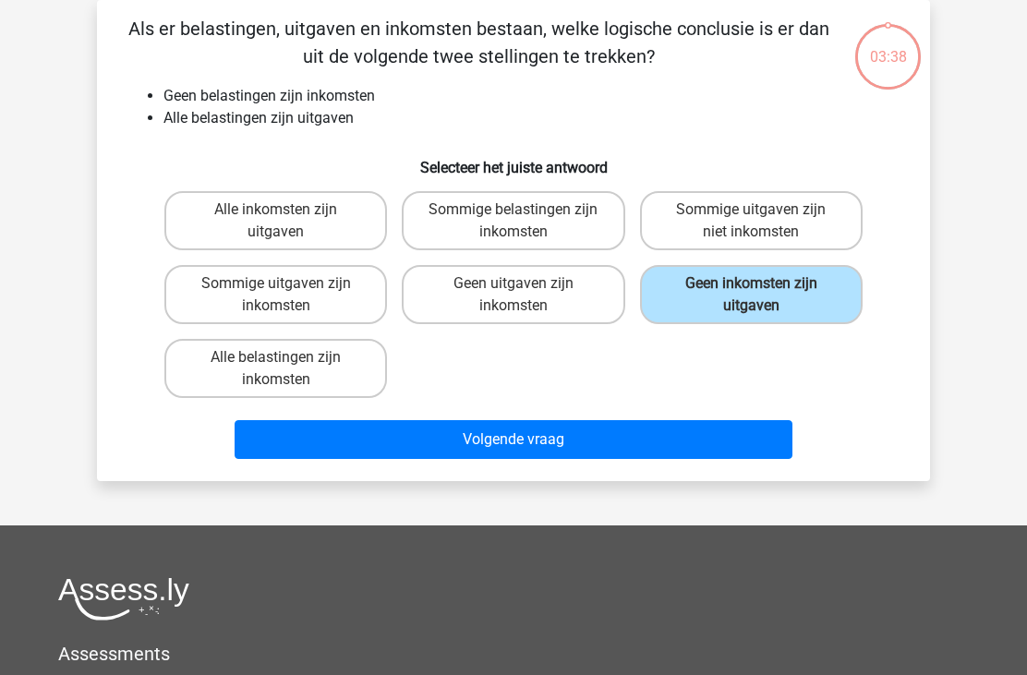
click at [541, 441] on button "Volgende vraag" at bounding box center [513, 439] width 559 height 39
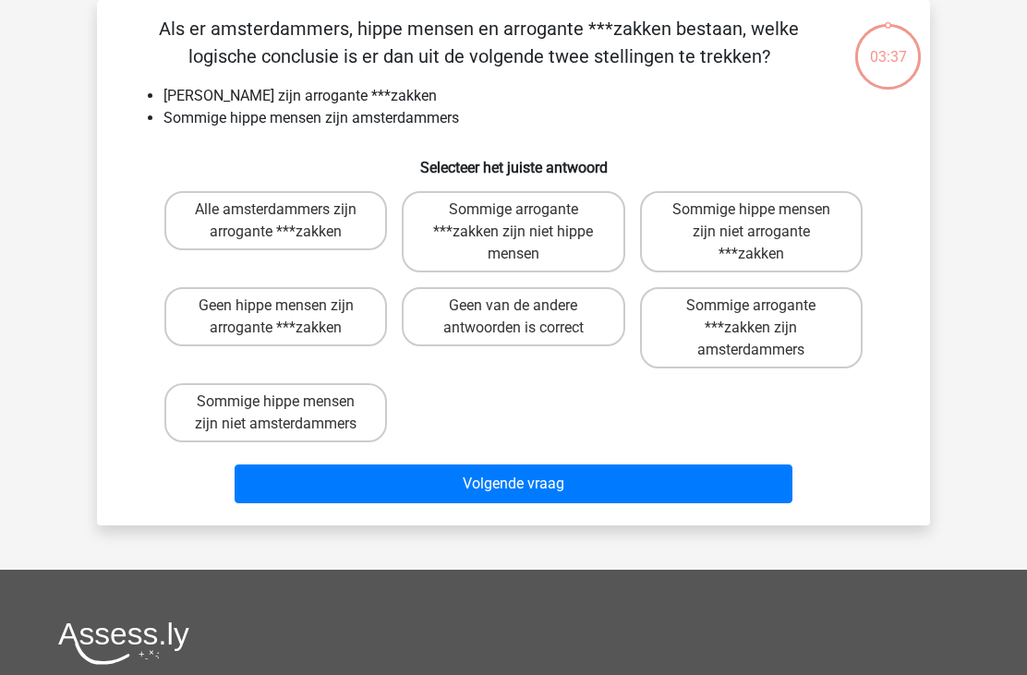
click at [700, 341] on label "Sommige arrogante ***zakken zijn amsterdammers" at bounding box center [751, 327] width 222 height 81
click at [751, 318] on input "Sommige arrogante ***zakken zijn amsterdammers" at bounding box center [757, 312] width 12 height 12
radio input "true"
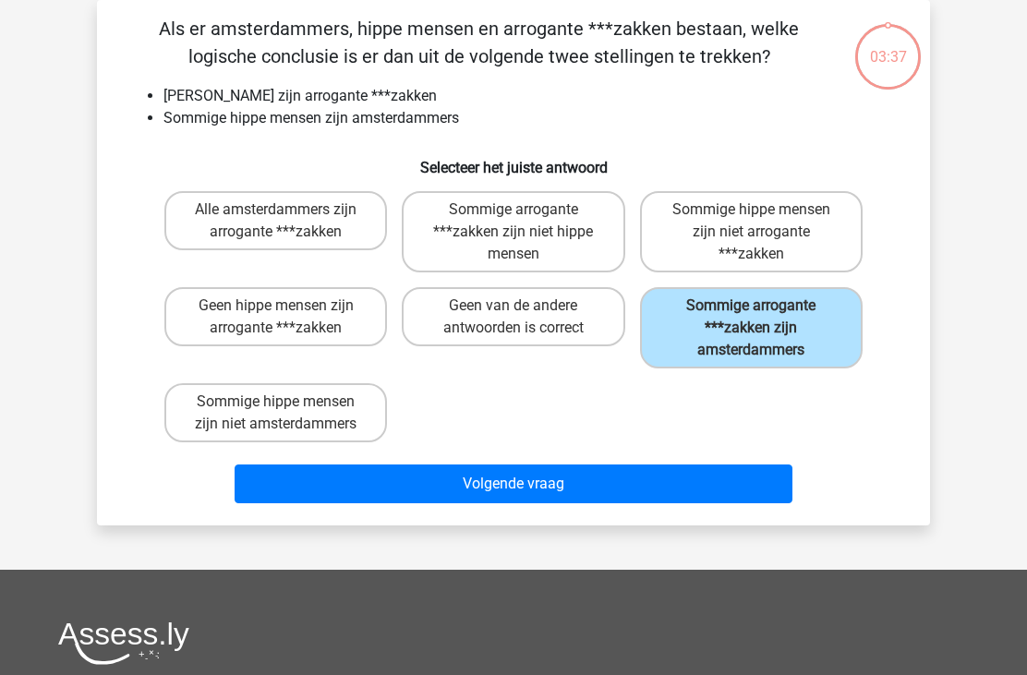
click at [518, 470] on button "Volgende vraag" at bounding box center [513, 483] width 559 height 39
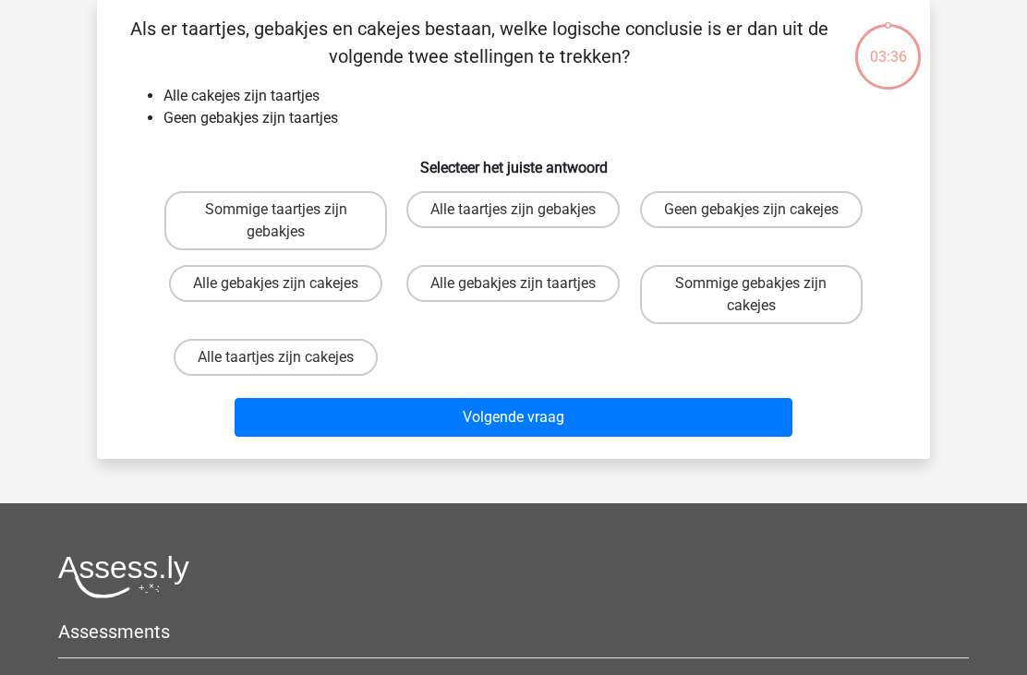
click at [731, 290] on label "Sommige gebakjes zijn cakejes" at bounding box center [751, 294] width 222 height 59
click at [751, 290] on input "Sommige gebakjes zijn cakejes" at bounding box center [757, 289] width 12 height 12
radio input "true"
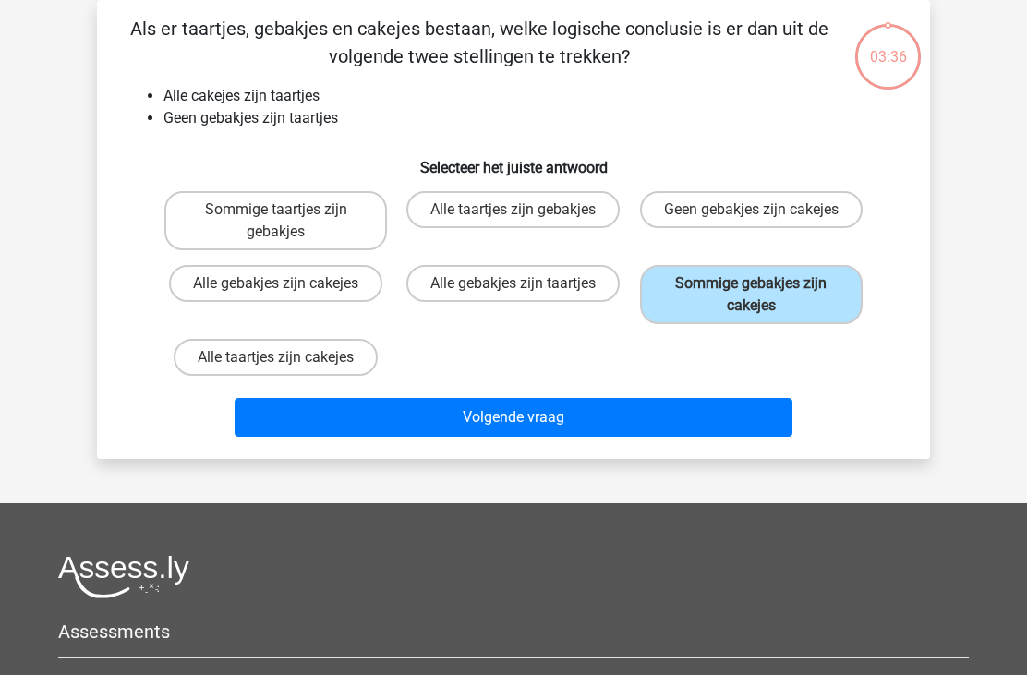
click at [553, 422] on button "Volgende vraag" at bounding box center [513, 417] width 559 height 39
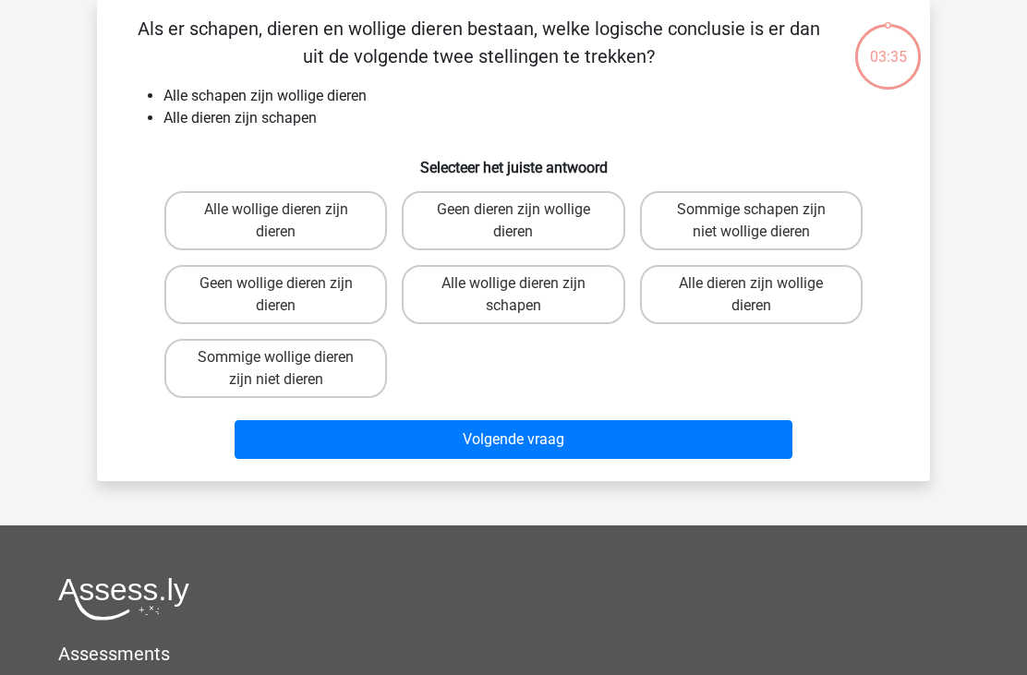
click at [730, 297] on label "Alle dieren zijn wollige dieren" at bounding box center [751, 294] width 222 height 59
click at [751, 295] on input "Alle dieren zijn wollige dieren" at bounding box center [757, 289] width 12 height 12
radio input "true"
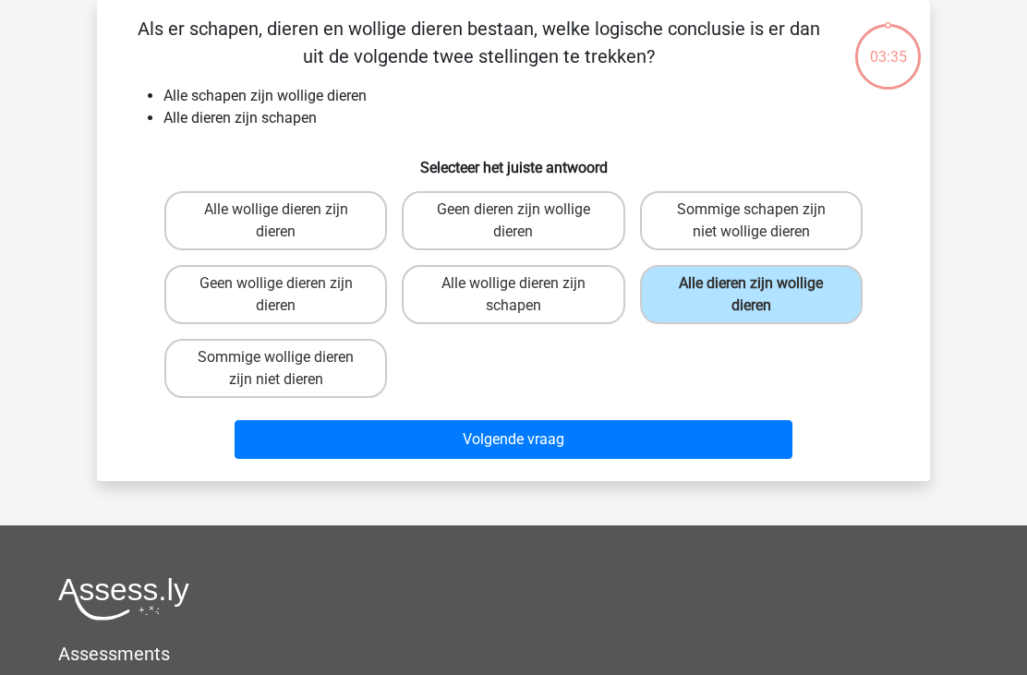
click at [541, 438] on button "Volgende vraag" at bounding box center [513, 439] width 559 height 39
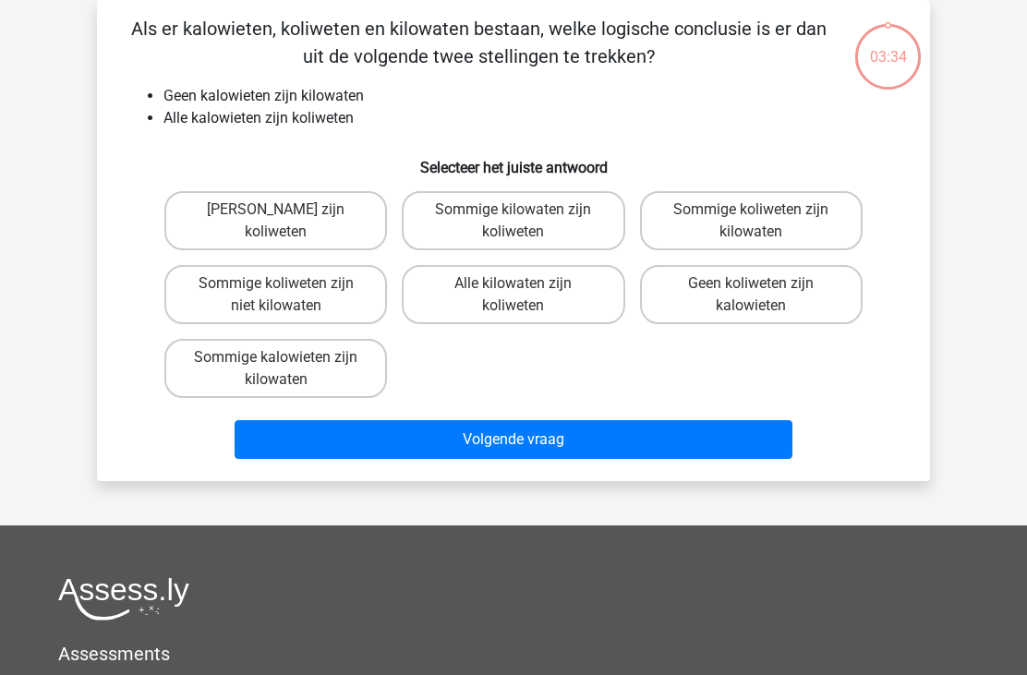
click at [725, 298] on label "Geen koliweten zijn kalowieten" at bounding box center [751, 294] width 222 height 59
click at [751, 295] on input "Geen koliweten zijn kalowieten" at bounding box center [757, 289] width 12 height 12
radio input "true"
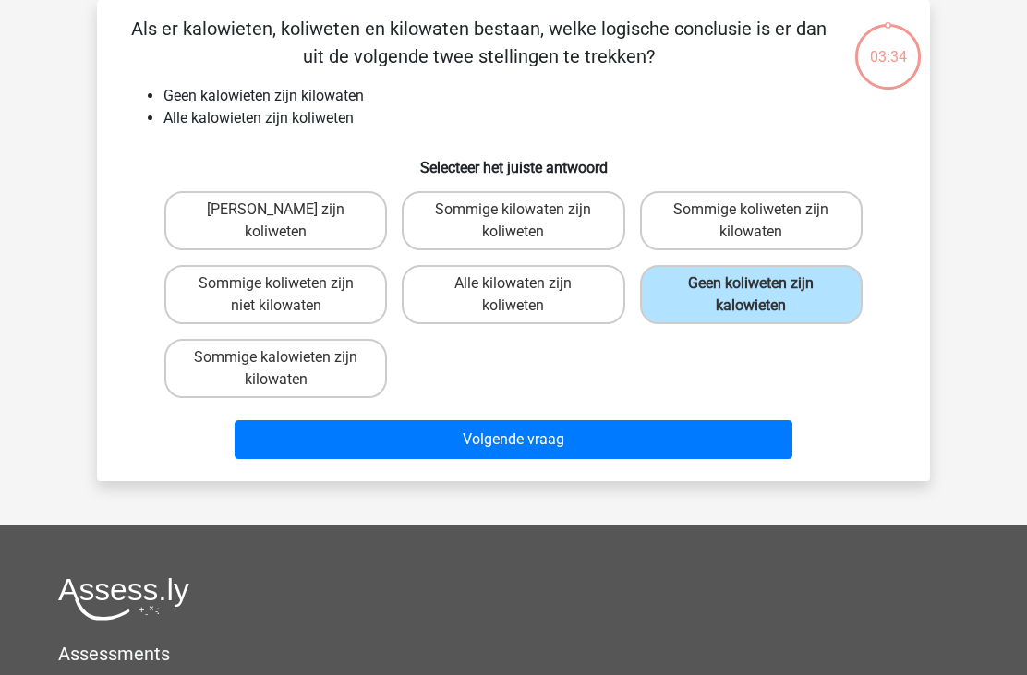
click at [532, 446] on button "Volgende vraag" at bounding box center [513, 439] width 559 height 39
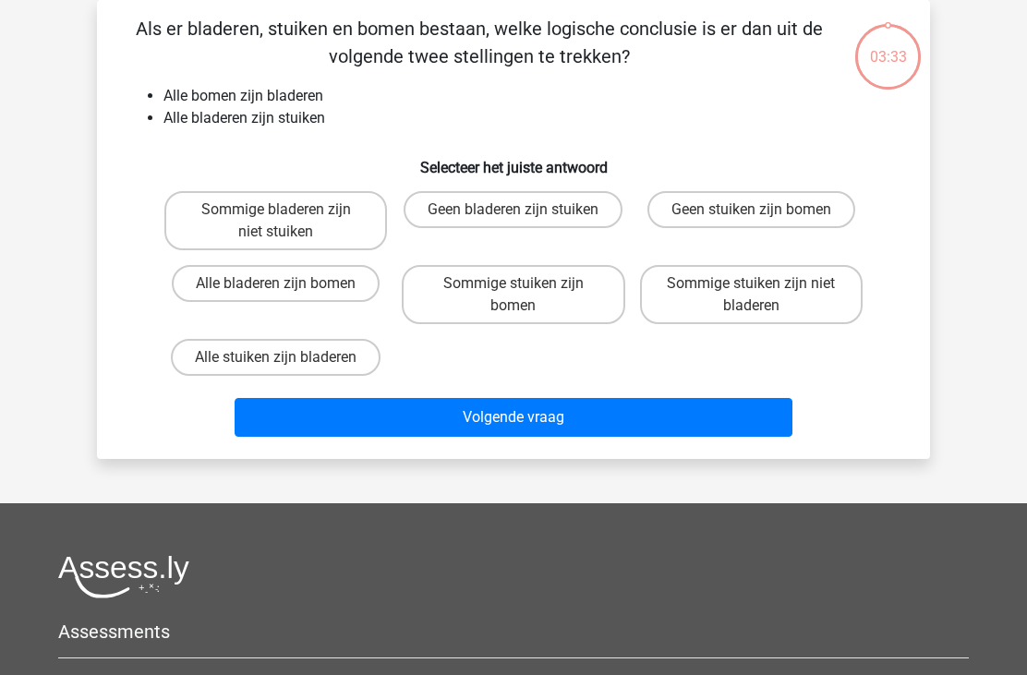
click at [728, 291] on label "Sommige stuiken zijn niet bladeren" at bounding box center [751, 294] width 222 height 59
click at [751, 291] on input "Sommige stuiken zijn niet bladeren" at bounding box center [757, 289] width 12 height 12
radio input "true"
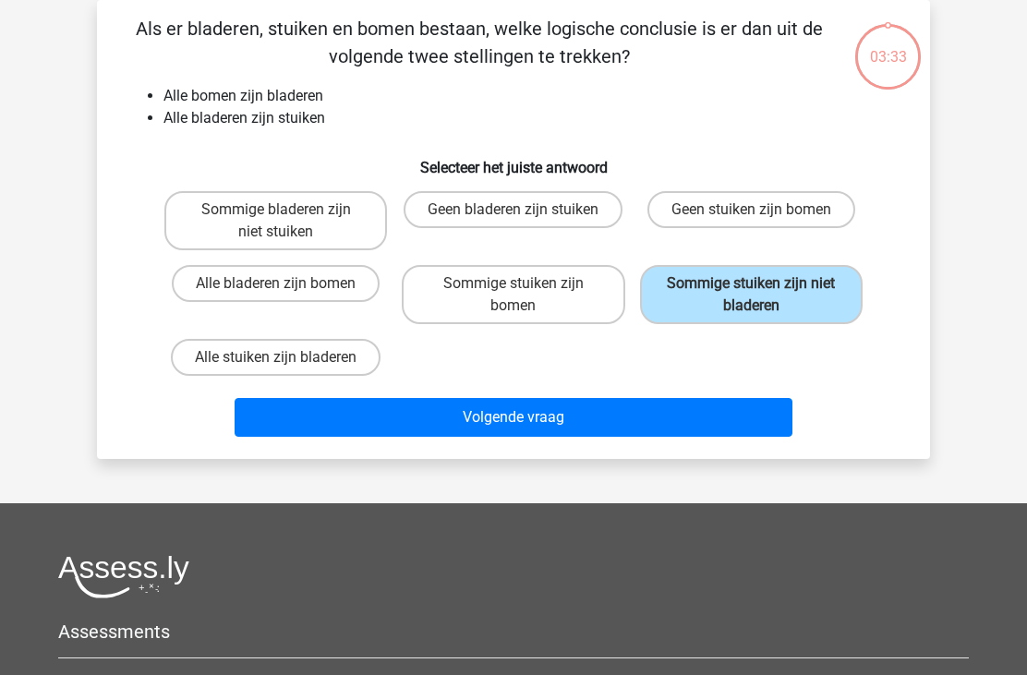
click at [550, 424] on button "Volgende vraag" at bounding box center [513, 417] width 559 height 39
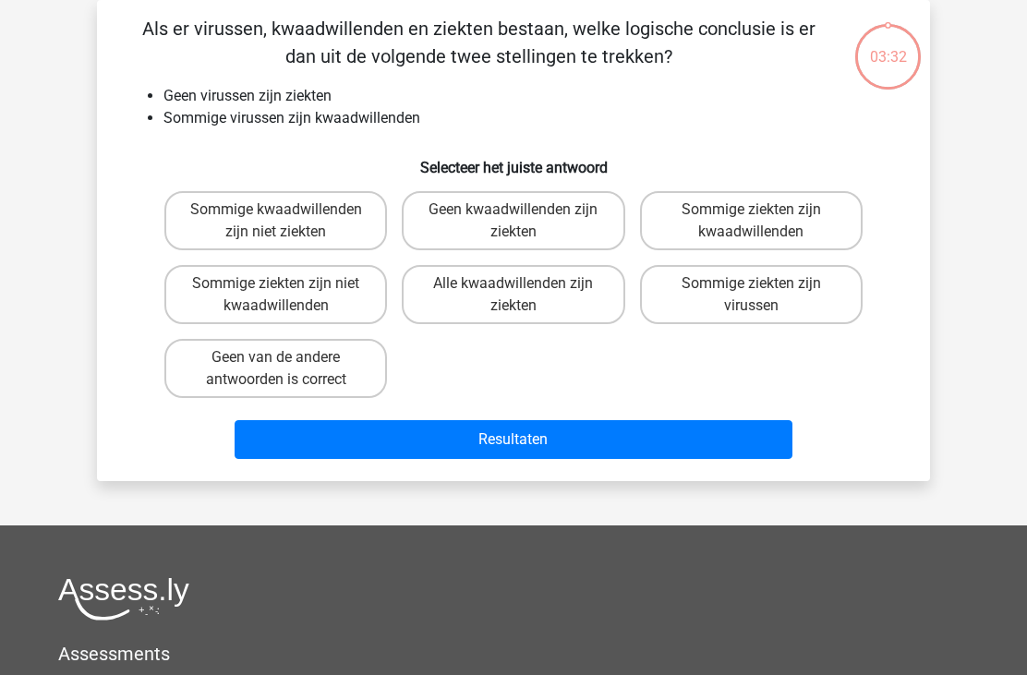
click at [733, 290] on label "Sommige ziekten zijn virussen" at bounding box center [751, 294] width 222 height 59
click at [751, 290] on input "Sommige ziekten zijn virussen" at bounding box center [757, 289] width 12 height 12
radio input "true"
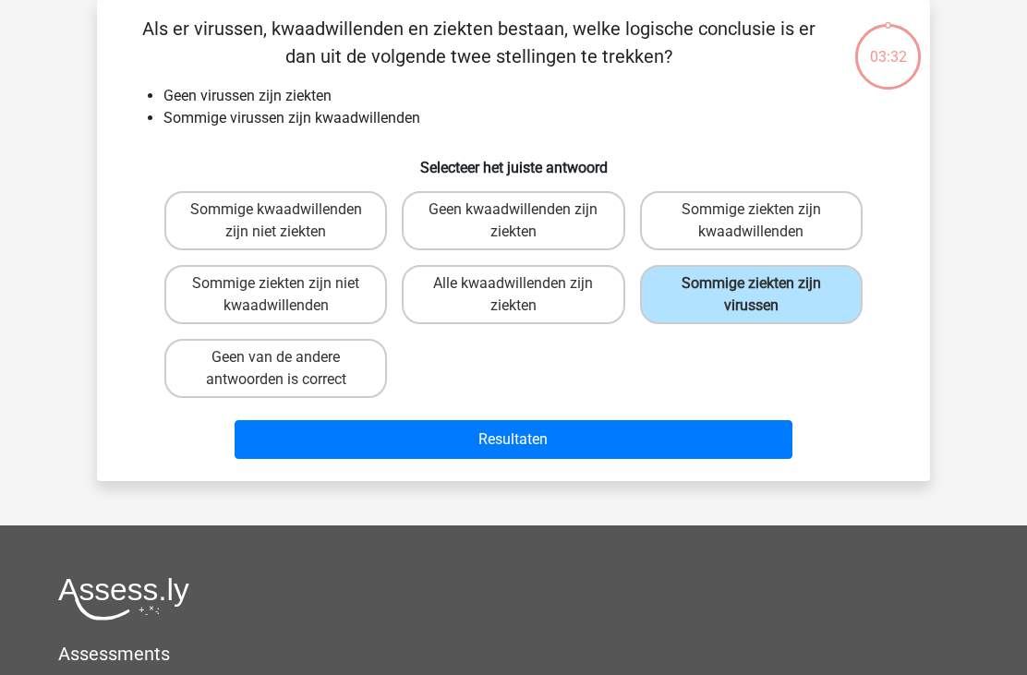
click at [537, 426] on button "Resultaten" at bounding box center [513, 439] width 559 height 39
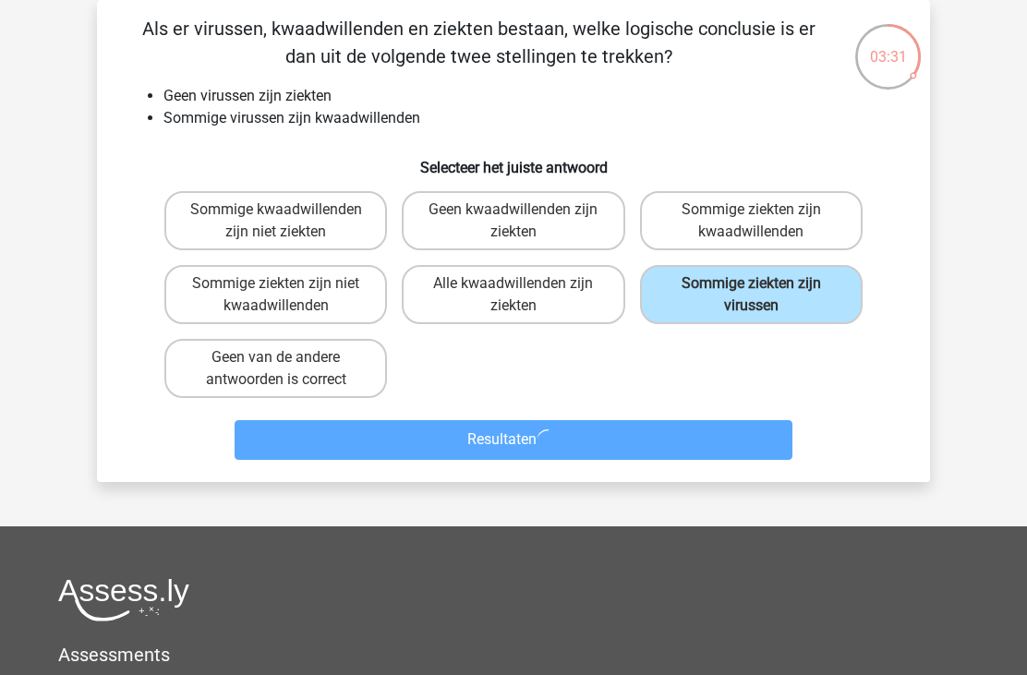
click at [739, 265] on label "Sommige ziekten zijn virussen" at bounding box center [751, 294] width 222 height 59
click at [751, 283] on input "Sommige ziekten zijn virussen" at bounding box center [757, 289] width 12 height 12
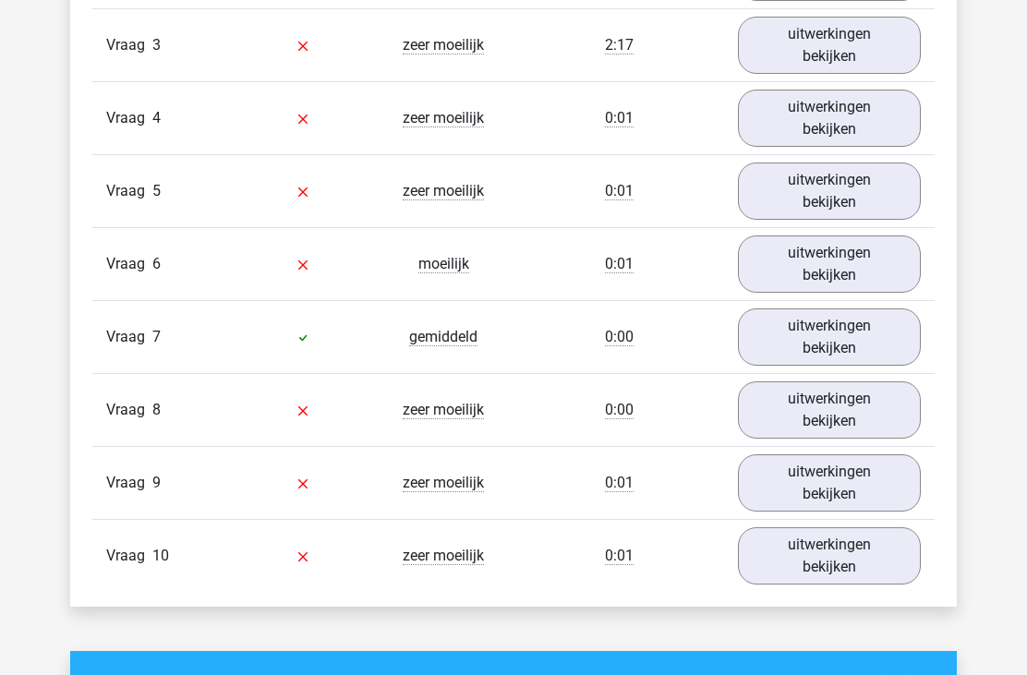
click at [776, 337] on link "uitwerkingen bekijken" at bounding box center [829, 337] width 183 height 57
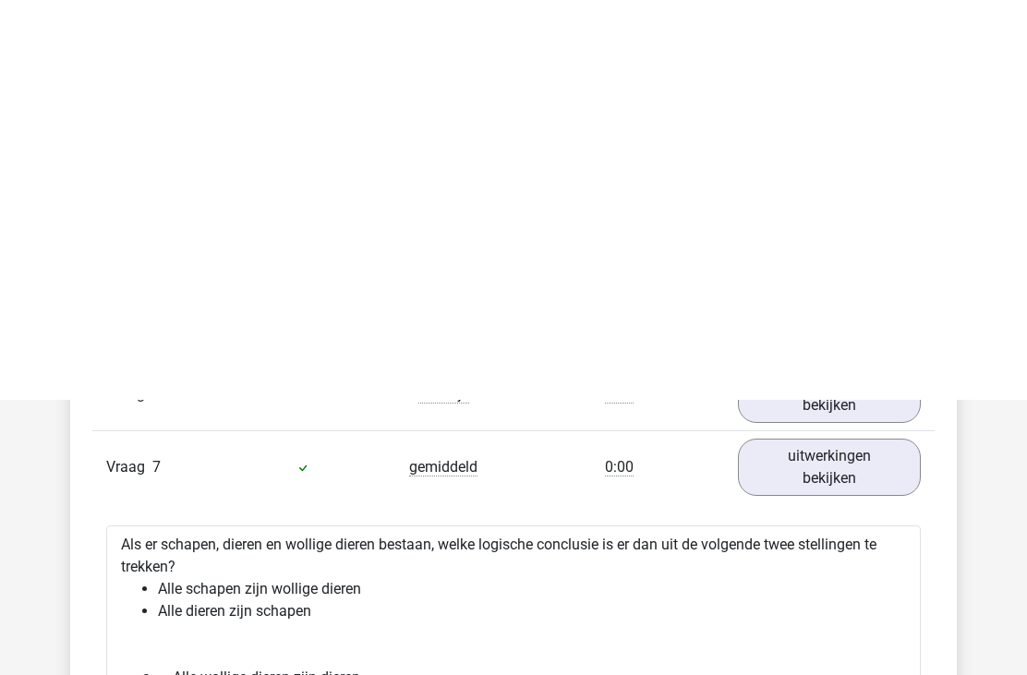
scroll to position [1178, 0]
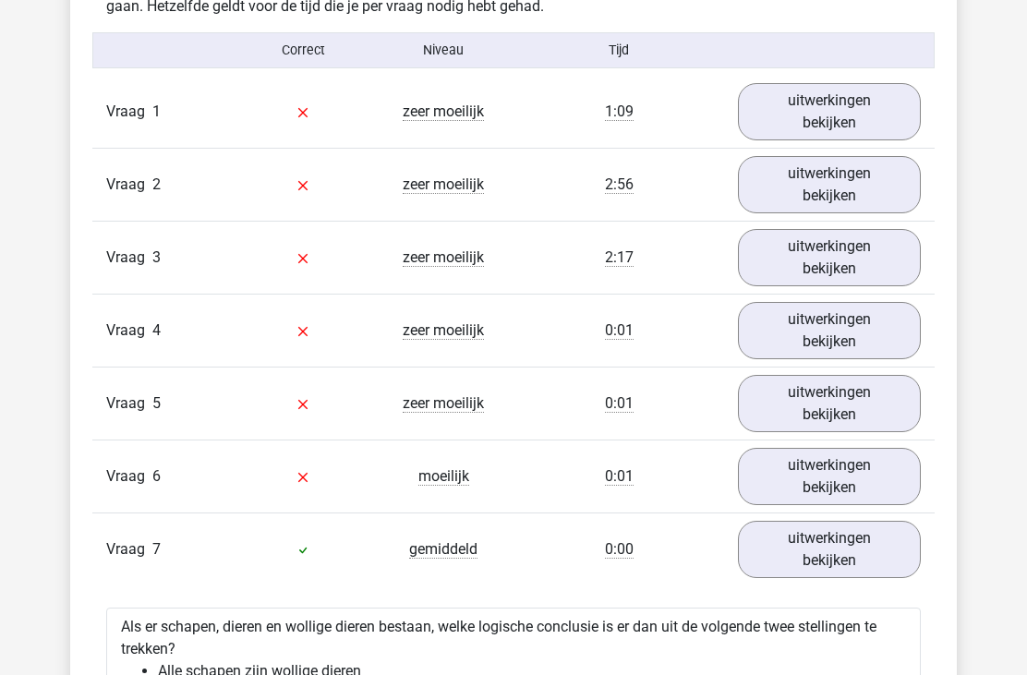
click at [862, 111] on link "uitwerkingen bekijken" at bounding box center [829, 111] width 183 height 57
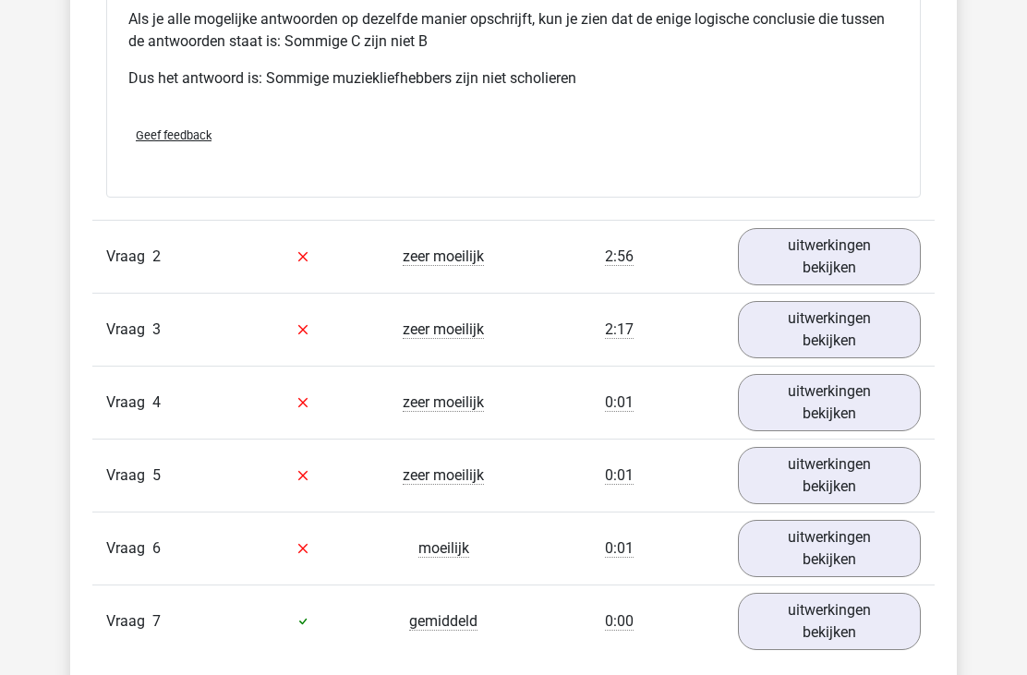
scroll to position [2064, 0]
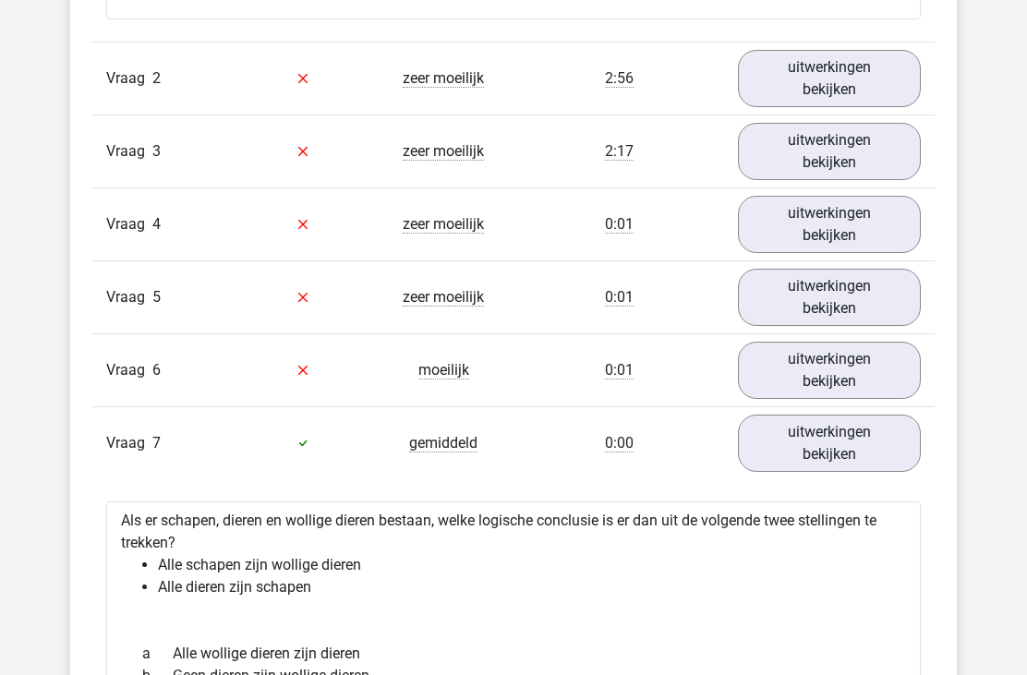
click at [849, 271] on link "uitwerkingen bekijken" at bounding box center [829, 297] width 183 height 57
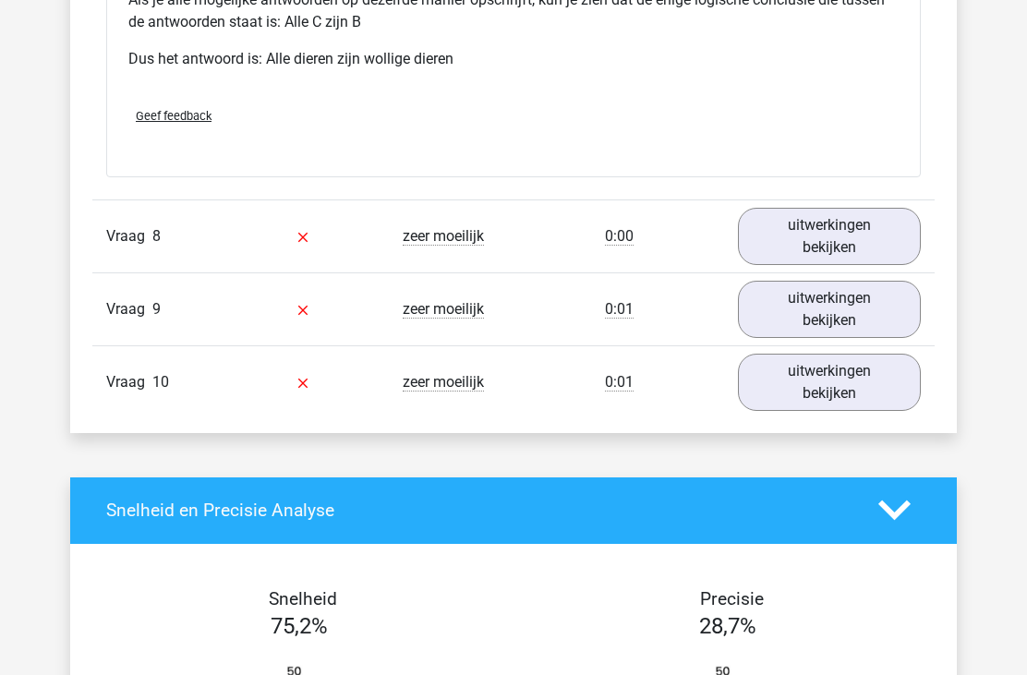
scroll to position [3989, 0]
